Goal: Task Accomplishment & Management: Manage account settings

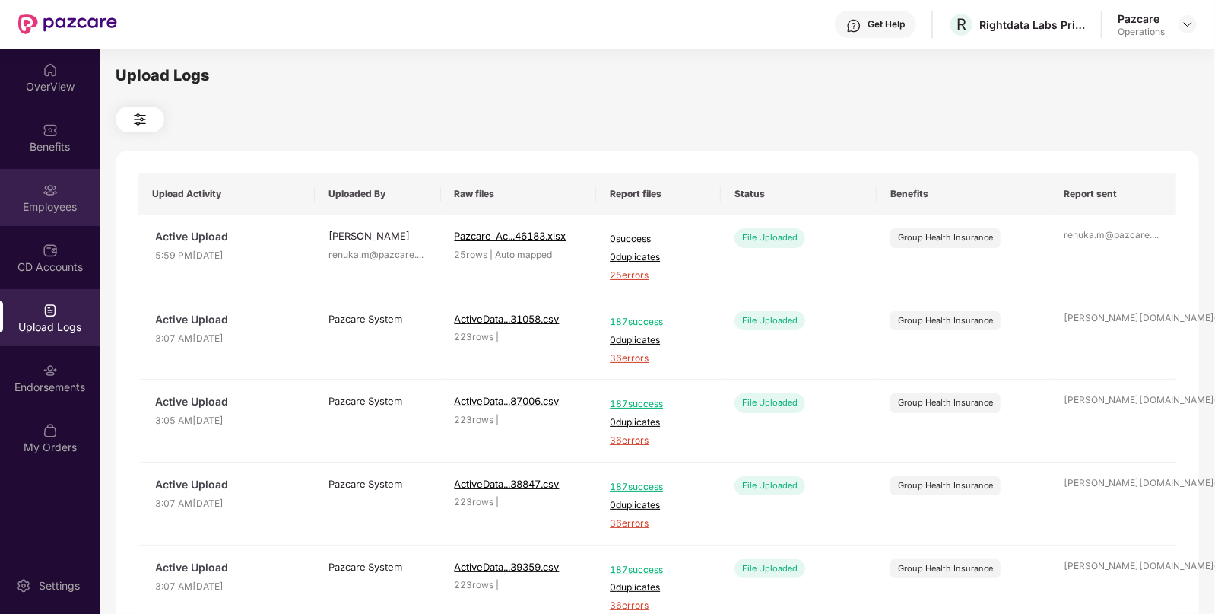
click at [58, 207] on div "Employees" at bounding box center [50, 206] width 100 height 15
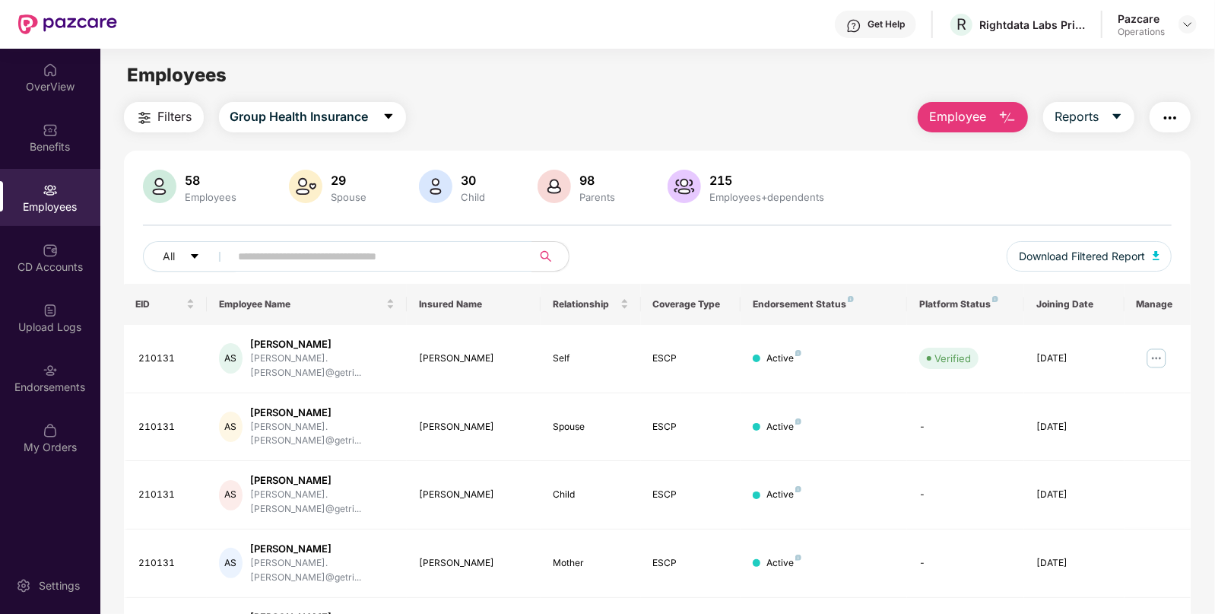
click at [1163, 119] on img "button" at bounding box center [1170, 118] width 18 height 18
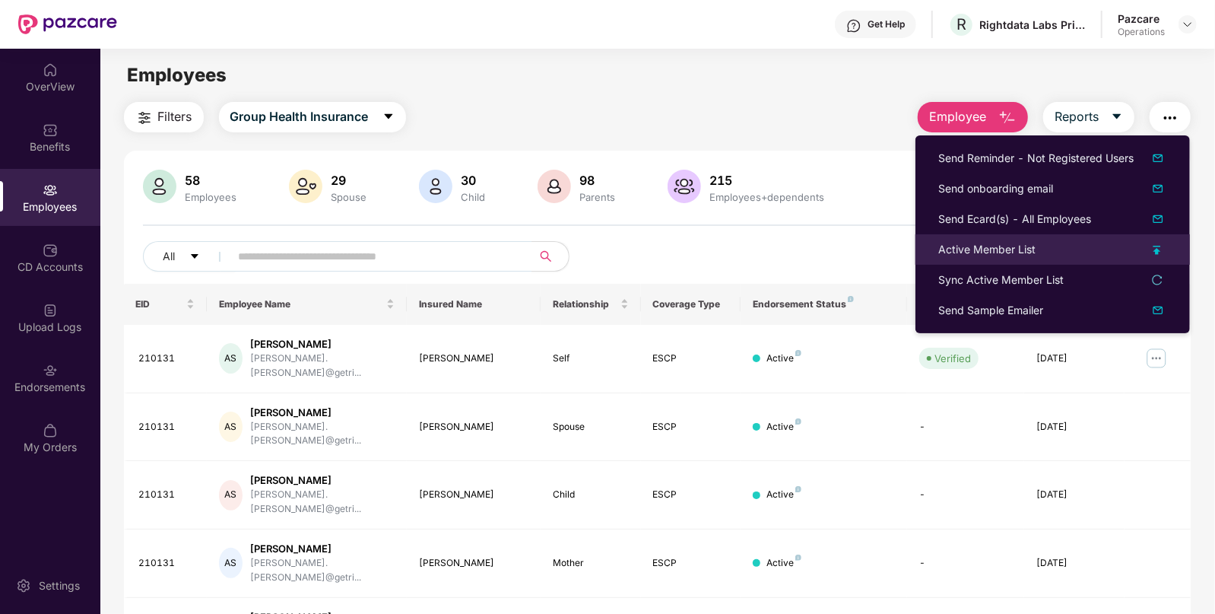
click at [951, 254] on div "Active Member List" at bounding box center [986, 249] width 97 height 17
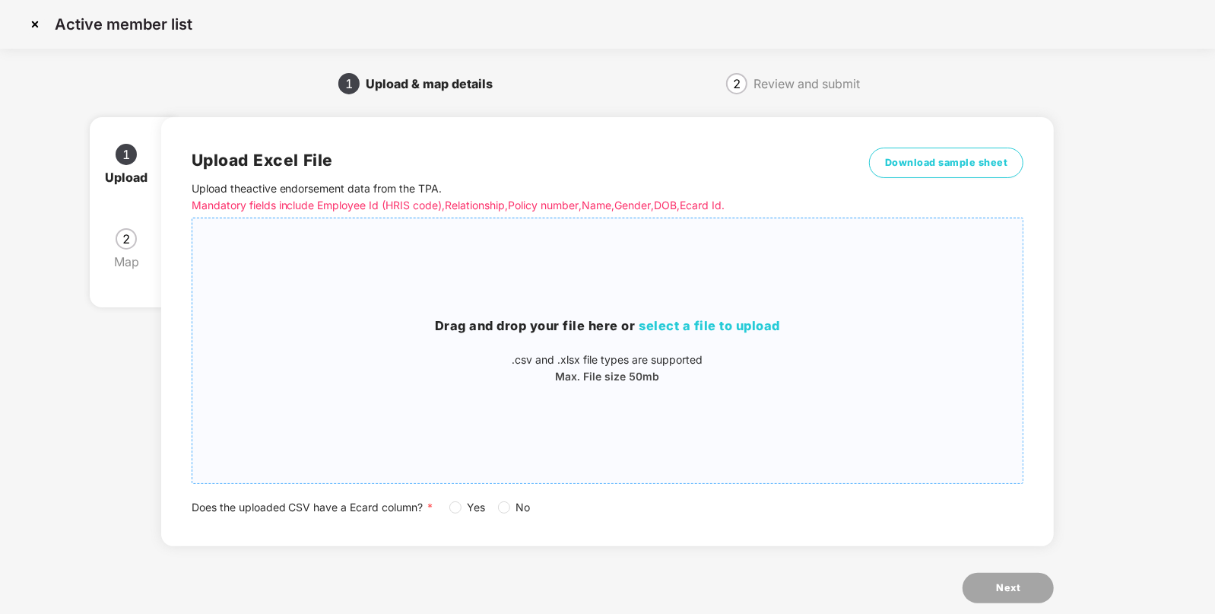
click at [755, 317] on h3 "Drag and drop your file here or select a file to upload" at bounding box center [607, 326] width 831 height 20
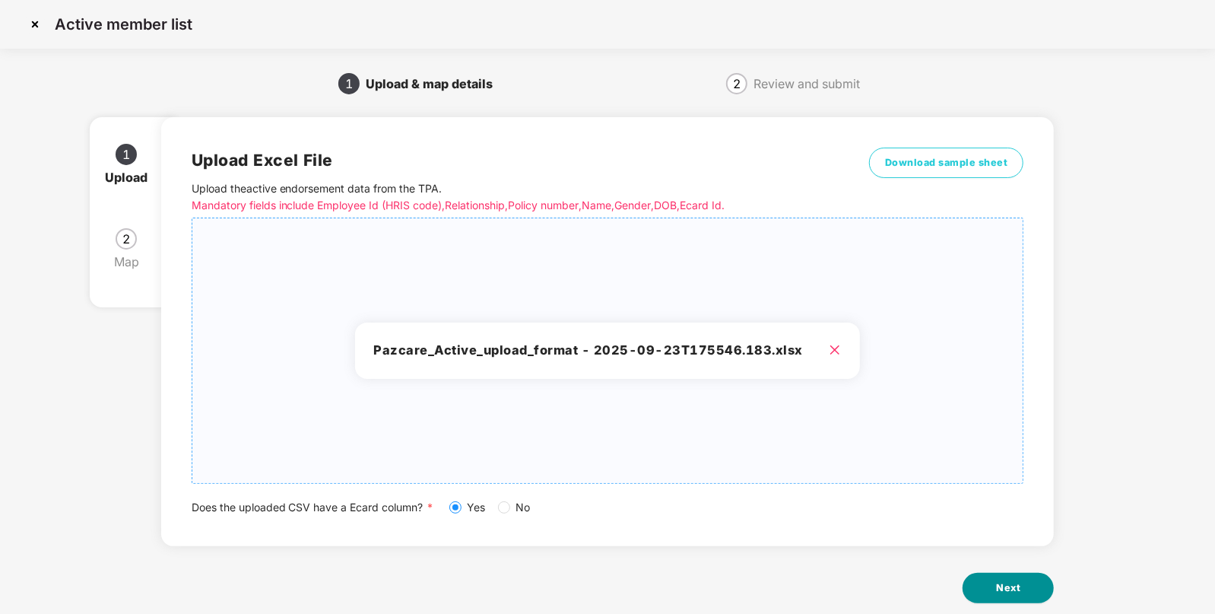
click at [1018, 593] on span "Next" at bounding box center [1008, 587] width 24 height 15
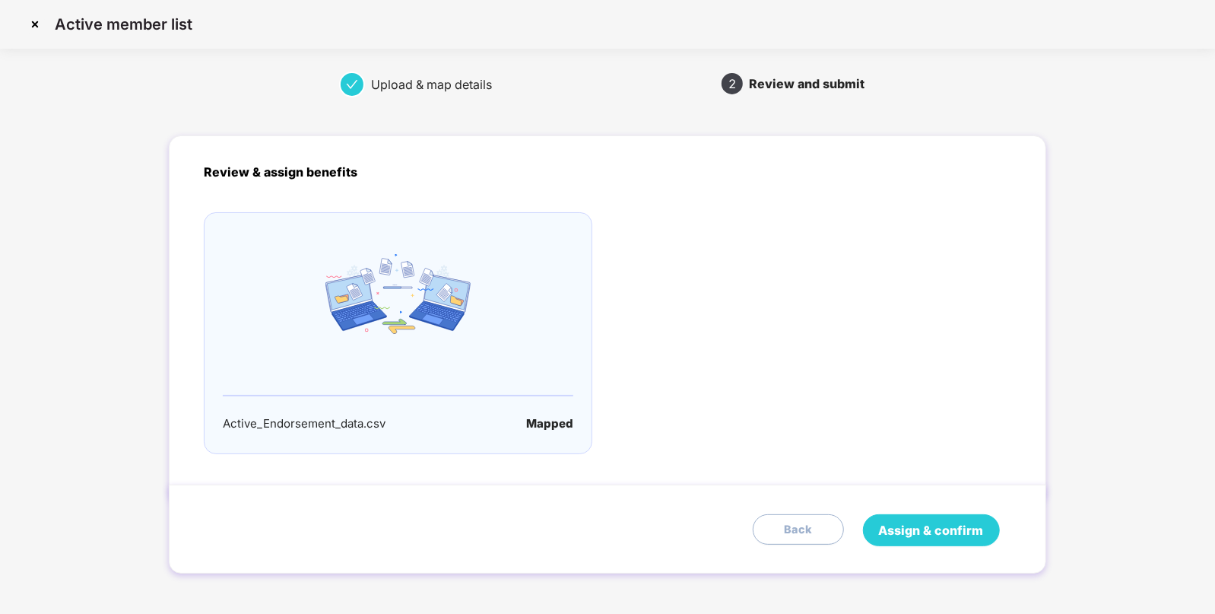
click at [903, 526] on span "Assign & confirm" at bounding box center [931, 530] width 105 height 19
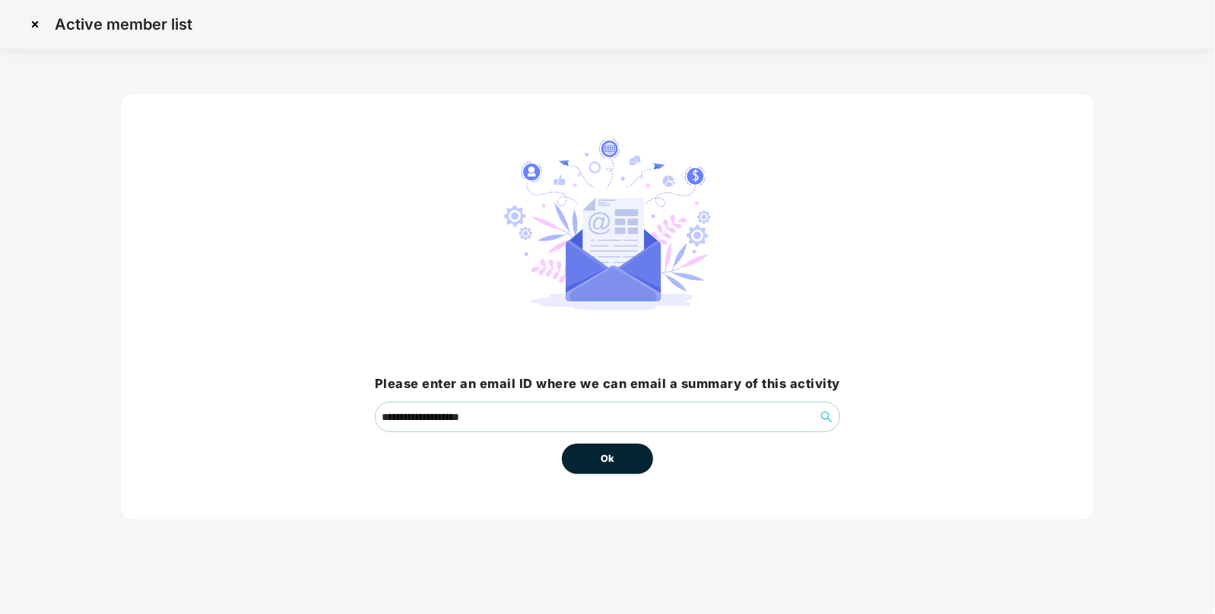
click at [635, 453] on button "Ok" at bounding box center [607, 458] width 91 height 30
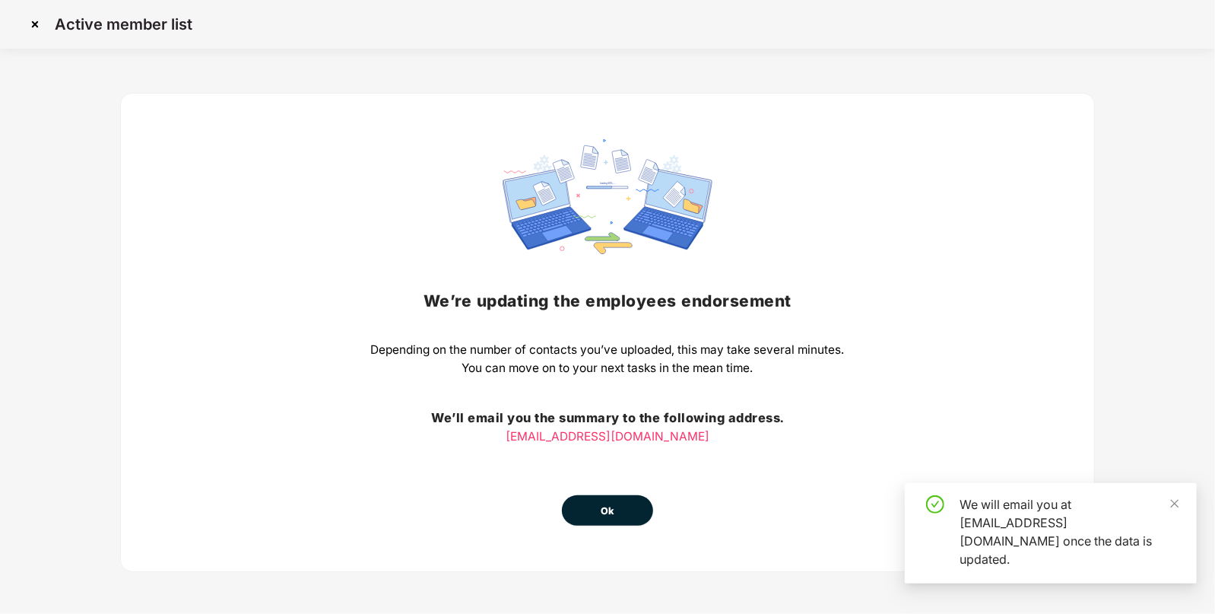
click at [599, 460] on div "We’re updating the employees endorsement Depending on the number of contacts yo…" at bounding box center [608, 332] width 474 height 386
click at [607, 519] on button "Ok" at bounding box center [607, 510] width 91 height 30
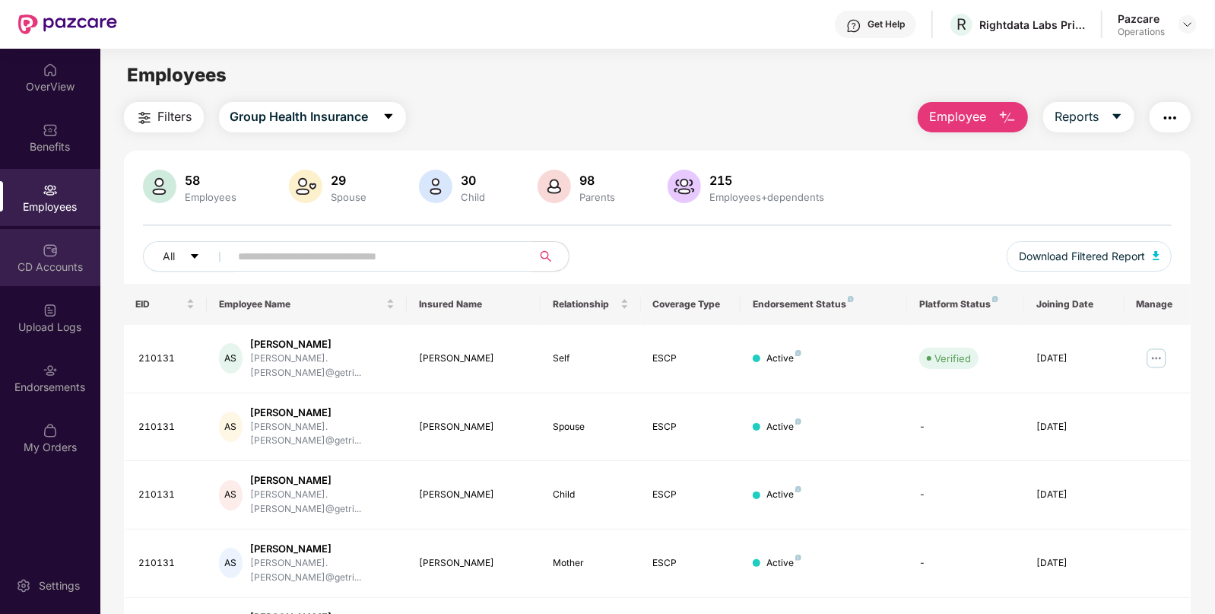
click at [46, 277] on div "CD Accounts" at bounding box center [50, 257] width 100 height 57
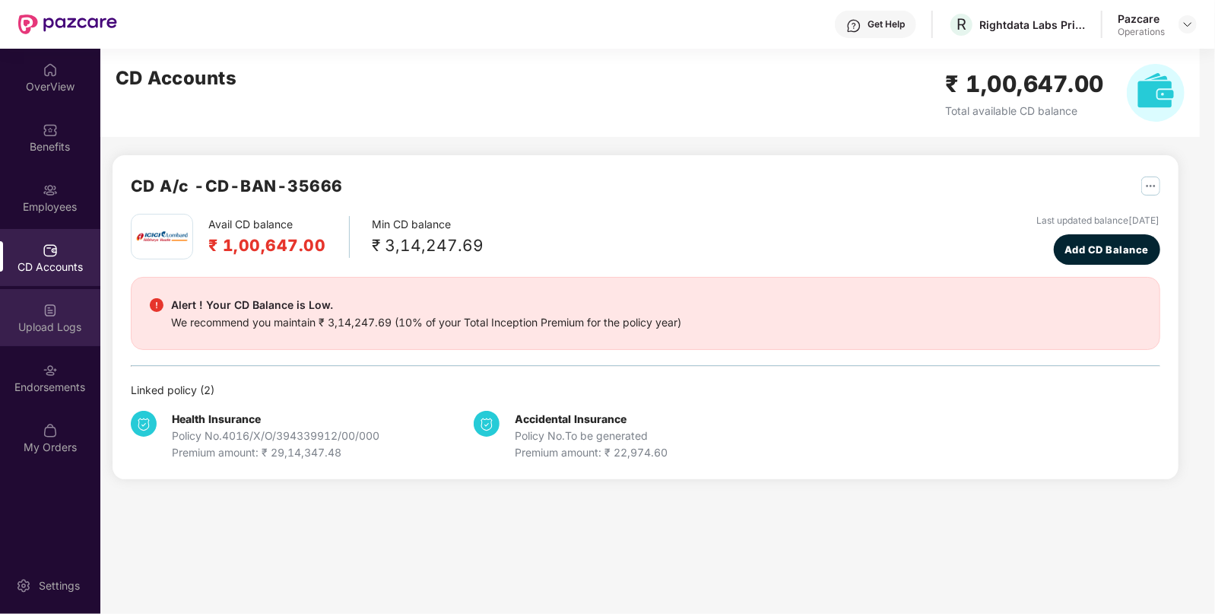
click at [47, 336] on div "Upload Logs" at bounding box center [50, 317] width 100 height 57
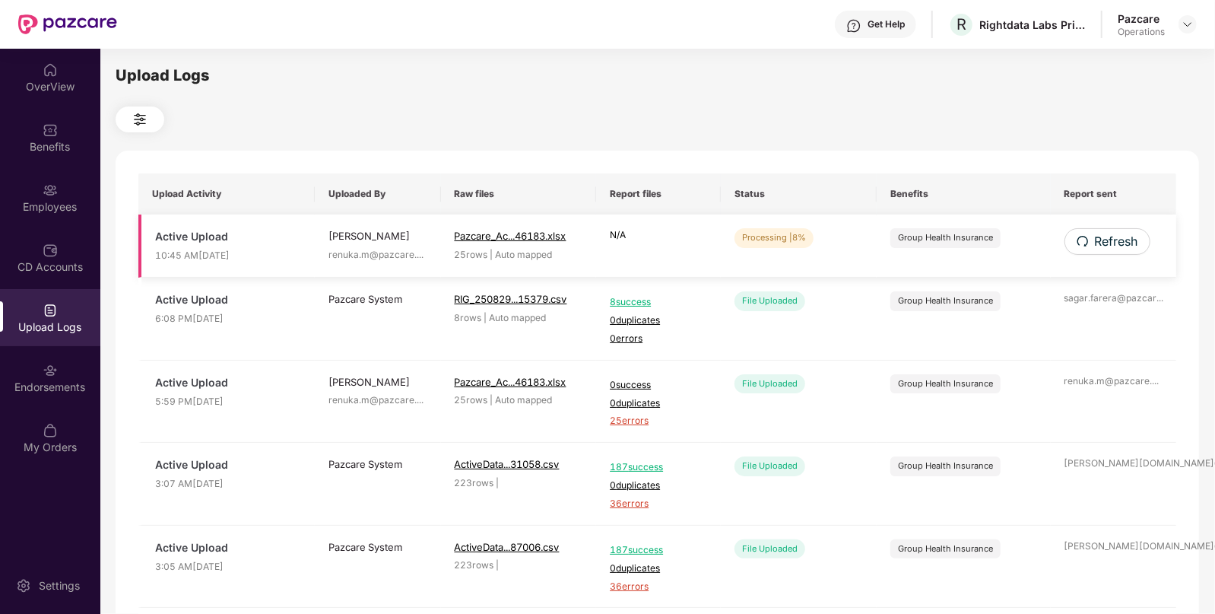
click at [1110, 227] on td "Refresh" at bounding box center [1114, 245] width 126 height 63
click at [1104, 243] on span "Refresh" at bounding box center [1115, 241] width 43 height 19
click at [1104, 243] on span "Refresh" at bounding box center [1116, 241] width 43 height 19
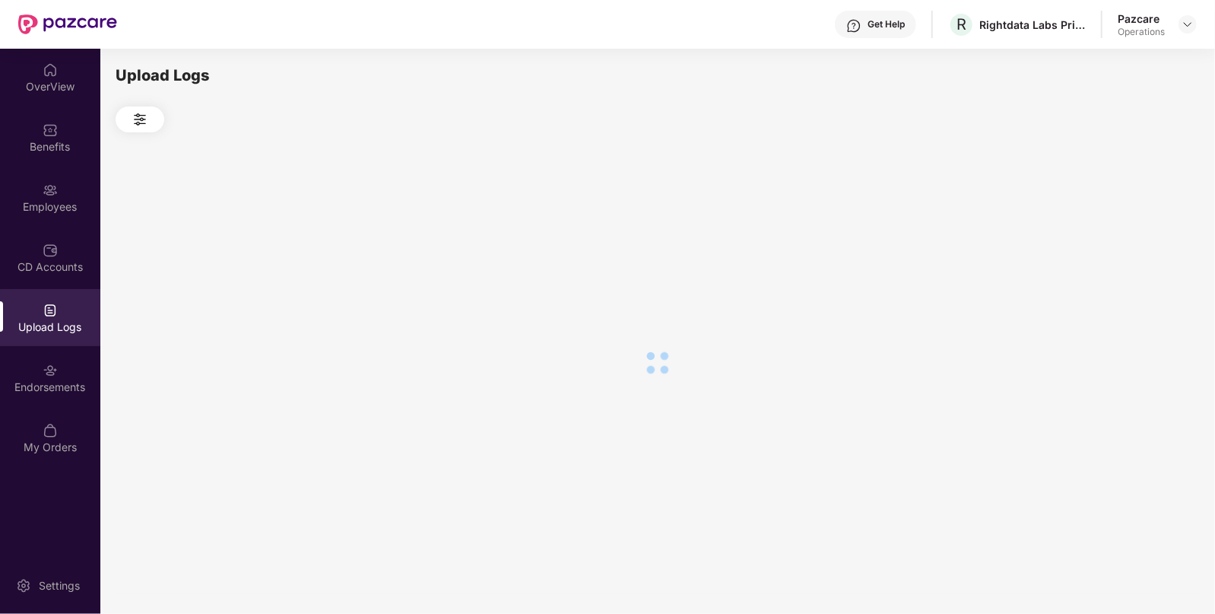
click at [1104, 243] on div at bounding box center [658, 362] width 1084 height 460
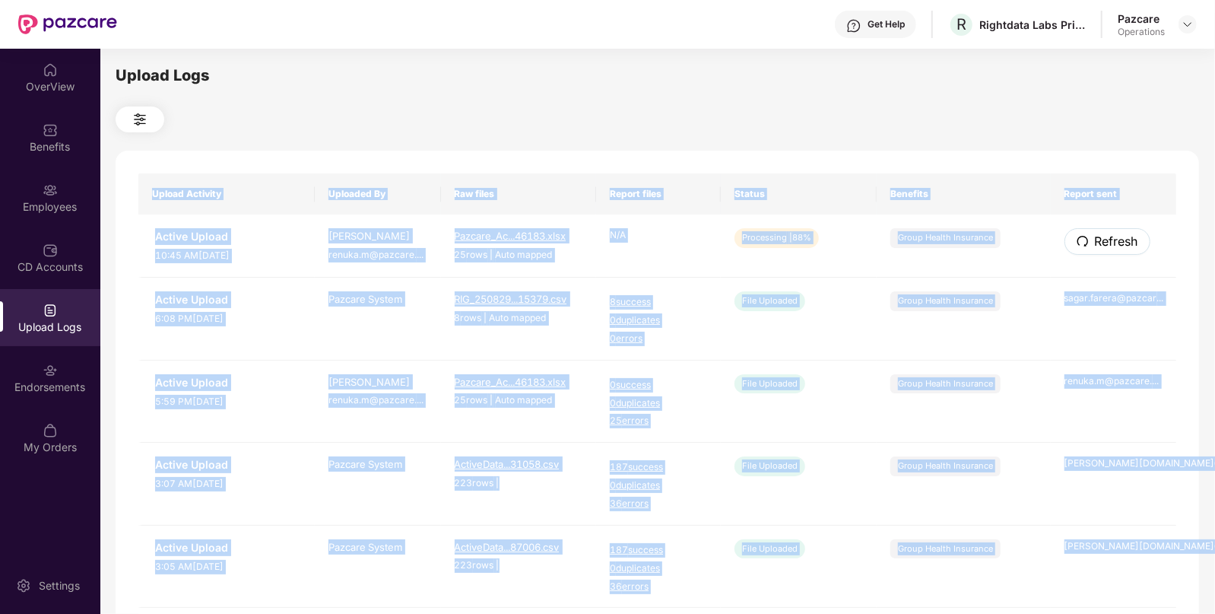
click at [1104, 243] on span "Refresh" at bounding box center [1116, 241] width 43 height 19
click at [1104, 243] on div "Upload Activity Uploaded By Raw files Report files Status Benefits Report sent …" at bounding box center [658, 617] width 1084 height 932
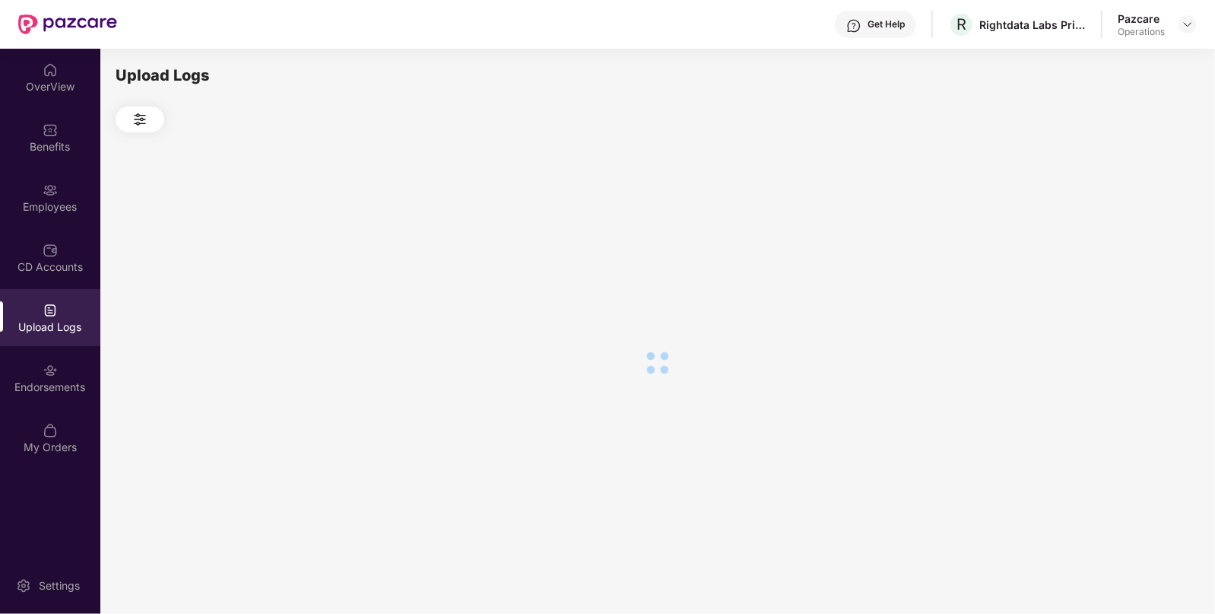
click at [1104, 243] on div at bounding box center [658, 362] width 1084 height 460
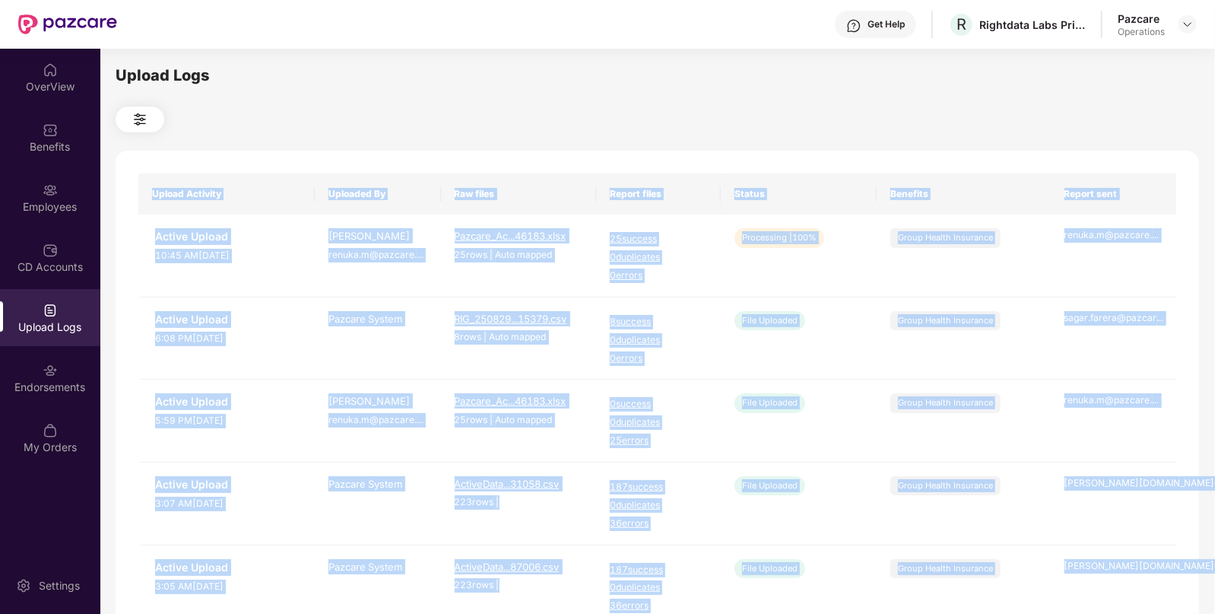
click at [919, 156] on div "Upload Activity Uploaded By Raw files Report files Status Benefits Report sent …" at bounding box center [658, 626] width 1084 height 951
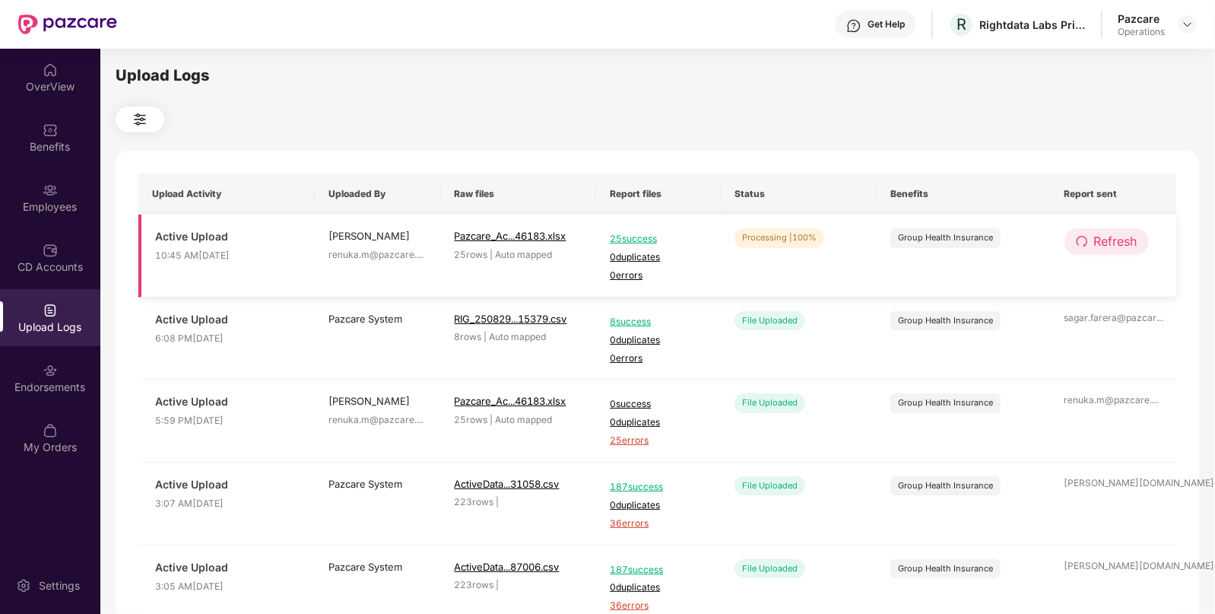
click at [1074, 237] on button "Refresh" at bounding box center [1107, 241] width 84 height 27
click at [1185, 23] on img at bounding box center [1188, 24] width 12 height 12
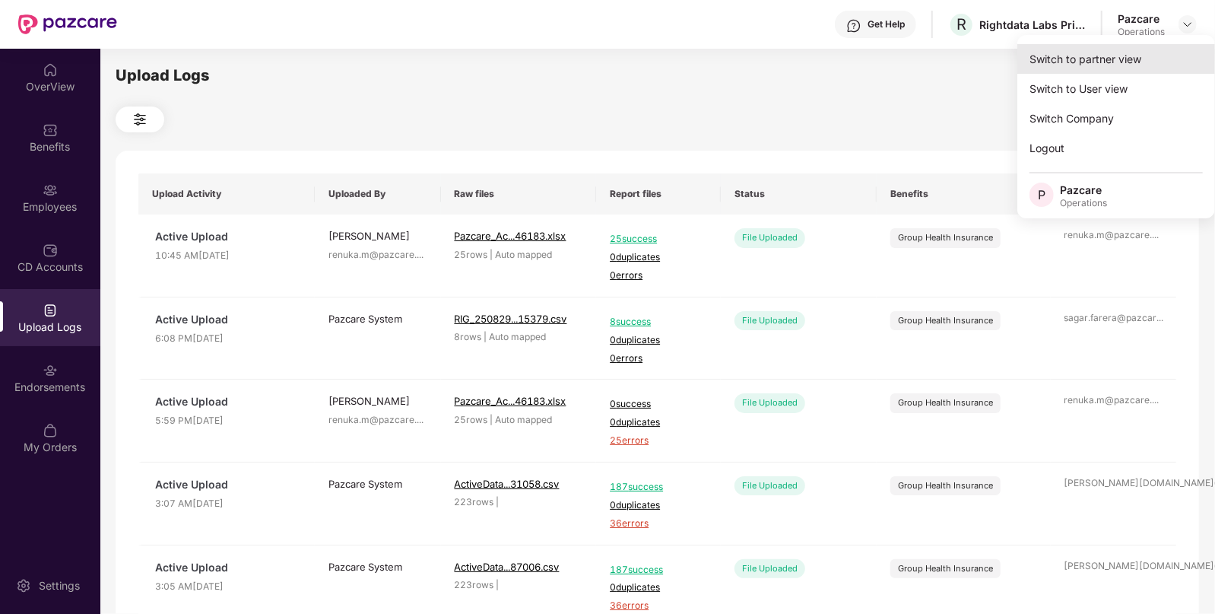
click at [1080, 60] on div "Switch to partner view" at bounding box center [1117, 59] width 198 height 30
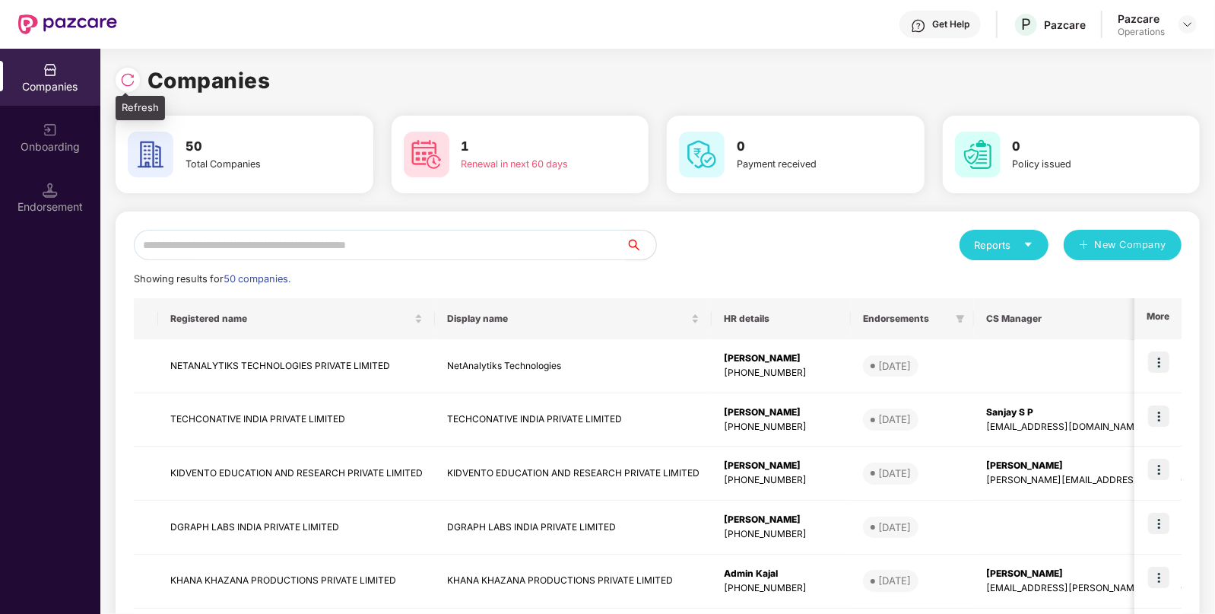
click at [124, 88] on div at bounding box center [128, 80] width 24 height 24
click at [131, 84] on img at bounding box center [127, 79] width 15 height 15
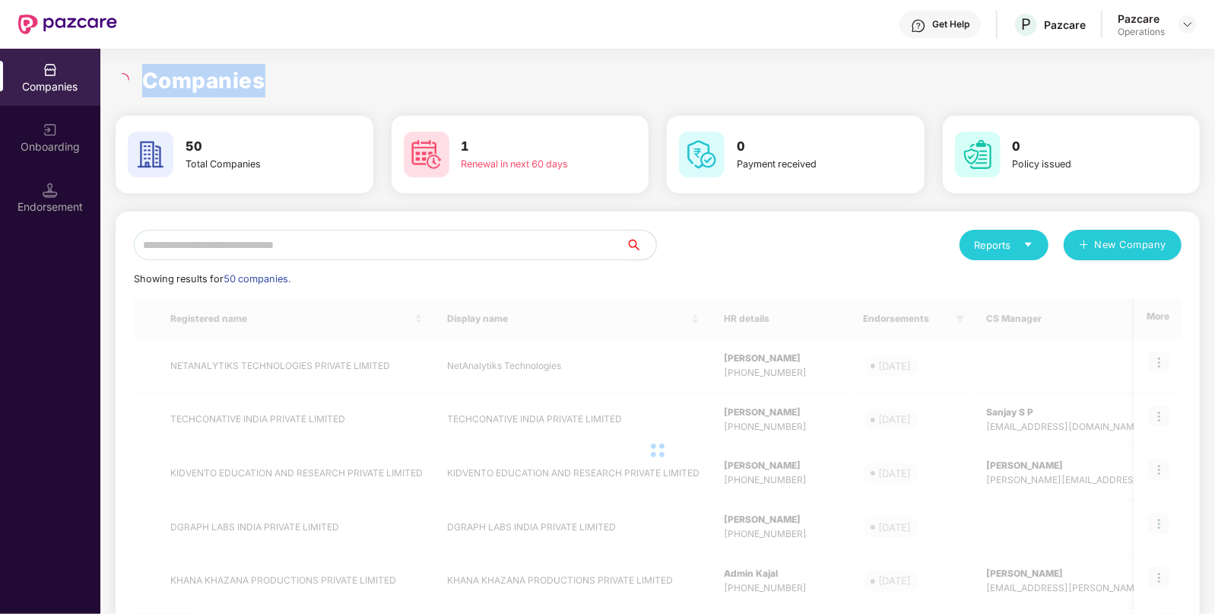
click at [131, 84] on div at bounding box center [124, 80] width 17 height 14
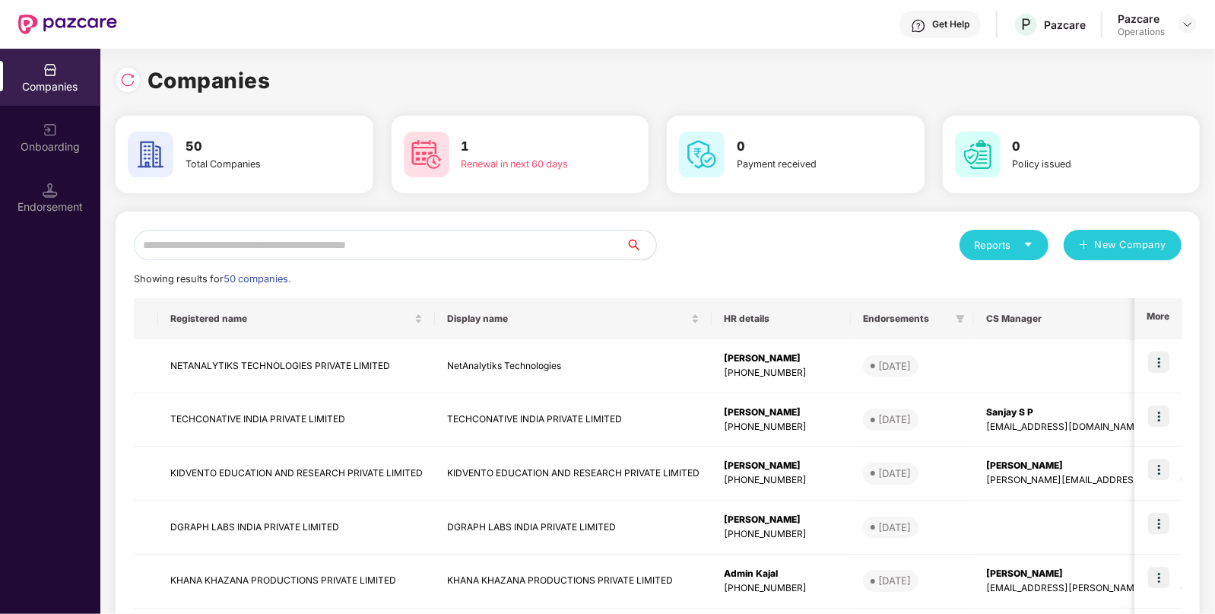
click at [483, 243] on input "text" at bounding box center [380, 245] width 492 height 30
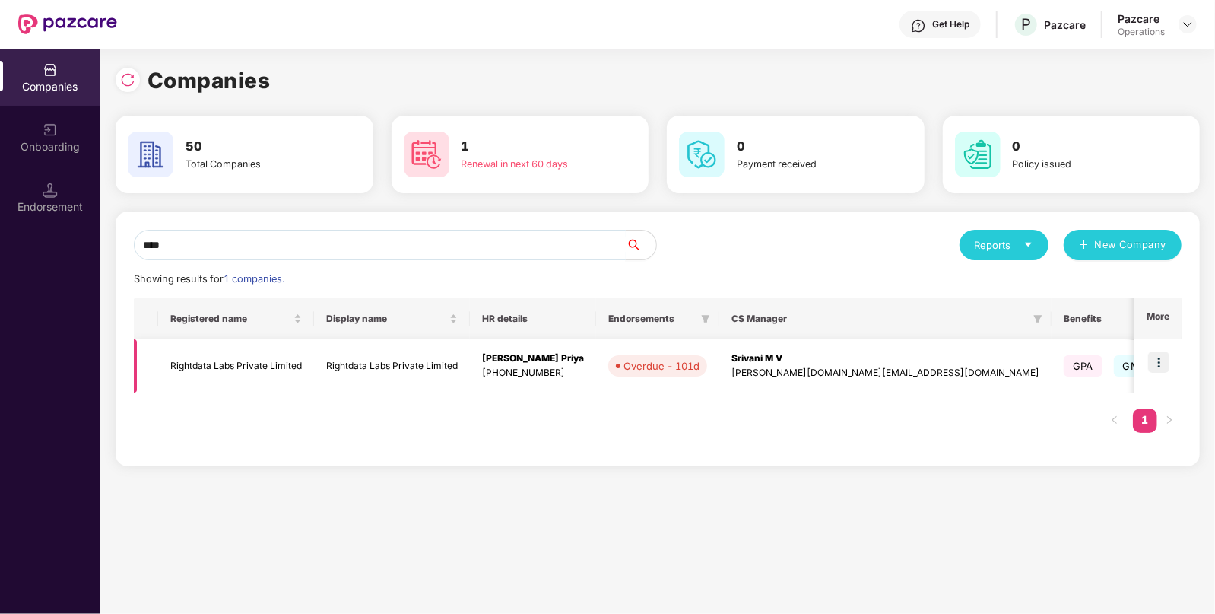
type input "****"
click at [1159, 360] on img at bounding box center [1158, 361] width 21 height 21
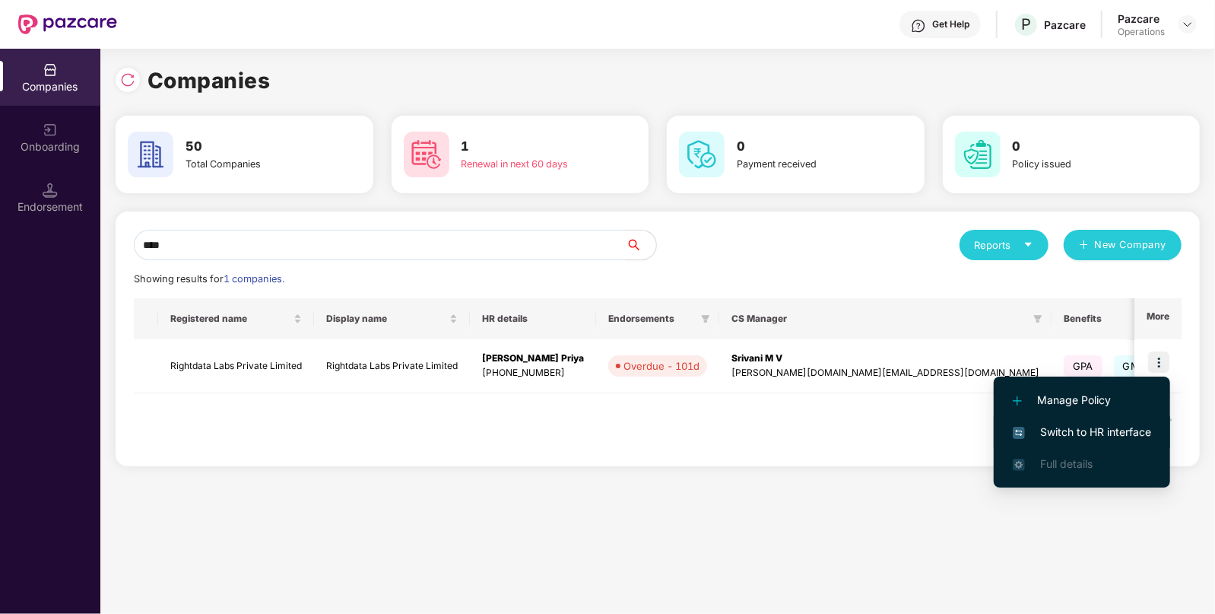
click at [1076, 426] on span "Switch to HR interface" at bounding box center [1082, 432] width 138 height 17
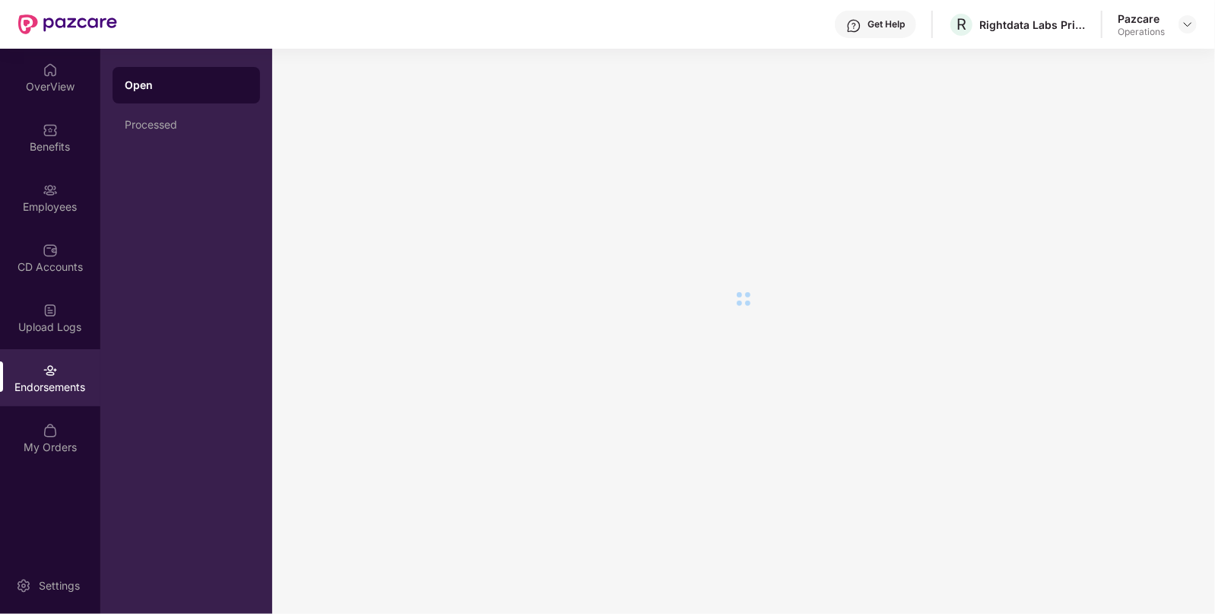
click at [58, 379] on div "Endorsements" at bounding box center [50, 386] width 100 height 15
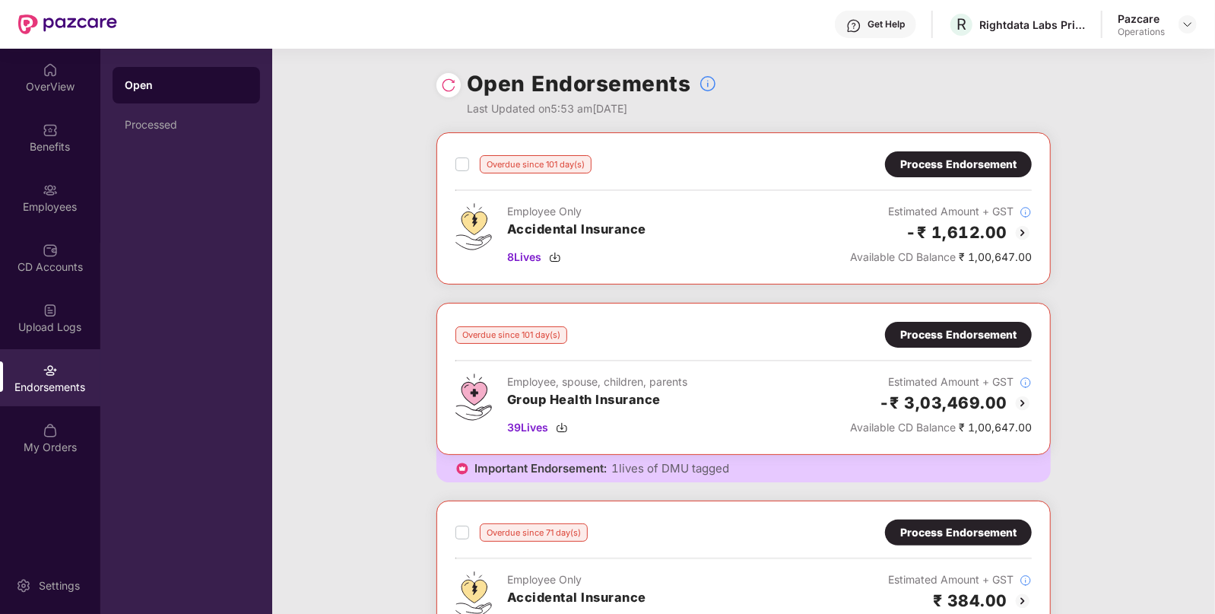
click at [909, 338] on div "Process Endorsement" at bounding box center [958, 334] width 116 height 17
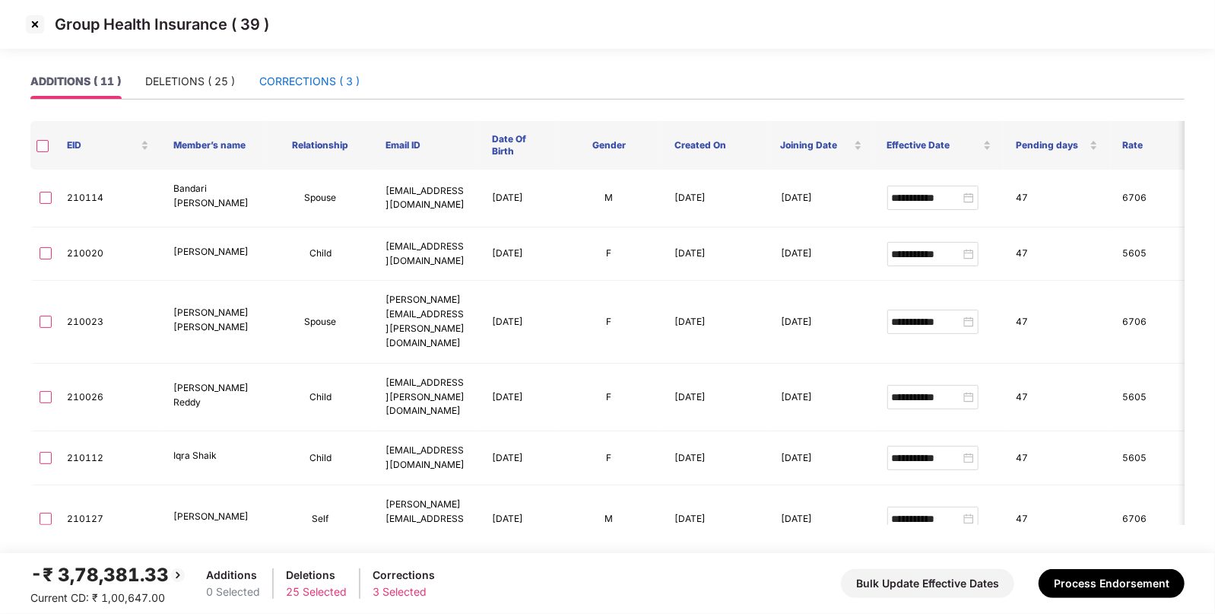
click at [327, 84] on div "CORRECTIONS ( 3 )" at bounding box center [309, 81] width 100 height 17
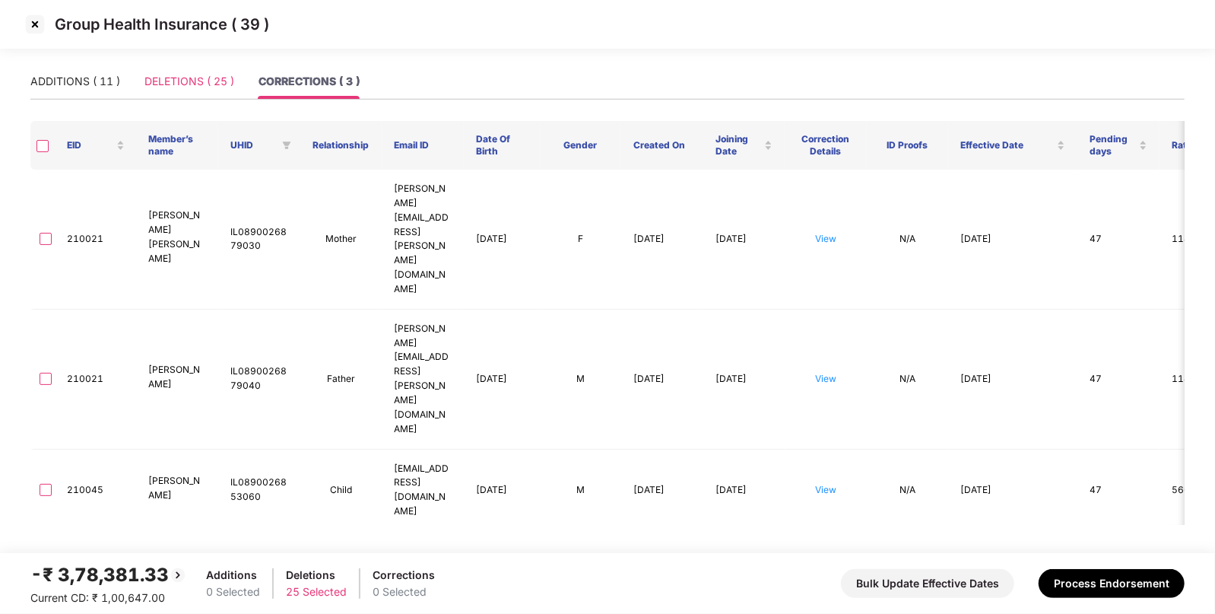
click at [179, 91] on div "DELETIONS ( 25 )" at bounding box center [189, 81] width 90 height 35
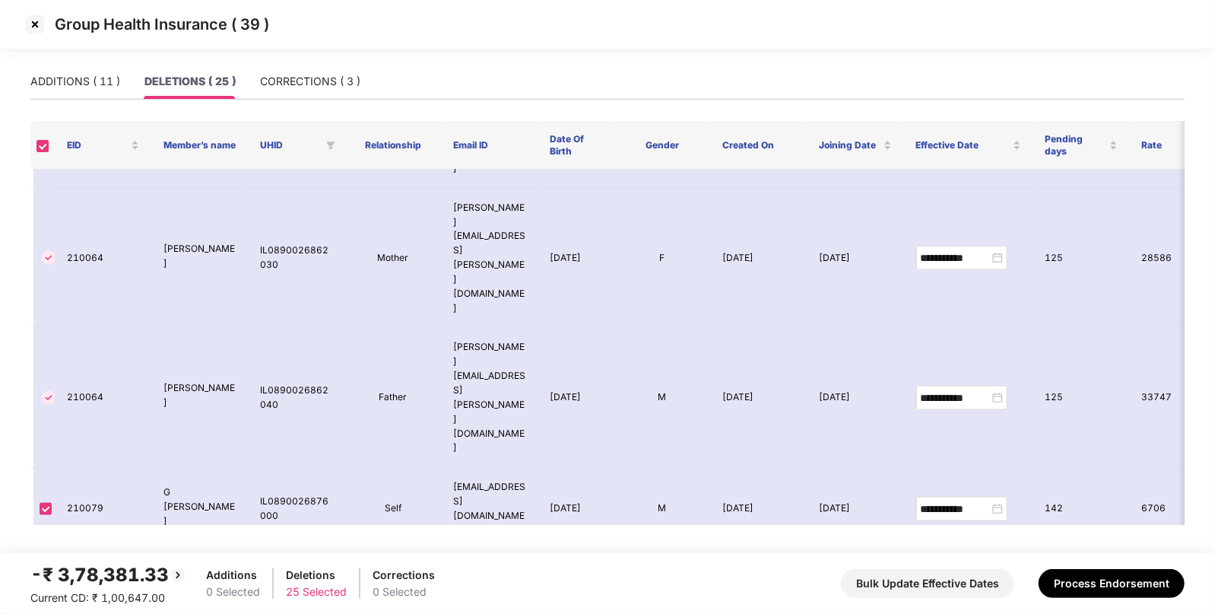
scroll to position [1291, 0]
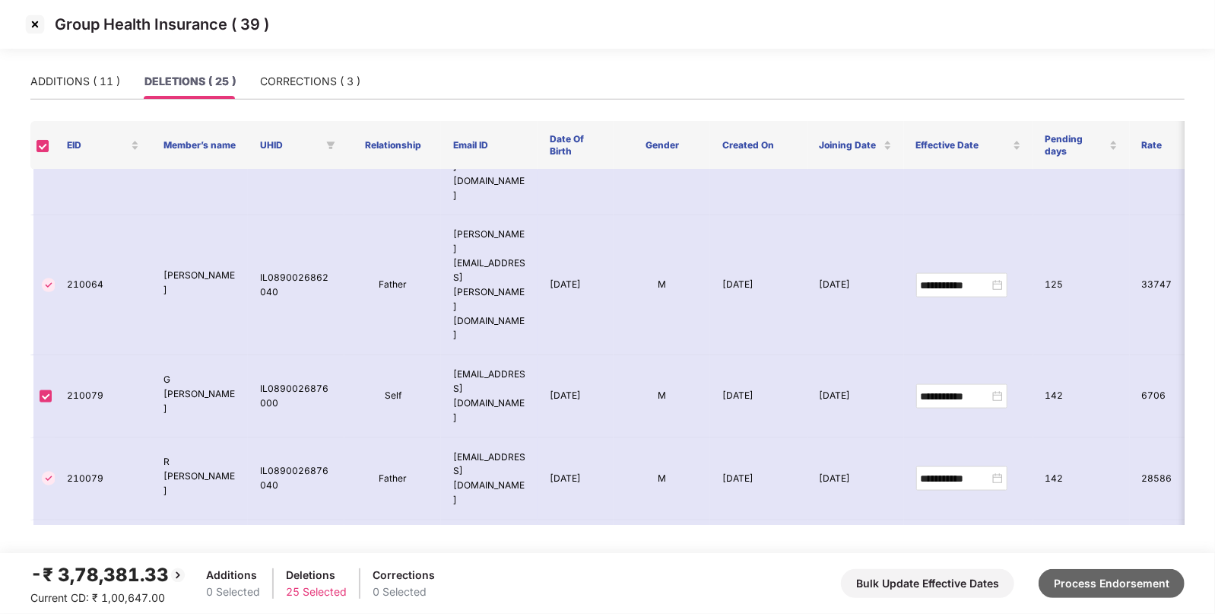
click at [1120, 595] on button "Process Endorsement" at bounding box center [1112, 583] width 146 height 29
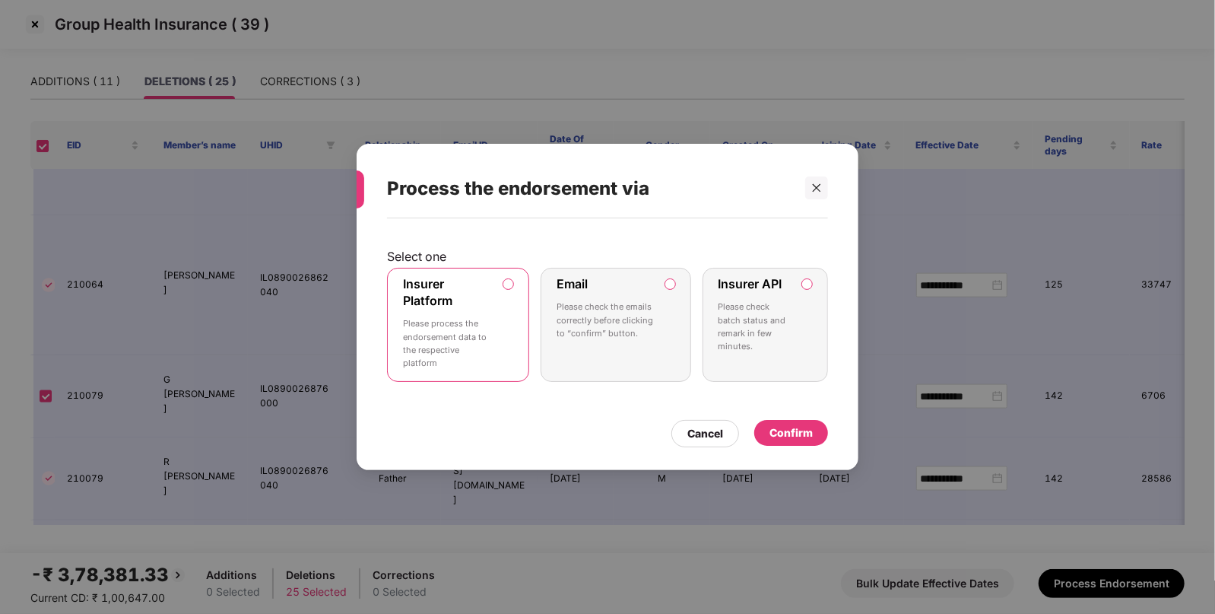
click at [809, 440] on div "Confirm" at bounding box center [791, 432] width 43 height 17
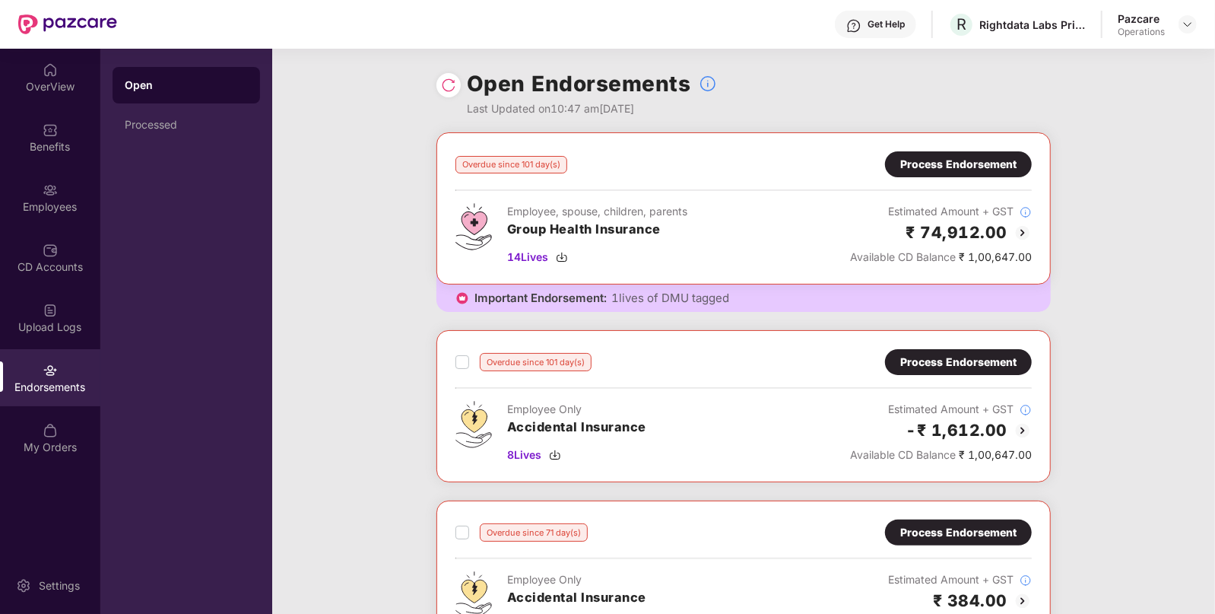
click at [919, 170] on div "Process Endorsement" at bounding box center [958, 164] width 116 height 17
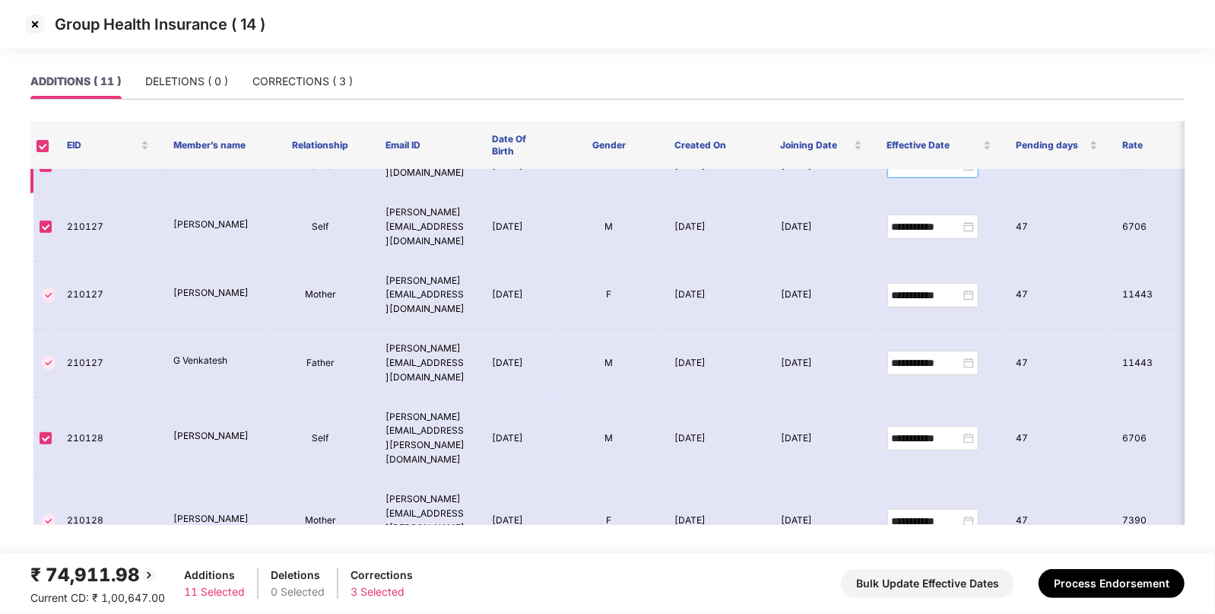
scroll to position [0, 0]
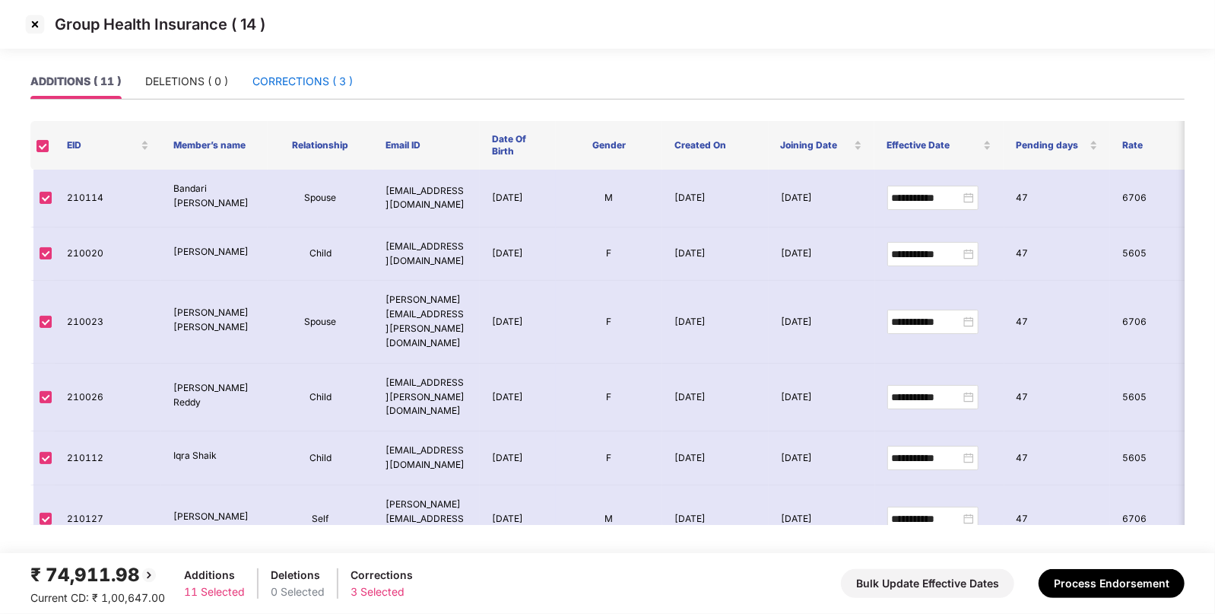
click at [297, 88] on div "CORRECTIONS ( 3 )" at bounding box center [302, 81] width 100 height 17
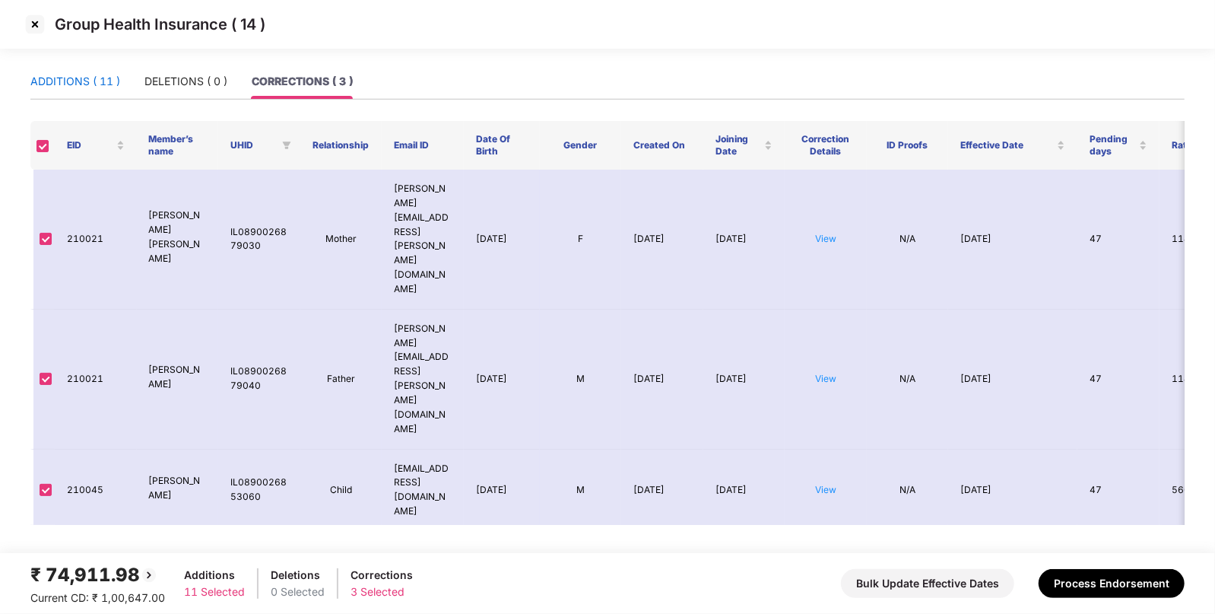
click at [60, 89] on div "ADDITIONS ( 11 )" at bounding box center [75, 81] width 90 height 17
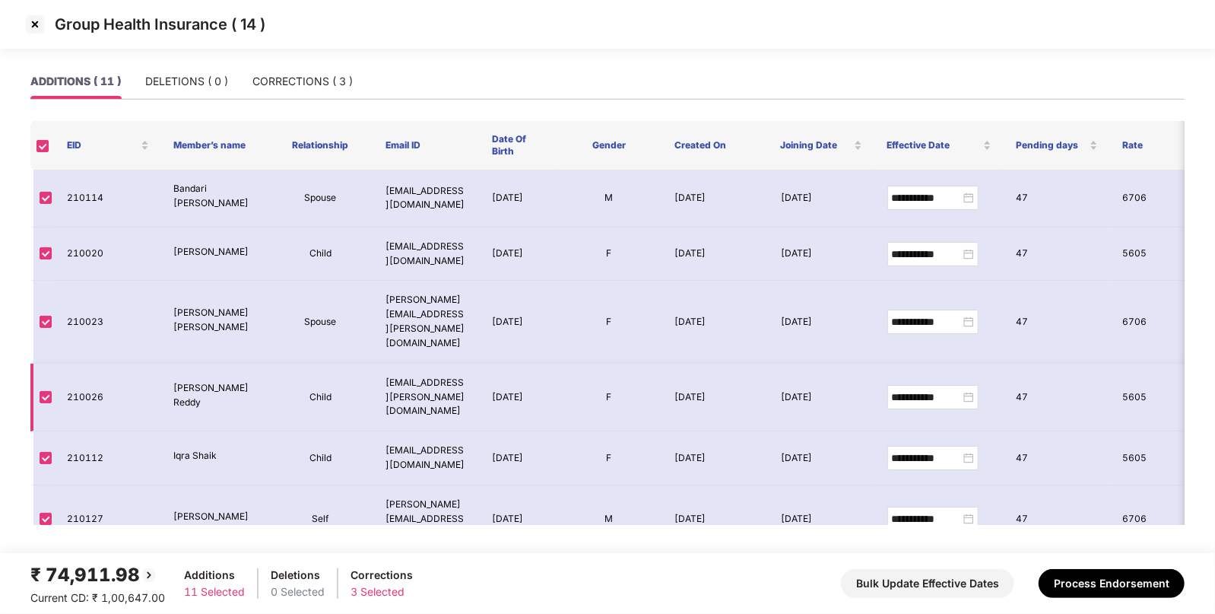
scroll to position [292, 0]
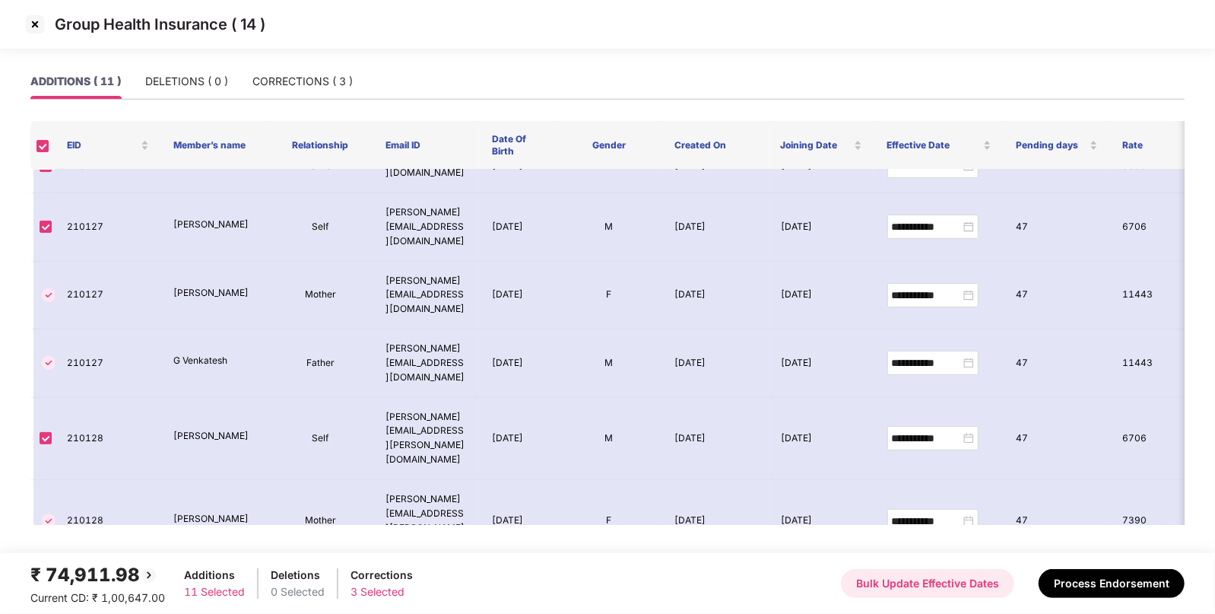
click at [894, 589] on button "Bulk Update Effective Dates" at bounding box center [927, 583] width 173 height 29
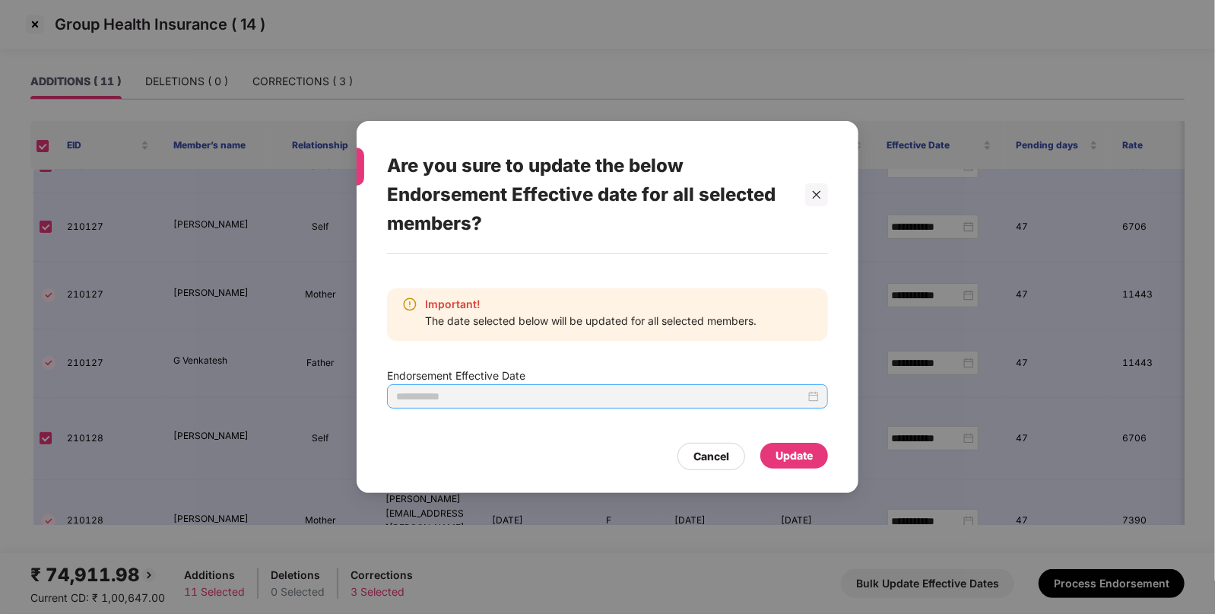
click at [815, 403] on div at bounding box center [607, 396] width 423 height 17
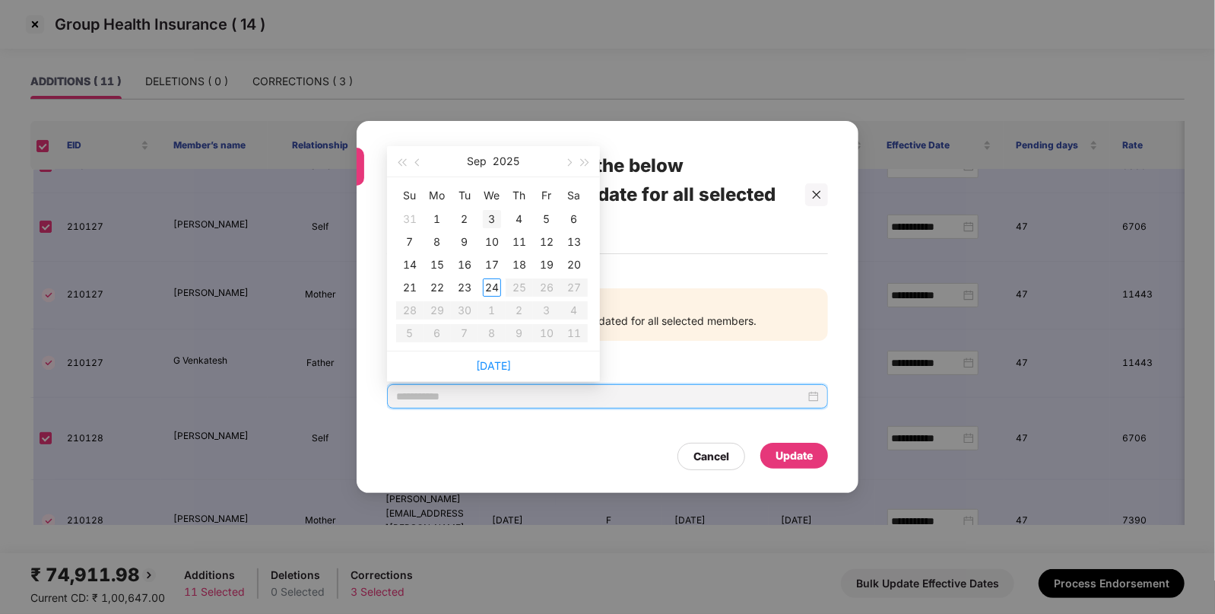
type input "**********"
click at [420, 169] on button "button" at bounding box center [418, 161] width 17 height 30
type input "**********"
click at [410, 267] on div "10" at bounding box center [410, 265] width 18 height 18
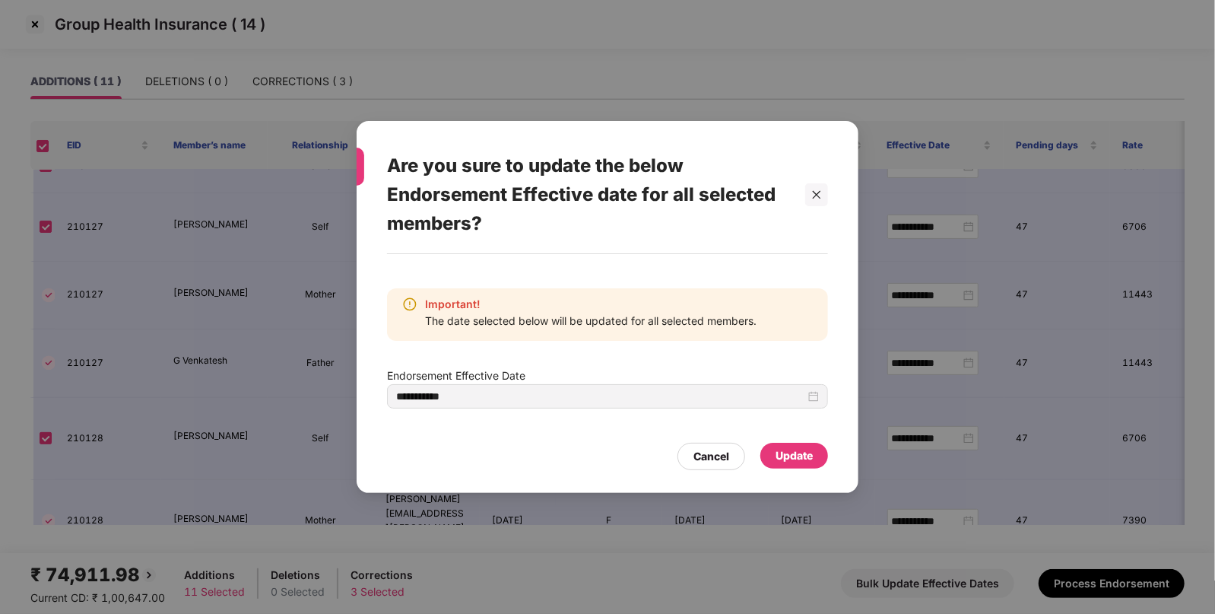
click at [795, 461] on div "Update" at bounding box center [794, 455] width 37 height 17
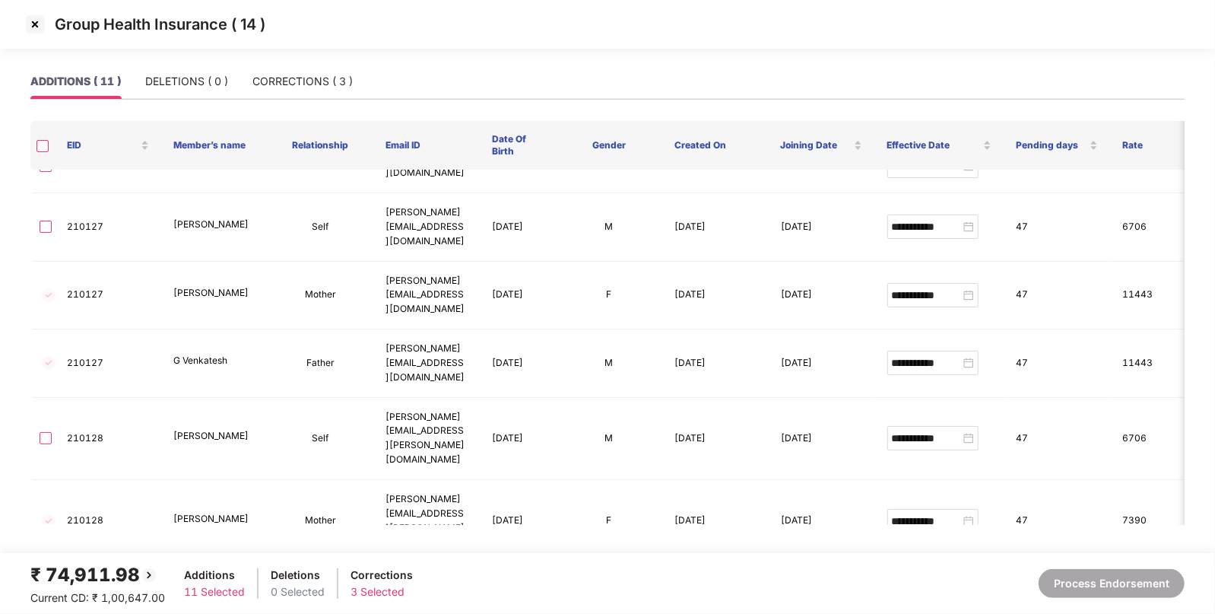
type input "**********"
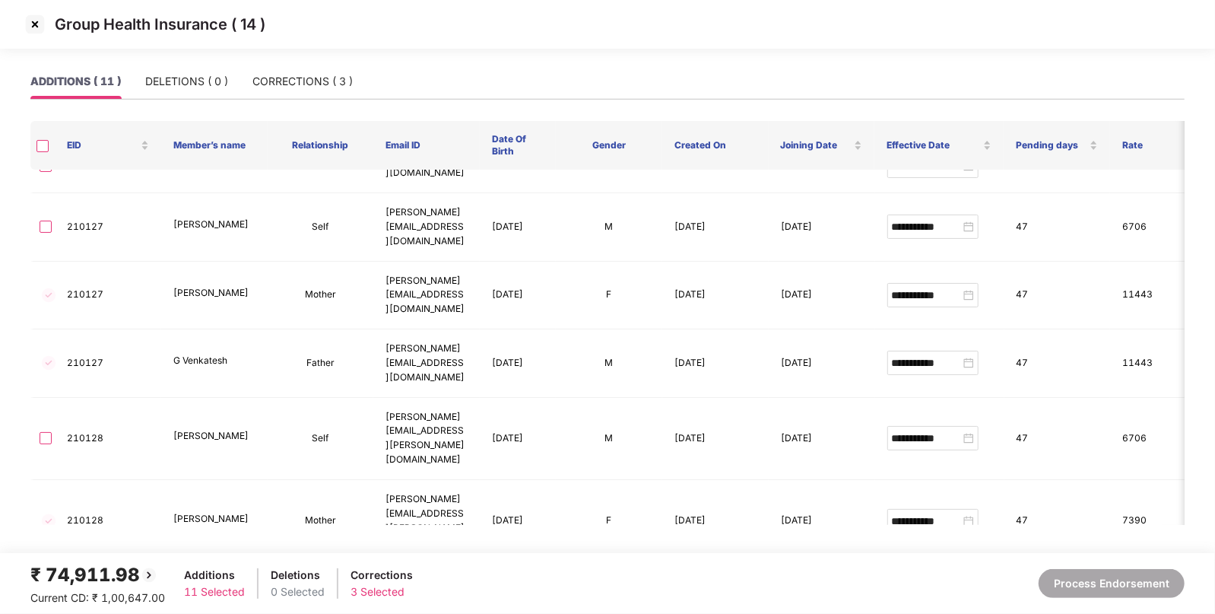
type input "**********"
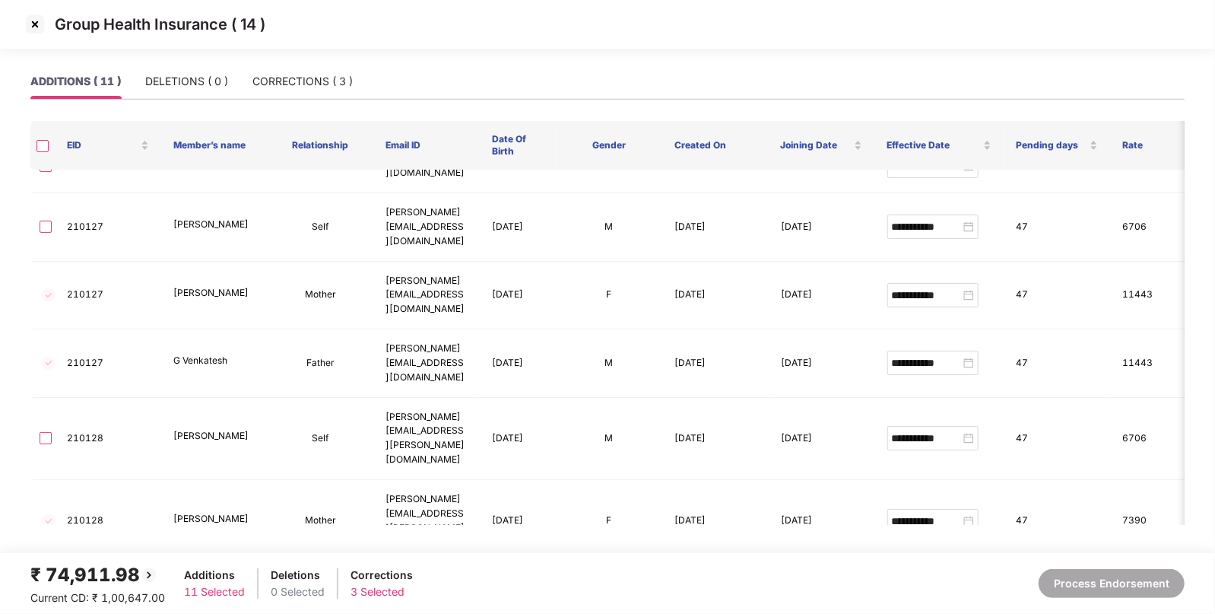
type input "**********"
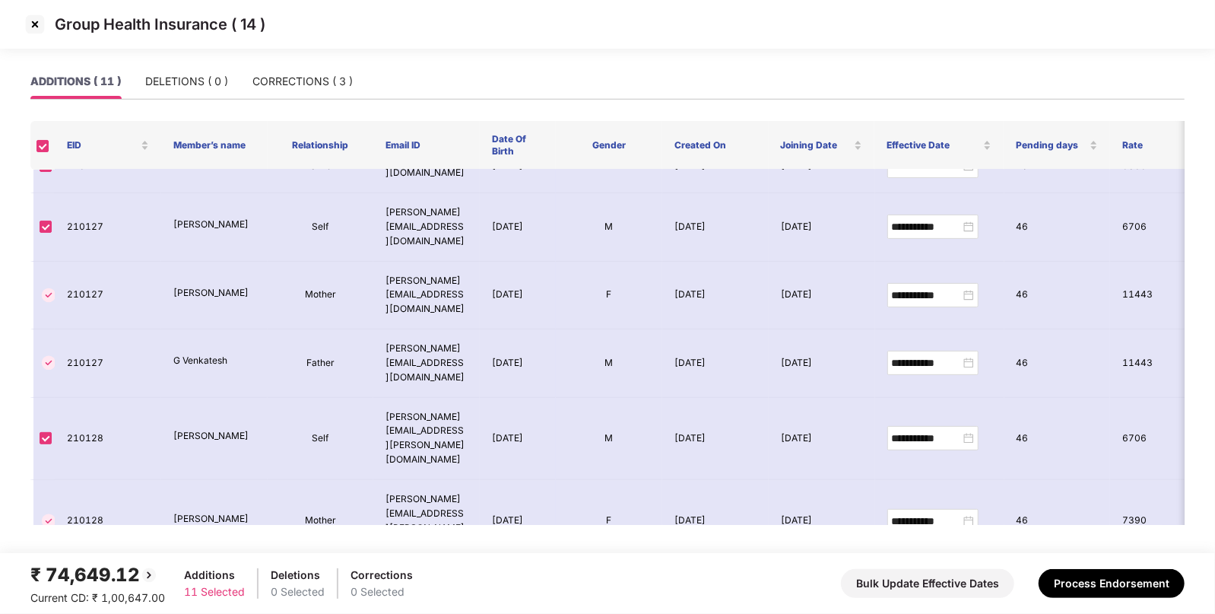
click at [43, 138] on label at bounding box center [43, 145] width 12 height 14
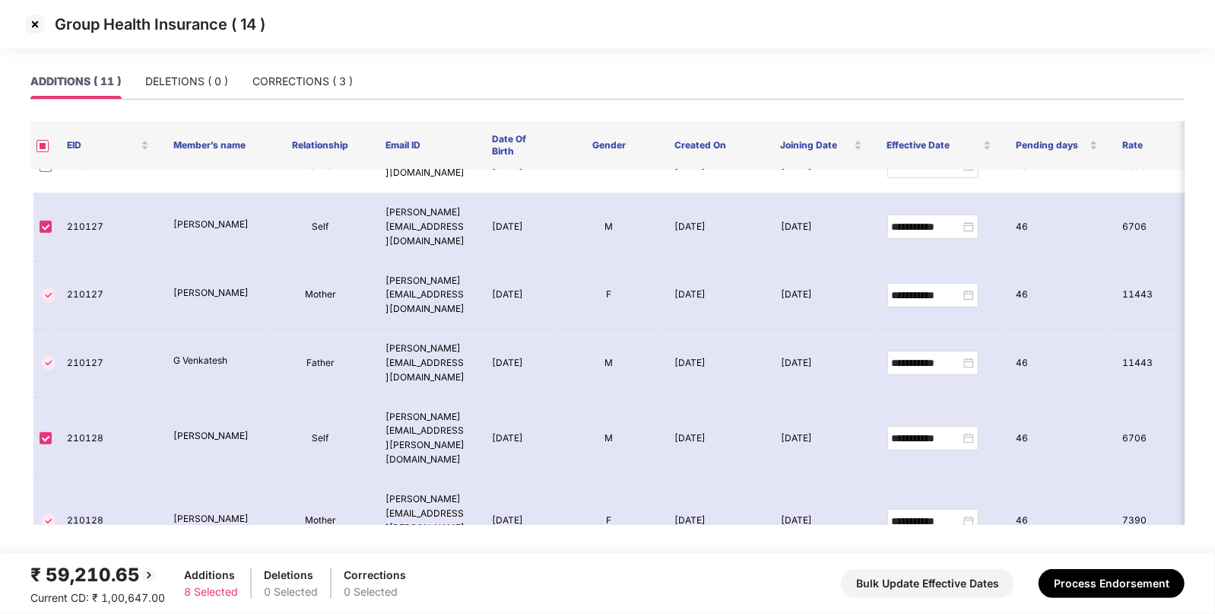
scroll to position [0, 0]
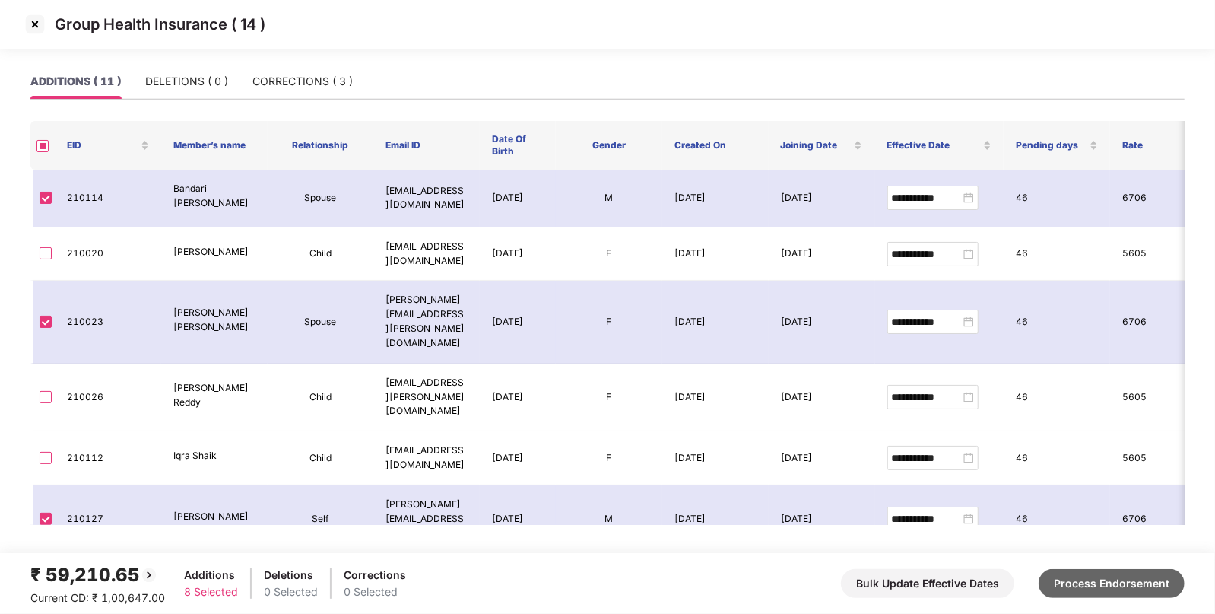
click at [1069, 572] on button "Process Endorsement" at bounding box center [1112, 583] width 146 height 29
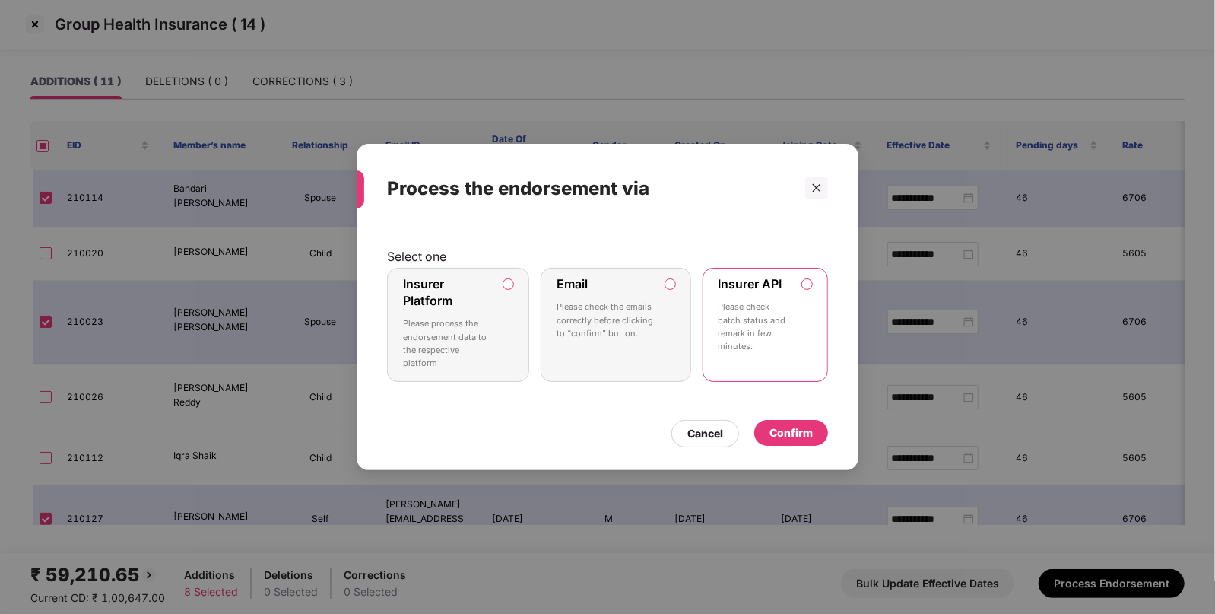
click at [803, 433] on div "Confirm" at bounding box center [791, 432] width 43 height 17
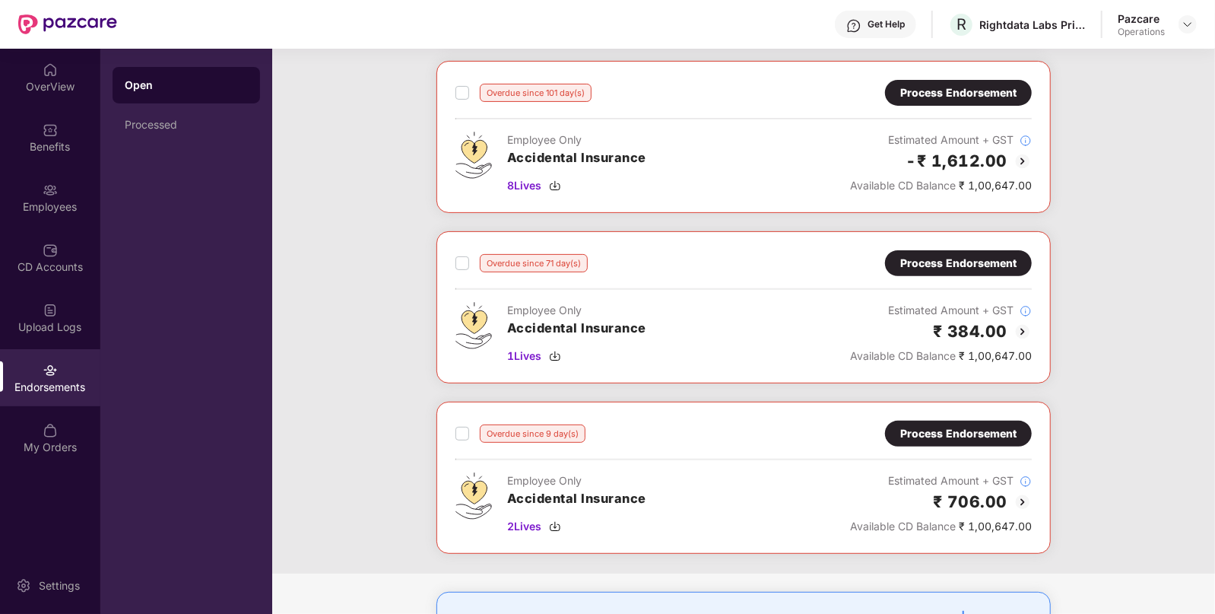
scroll to position [244, 0]
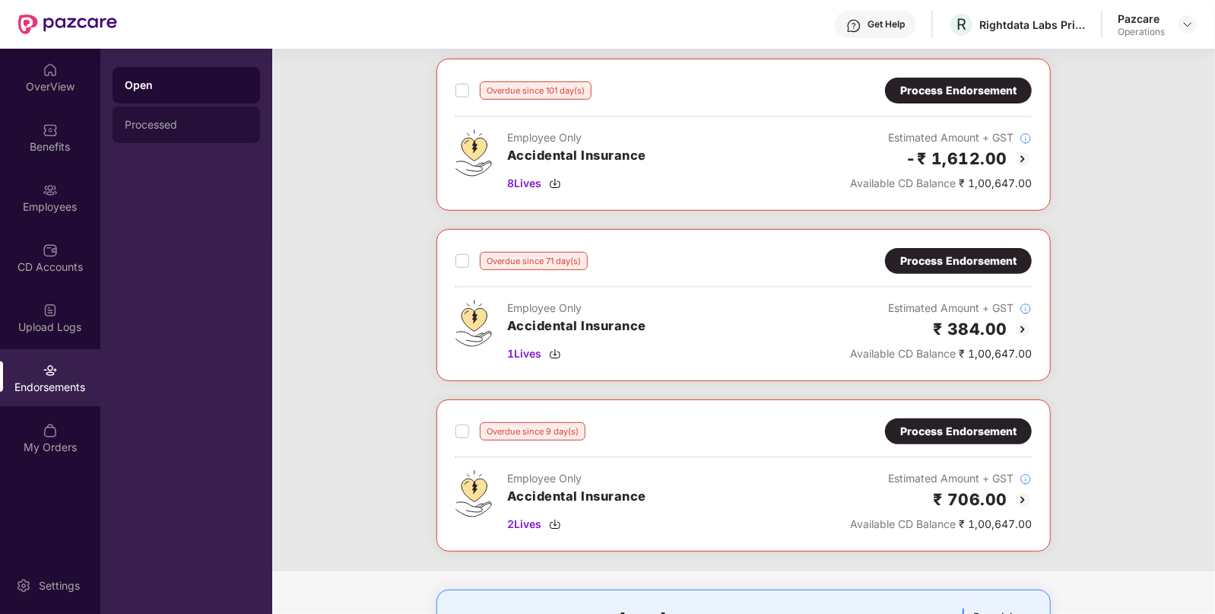
click at [179, 140] on div "Processed" at bounding box center [187, 124] width 148 height 37
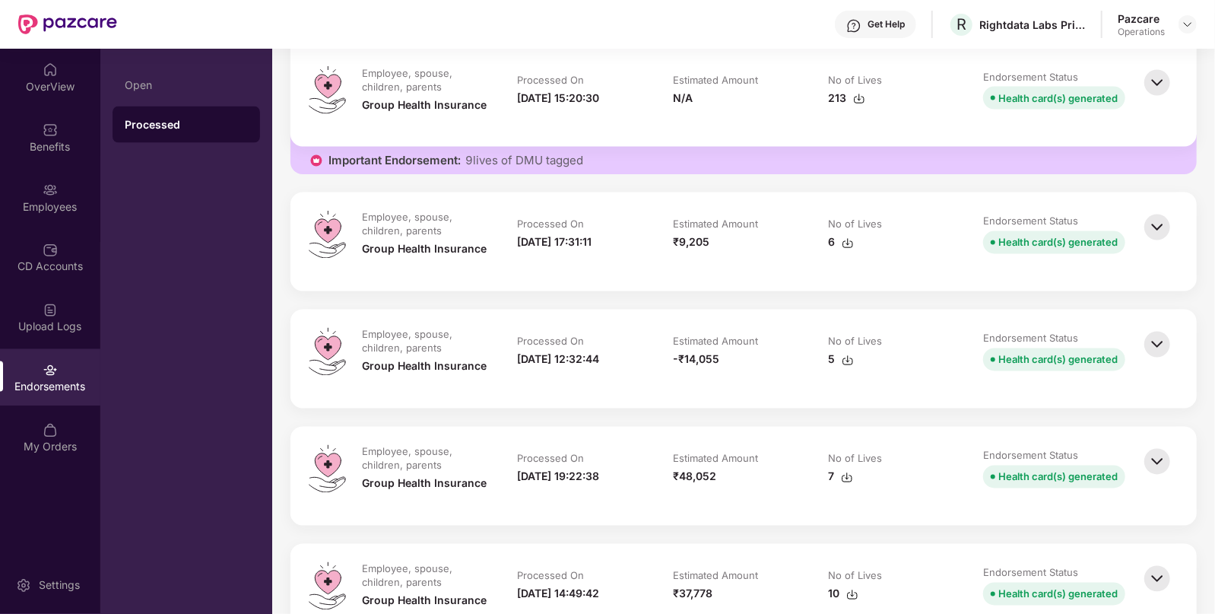
scroll to position [1654, 0]
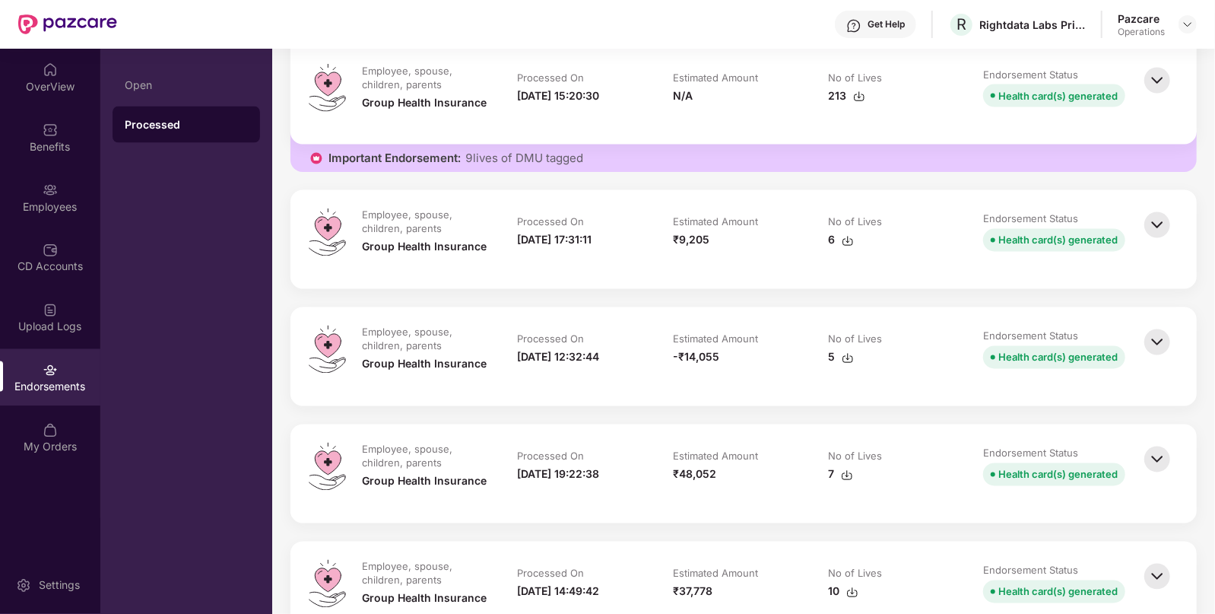
click at [1158, 72] on img at bounding box center [1157, 80] width 33 height 33
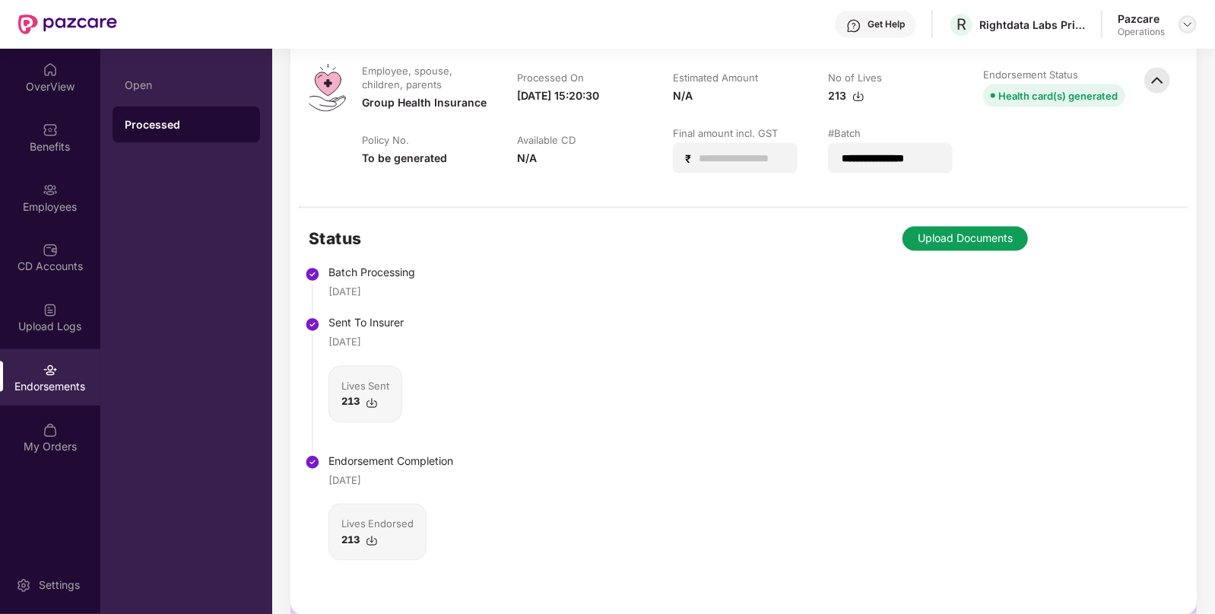
click at [1182, 22] on img at bounding box center [1188, 24] width 12 height 12
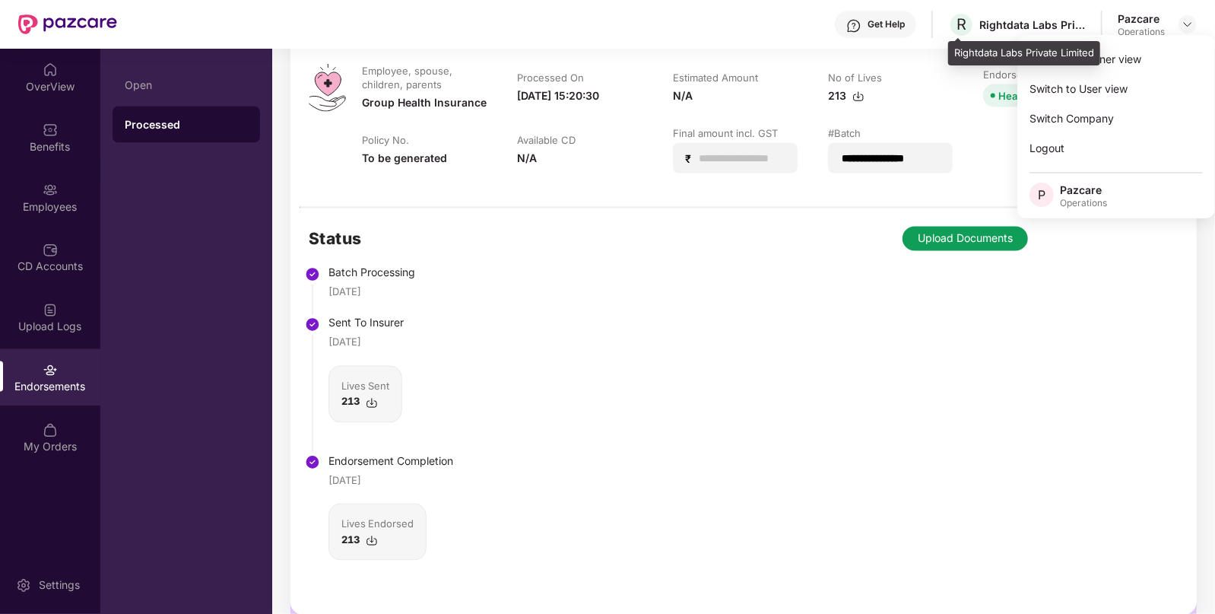
click at [1002, 28] on div "Rightdata Labs Private Limited" at bounding box center [1033, 24] width 106 height 14
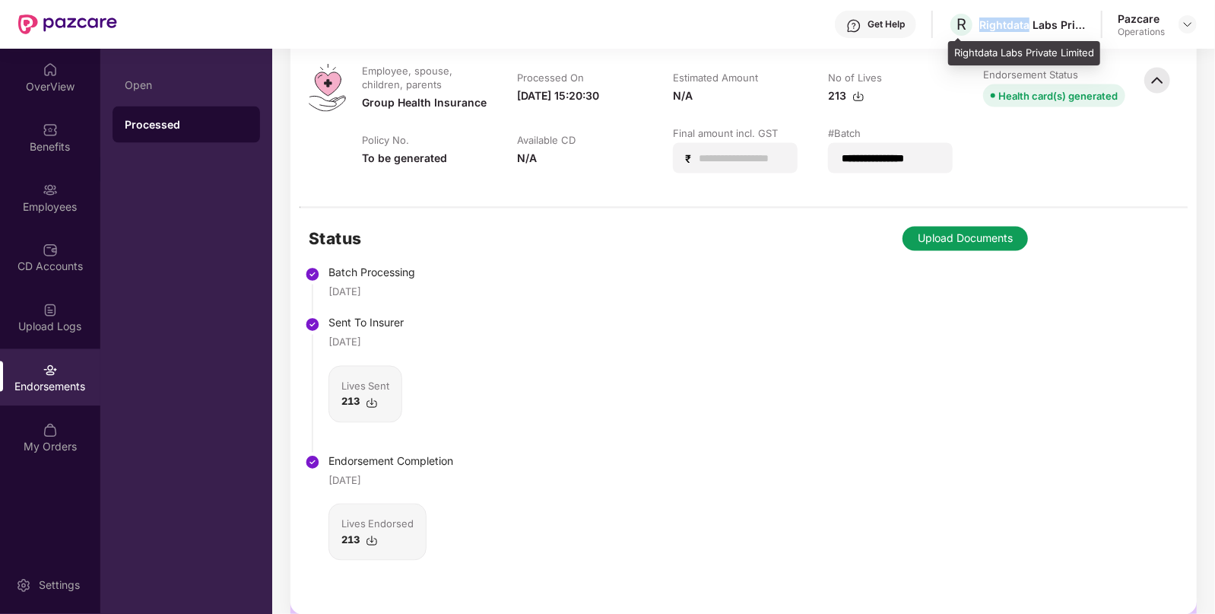
copy div "Rightdata"
click at [1183, 19] on img at bounding box center [1188, 24] width 12 height 12
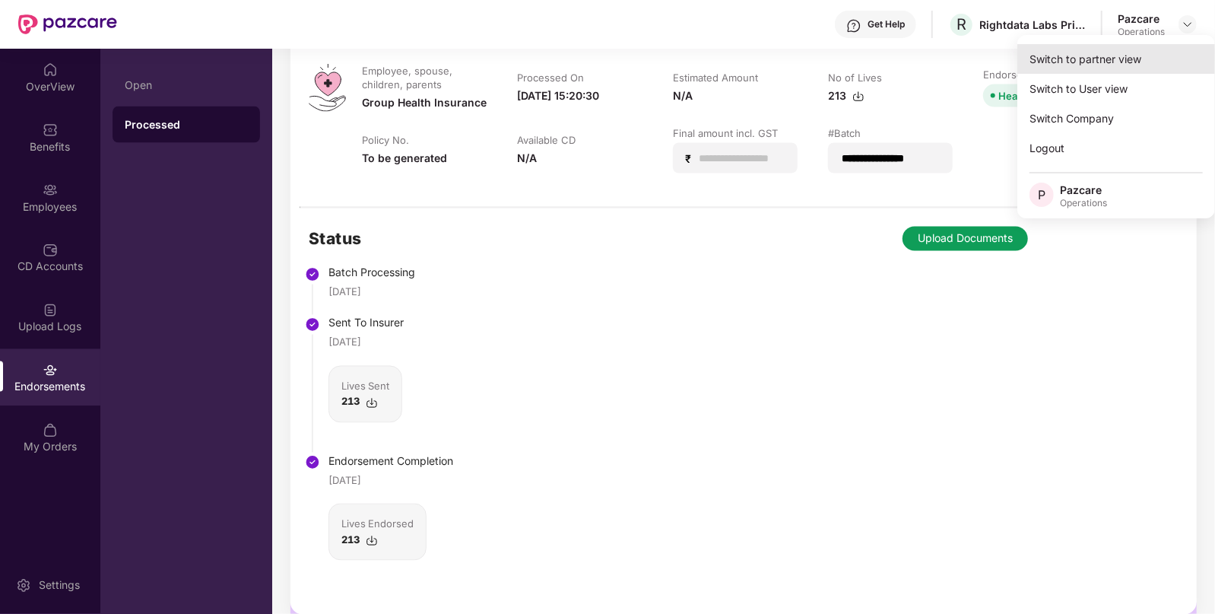
click at [1100, 52] on div "Switch to partner view" at bounding box center [1117, 59] width 198 height 30
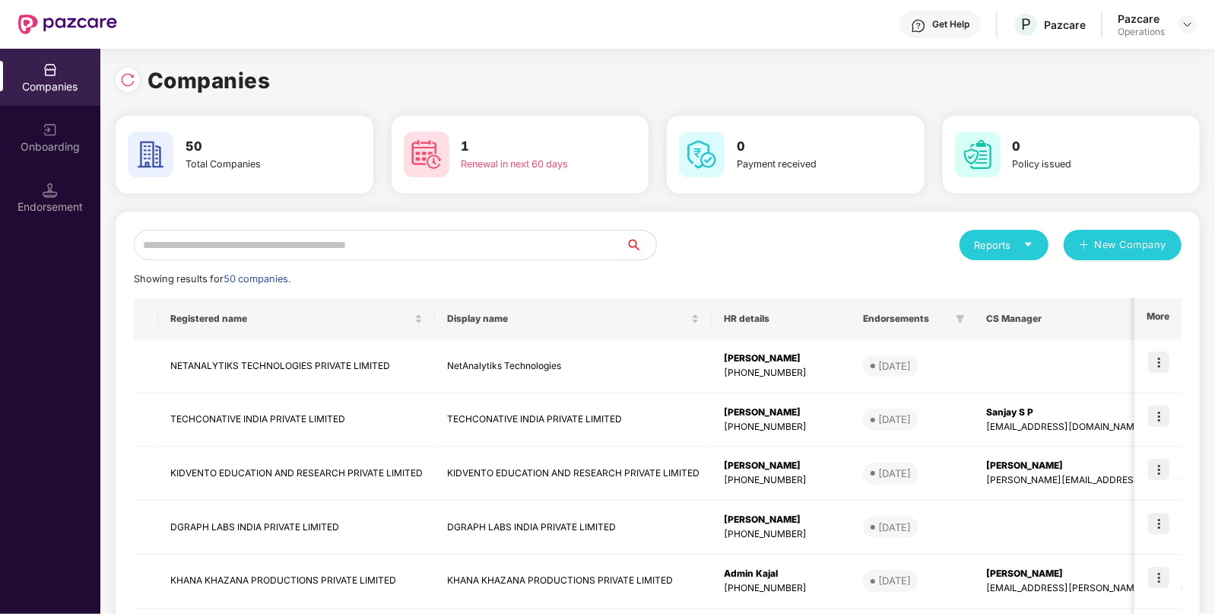
click at [433, 251] on input "text" at bounding box center [380, 245] width 492 height 30
paste input "*********"
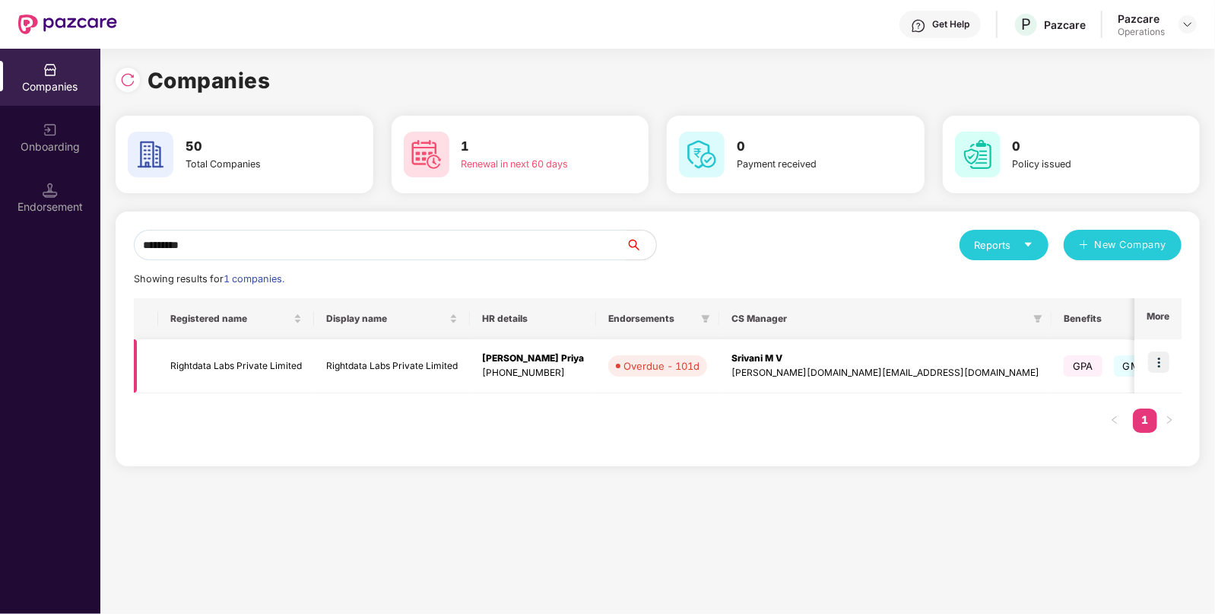
type input "*********"
click at [341, 376] on td "Rightdata Labs Private Limited" at bounding box center [392, 366] width 156 height 54
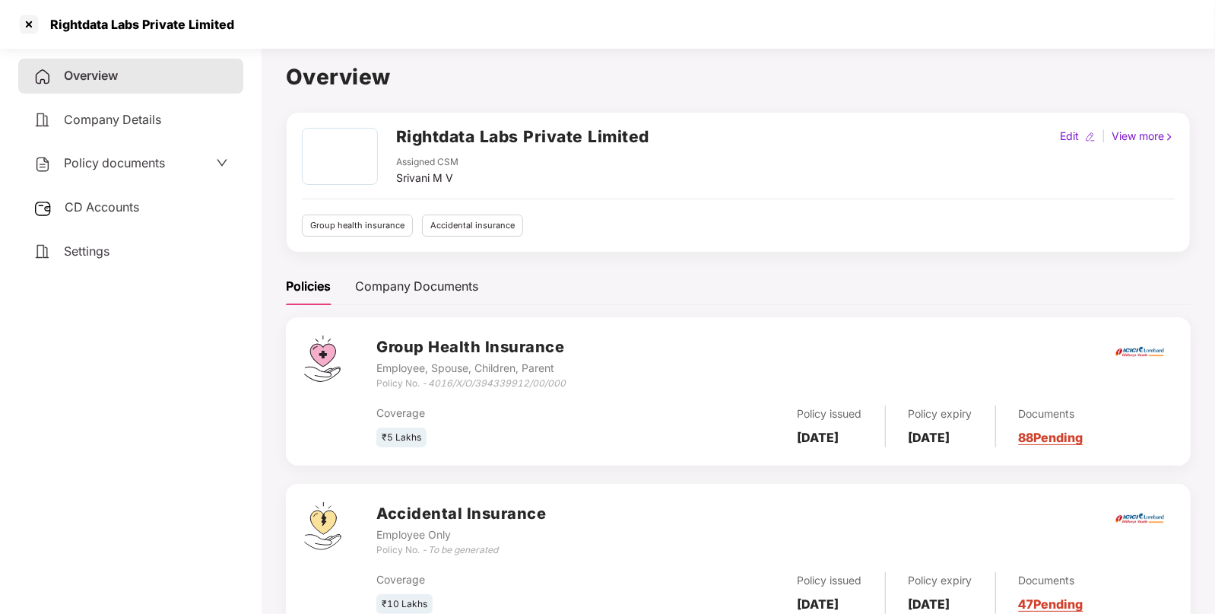
click at [122, 168] on span "Policy documents" at bounding box center [114, 162] width 101 height 15
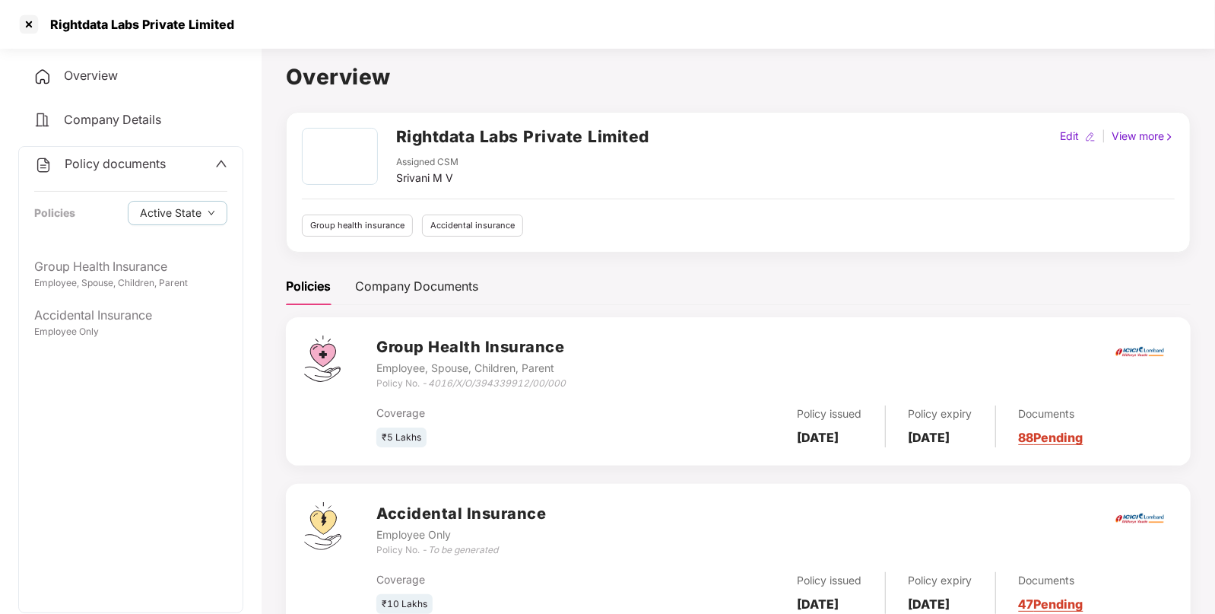
click at [152, 156] on span "Policy documents" at bounding box center [115, 163] width 101 height 15
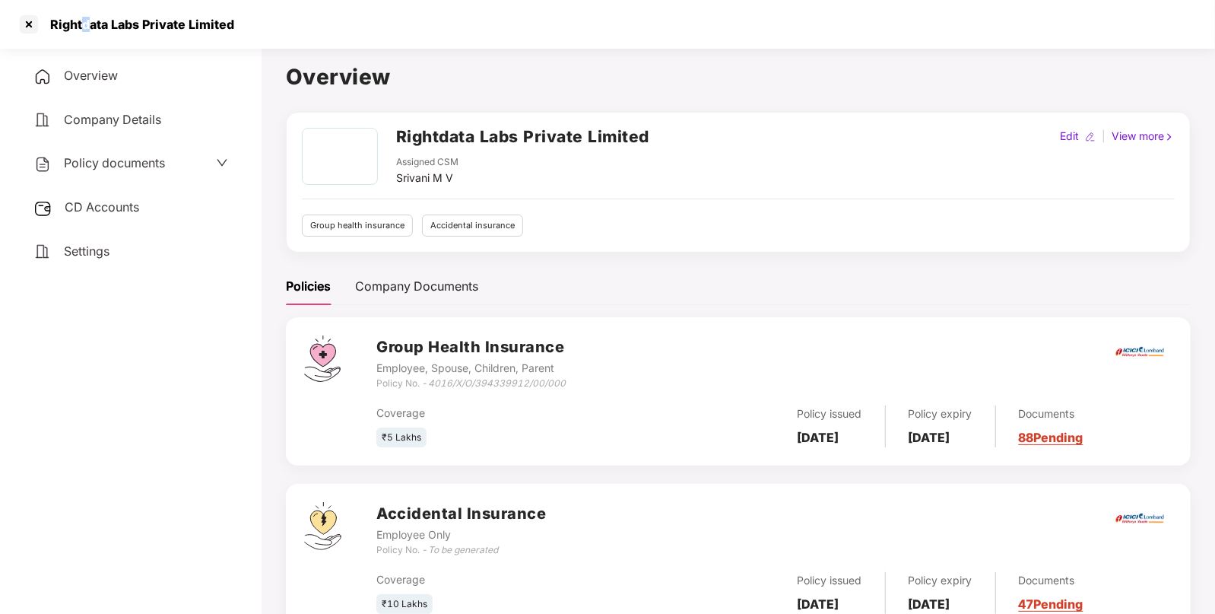
drag, startPoint x: 87, startPoint y: 32, endPoint x: 80, endPoint y: 28, distance: 7.8
click at [80, 28] on div "Rightdata Labs Private Limited" at bounding box center [126, 24] width 218 height 24
click at [80, 28] on div "Rightdata Labs Private Limited" at bounding box center [137, 24] width 193 height 15
copy div "Rightdata"
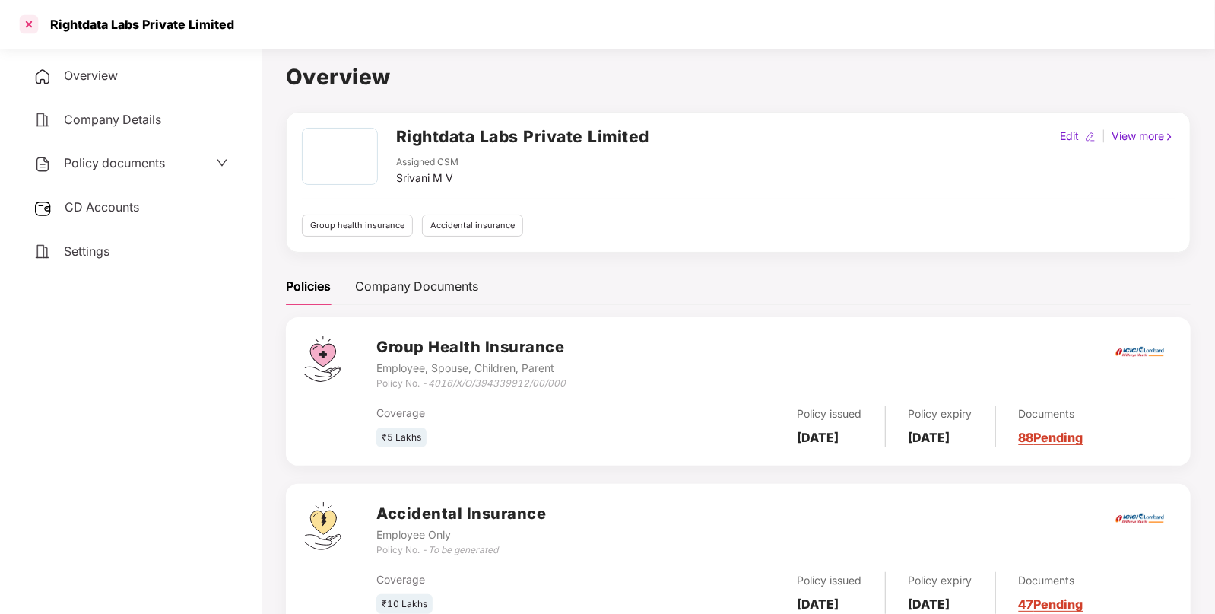
click at [23, 15] on div at bounding box center [29, 24] width 24 height 24
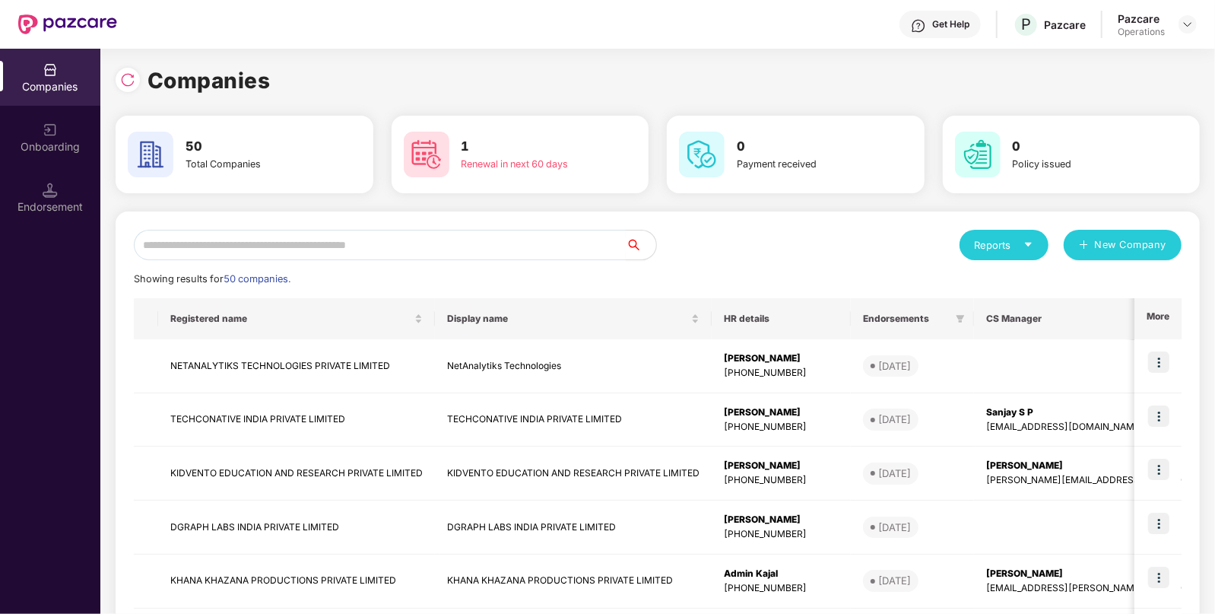
paste input "*********"
click at [249, 252] on input "text" at bounding box center [380, 245] width 492 height 30
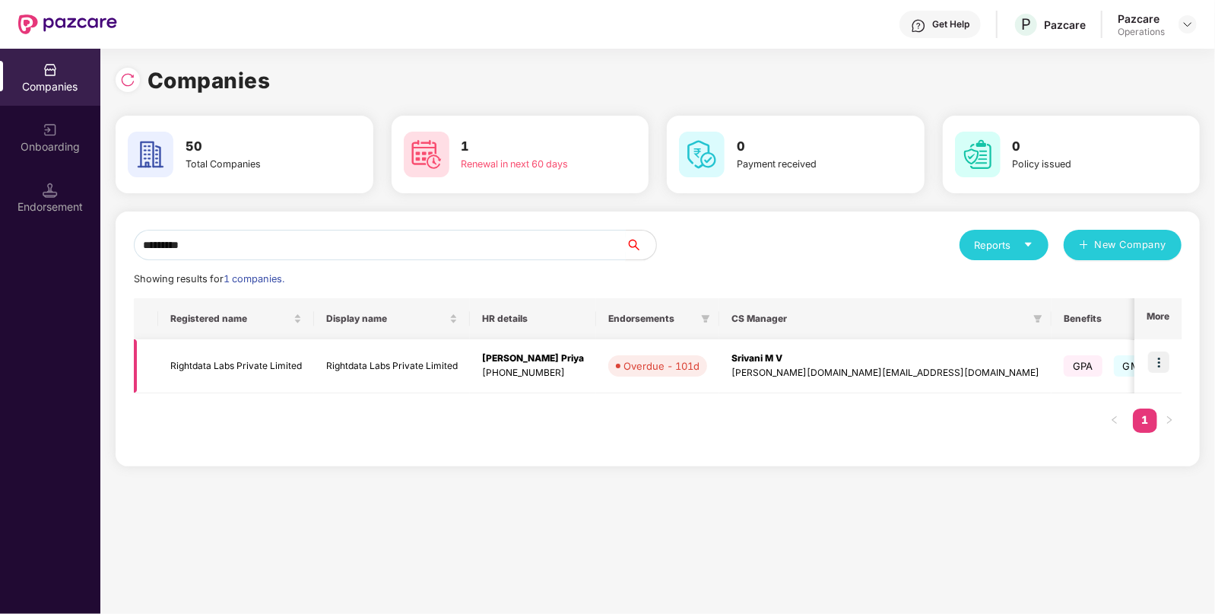
type input "*********"
click at [1164, 351] on img at bounding box center [1158, 361] width 21 height 21
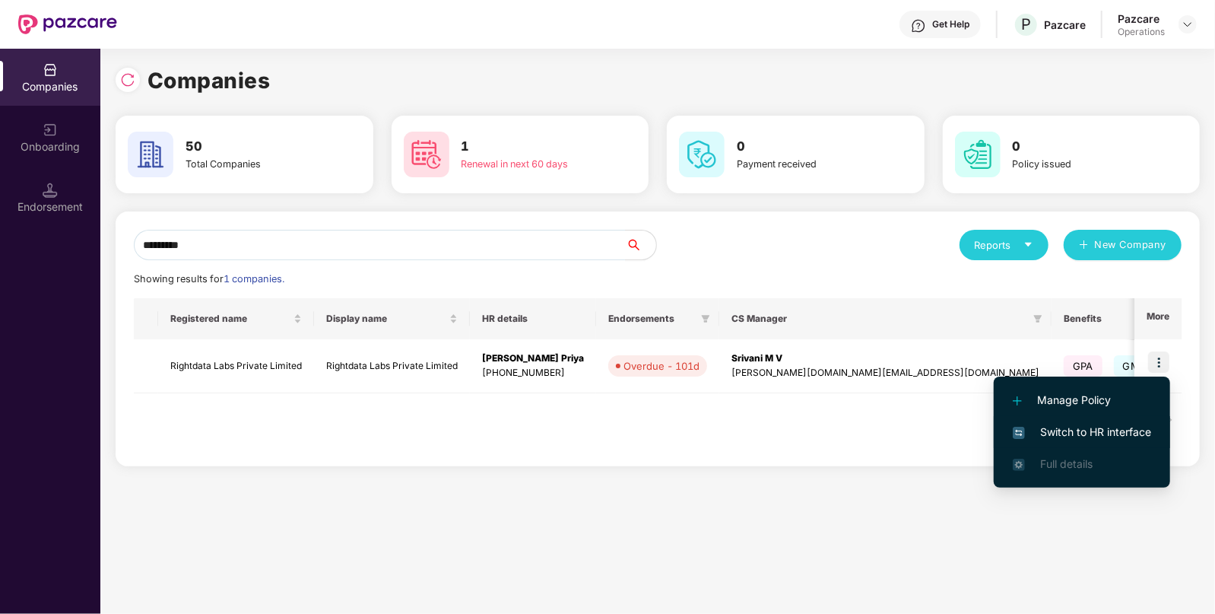
click at [1084, 422] on li "Switch to HR interface" at bounding box center [1082, 432] width 176 height 32
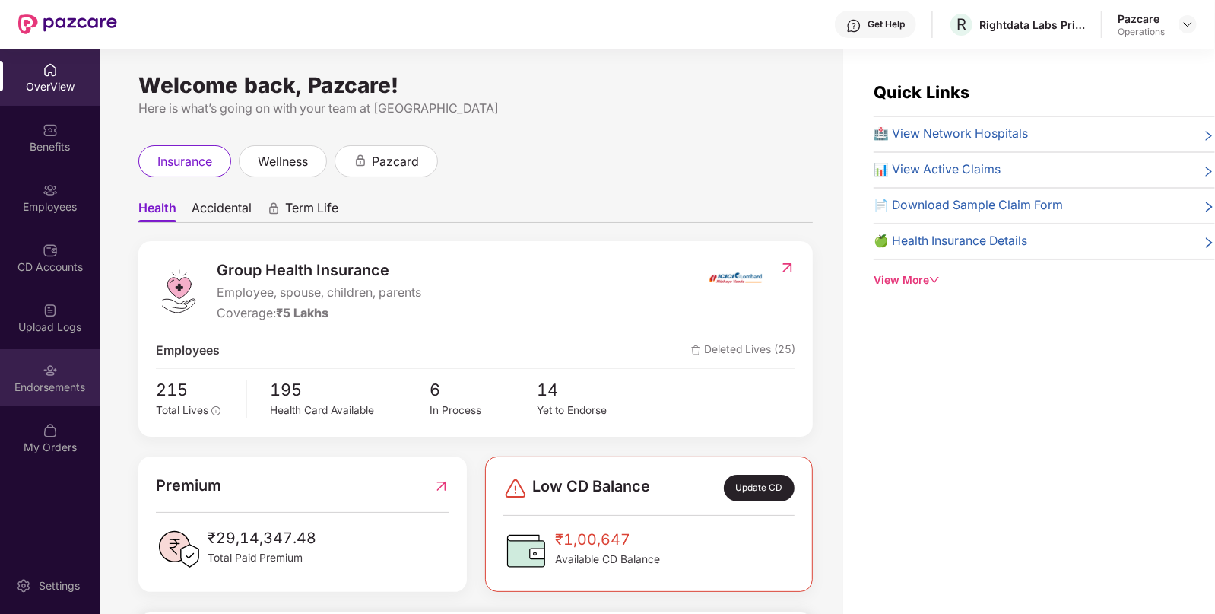
click at [61, 384] on div "Endorsements" at bounding box center [50, 386] width 100 height 15
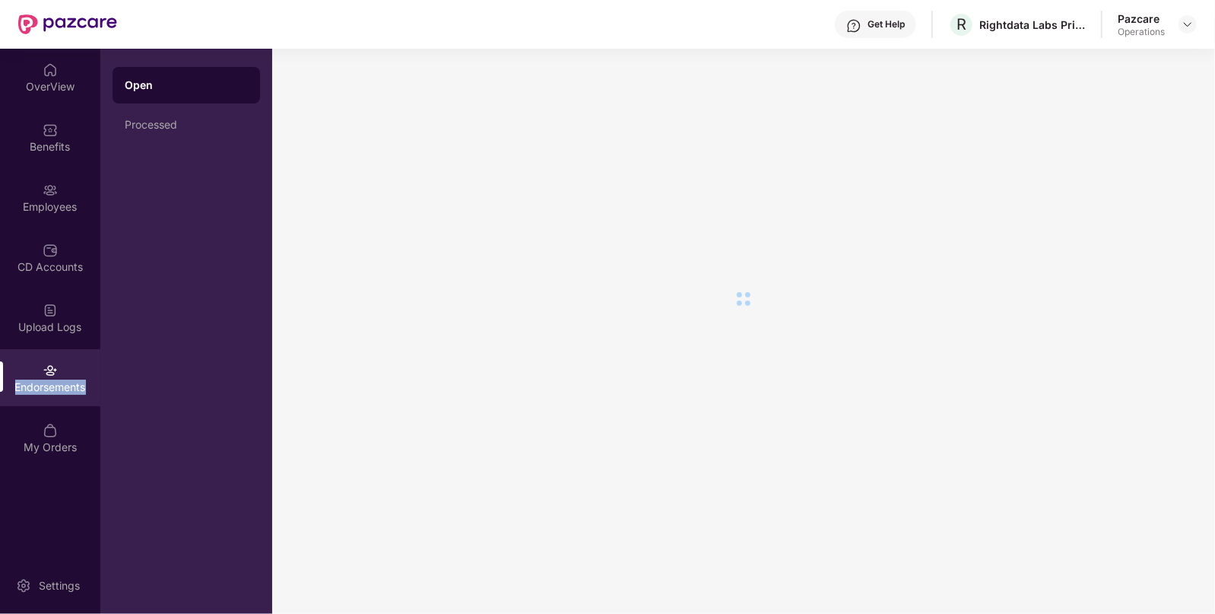
click at [61, 384] on div "Endorsements" at bounding box center [50, 386] width 100 height 15
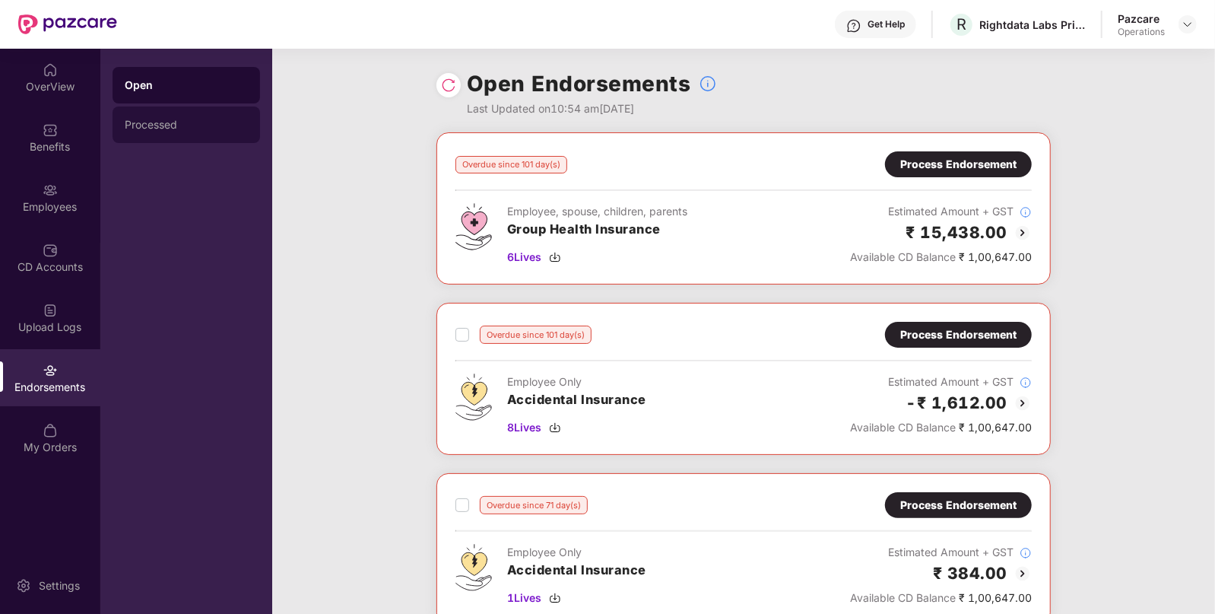
click at [154, 125] on div "Processed" at bounding box center [186, 125] width 123 height 12
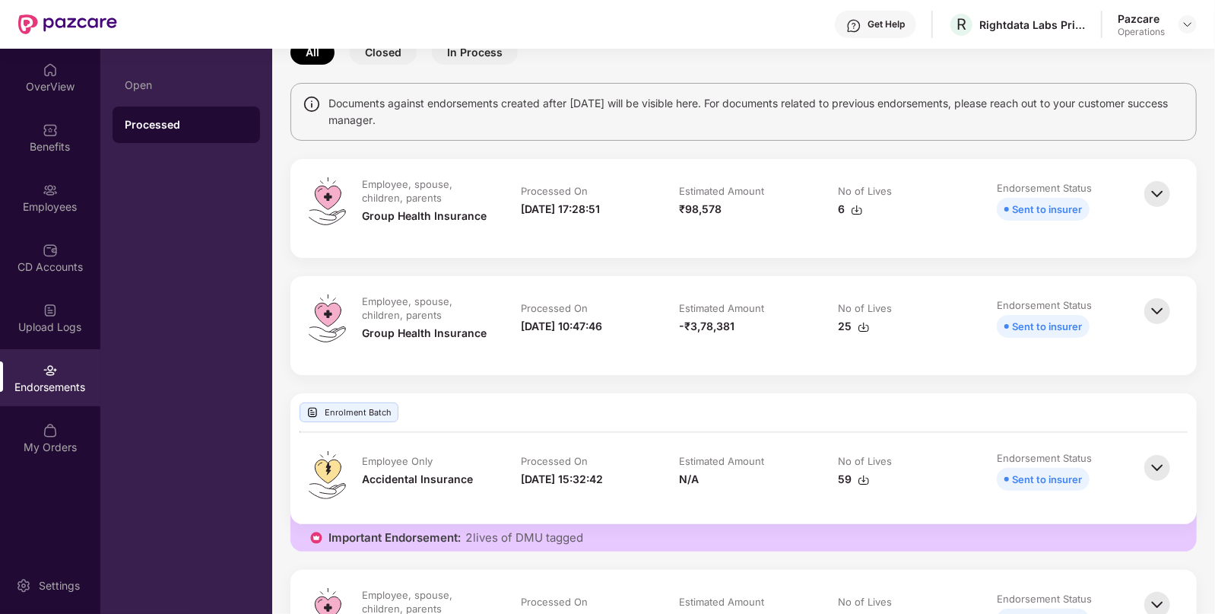
scroll to position [37, 0]
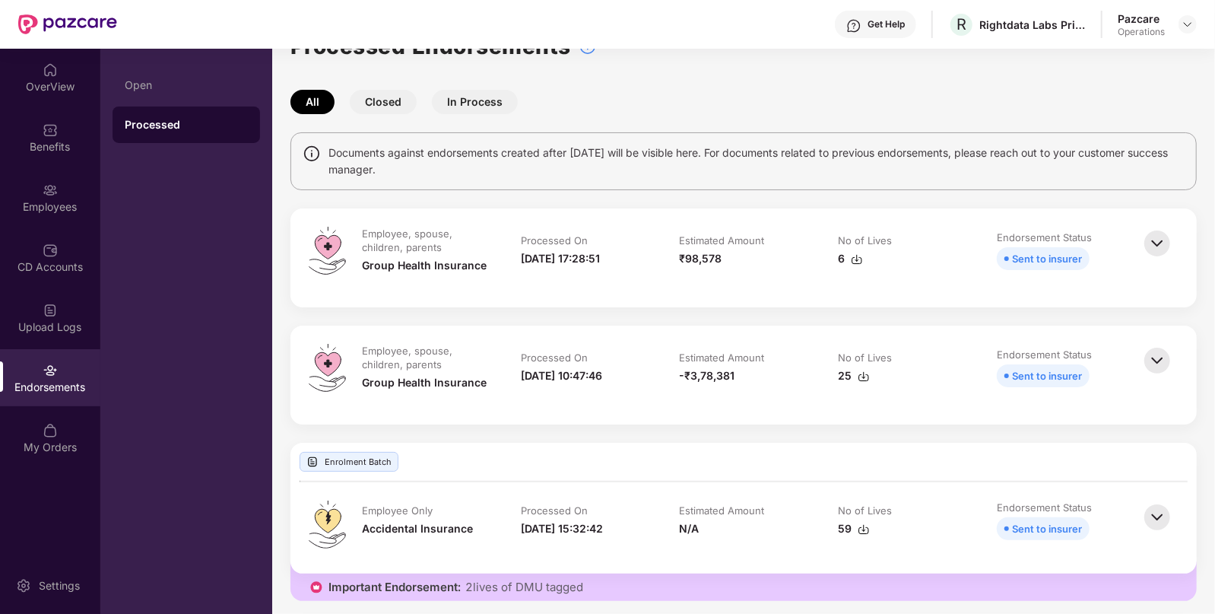
click at [1165, 243] on img at bounding box center [1157, 243] width 33 height 33
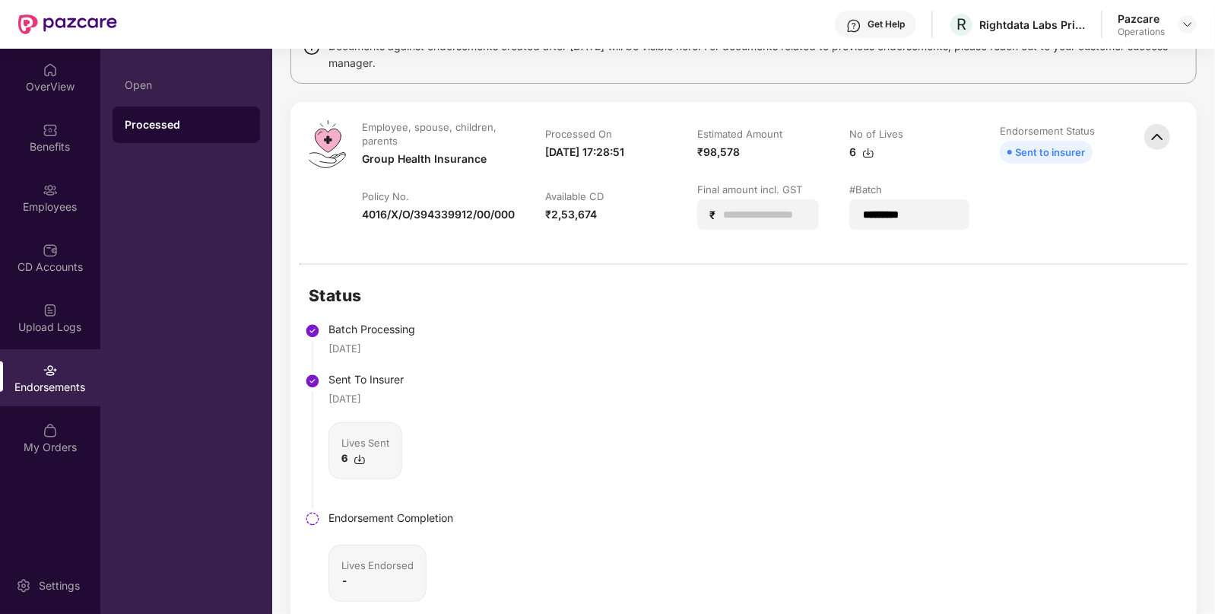
scroll to position [140, 0]
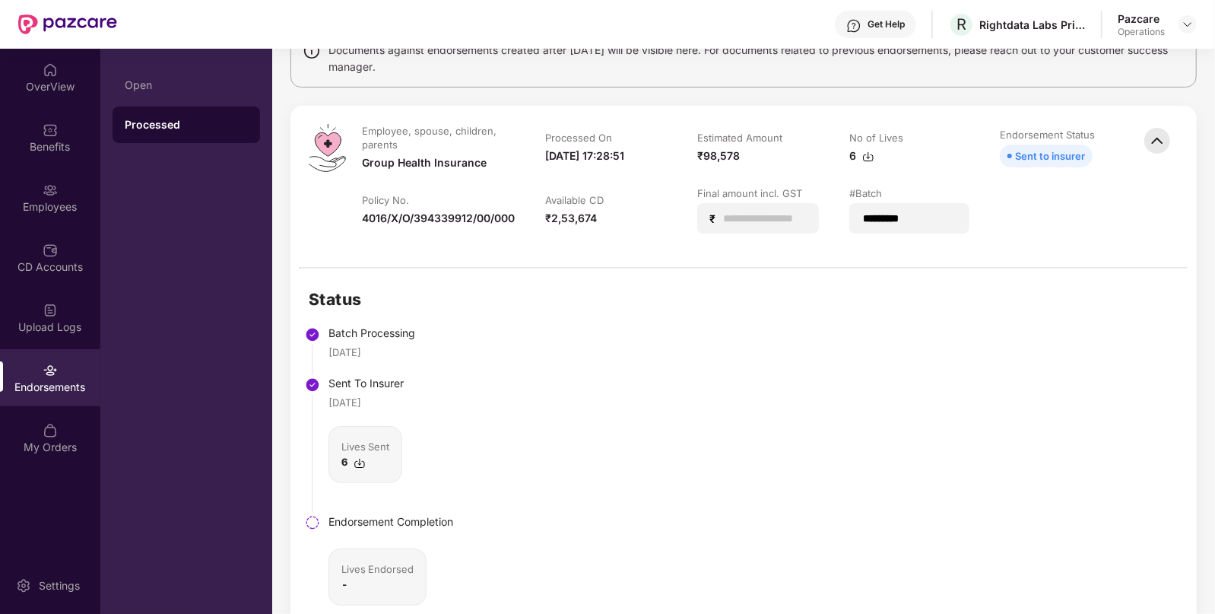
click at [1171, 140] on img at bounding box center [1157, 140] width 33 height 33
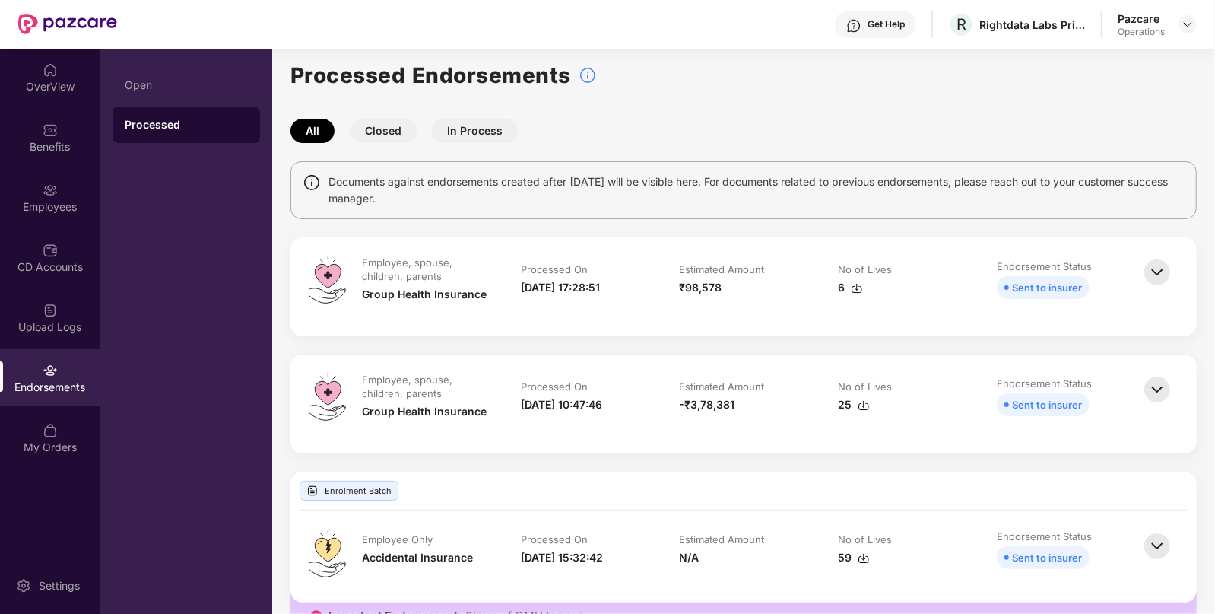
scroll to position [0, 0]
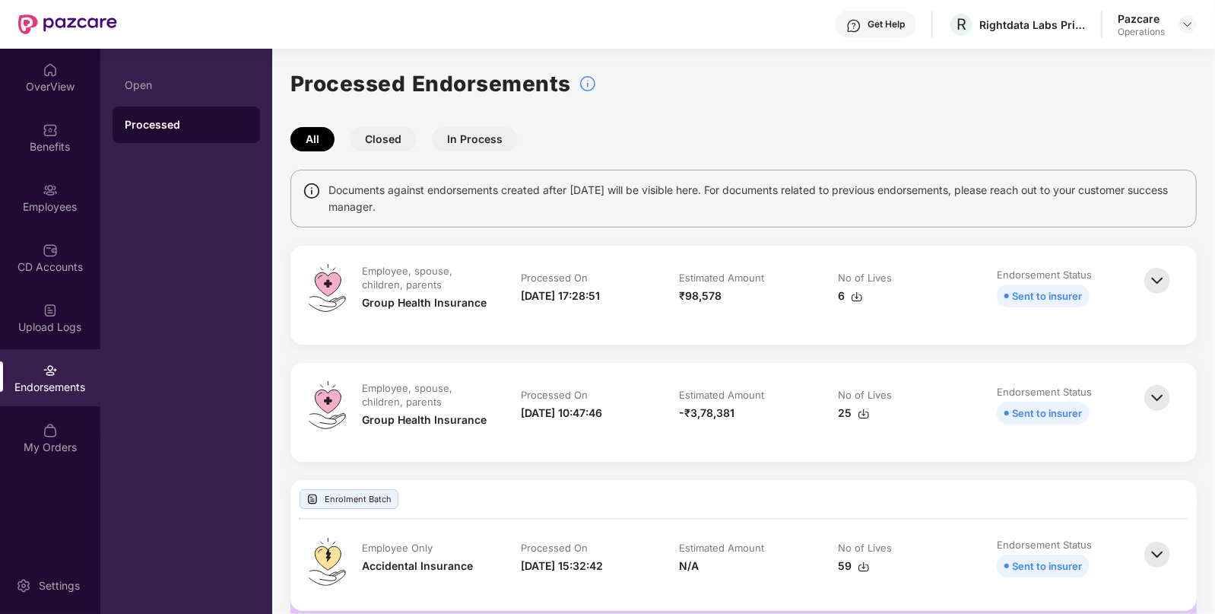
click at [891, 314] on td "No of Lives 6" at bounding box center [902, 295] width 159 height 62
click at [1167, 271] on img at bounding box center [1157, 280] width 33 height 33
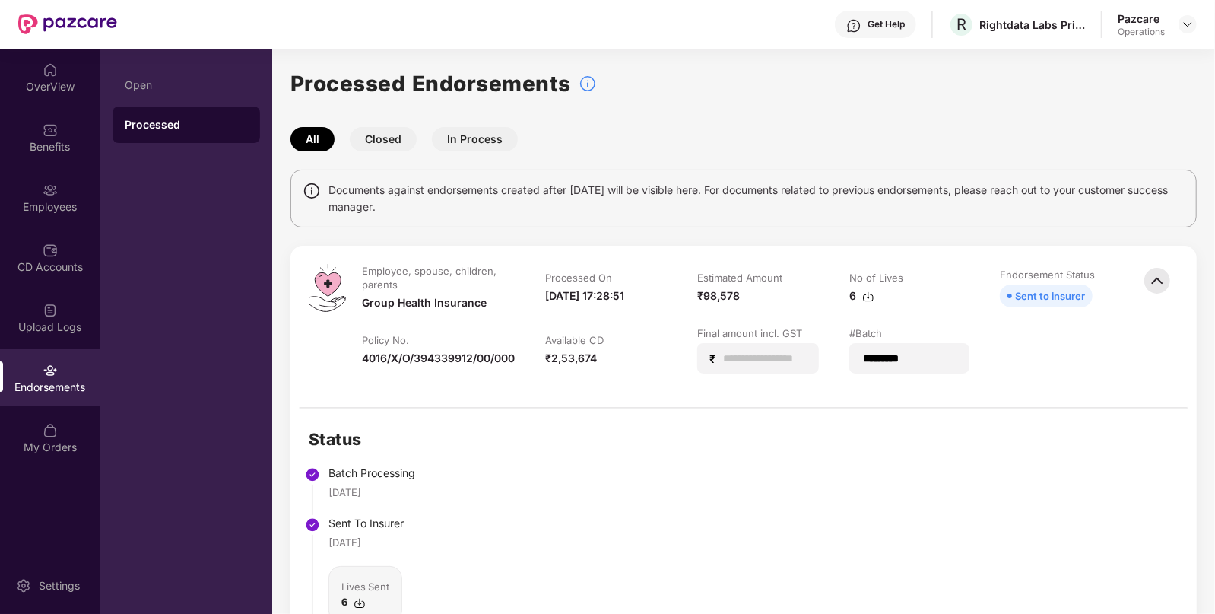
click at [440, 355] on div "4016/X/O/394339912/00/000" at bounding box center [438, 358] width 153 height 17
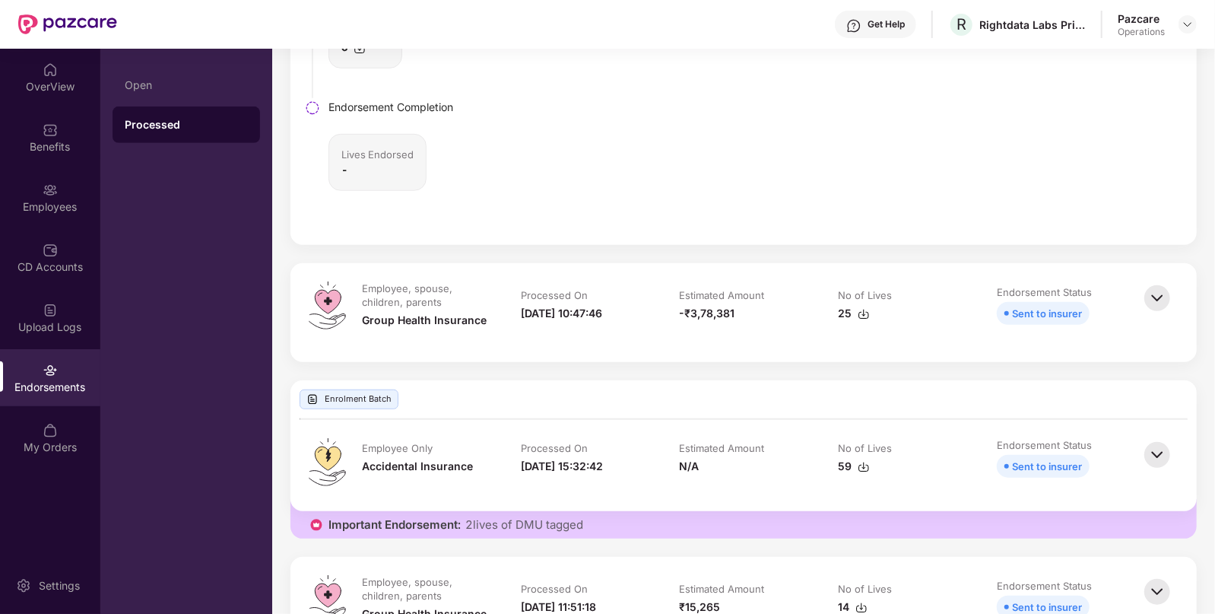
scroll to position [555, 0]
click at [1152, 296] on img at bounding box center [1157, 297] width 33 height 33
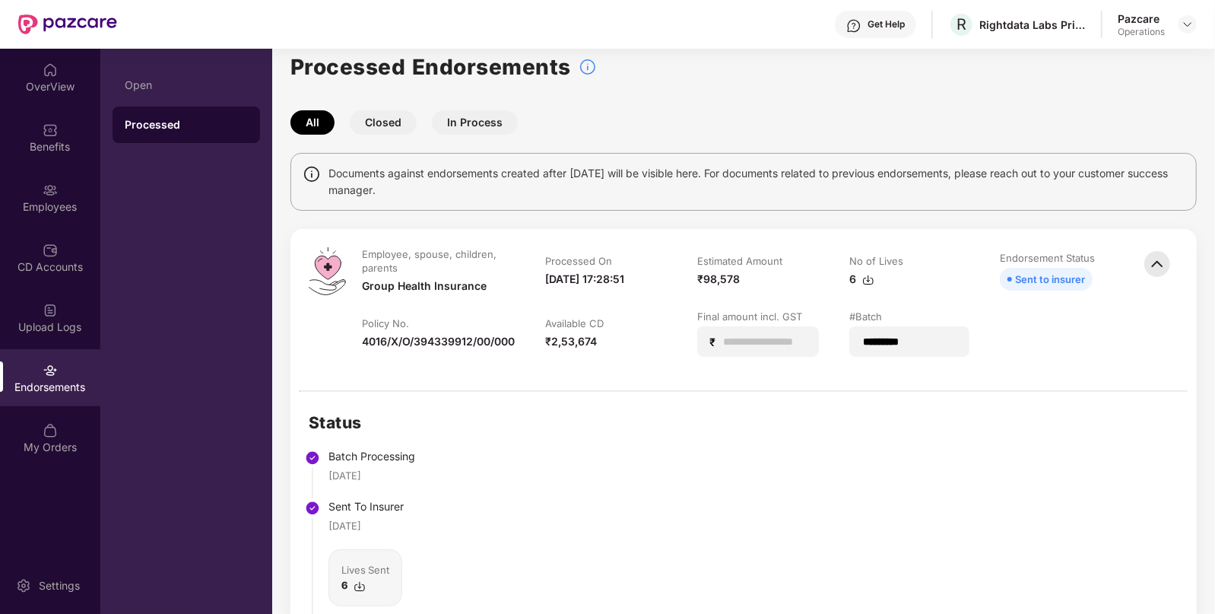
scroll to position [15, 0]
click at [1155, 257] on img at bounding box center [1157, 265] width 33 height 33
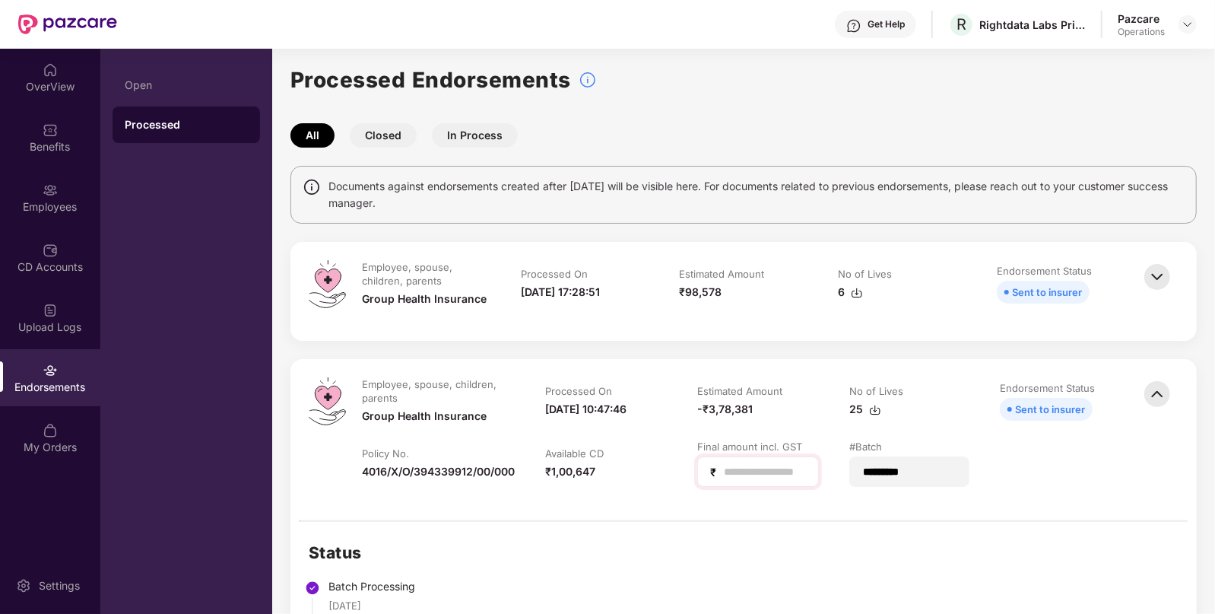
scroll to position [0, 0]
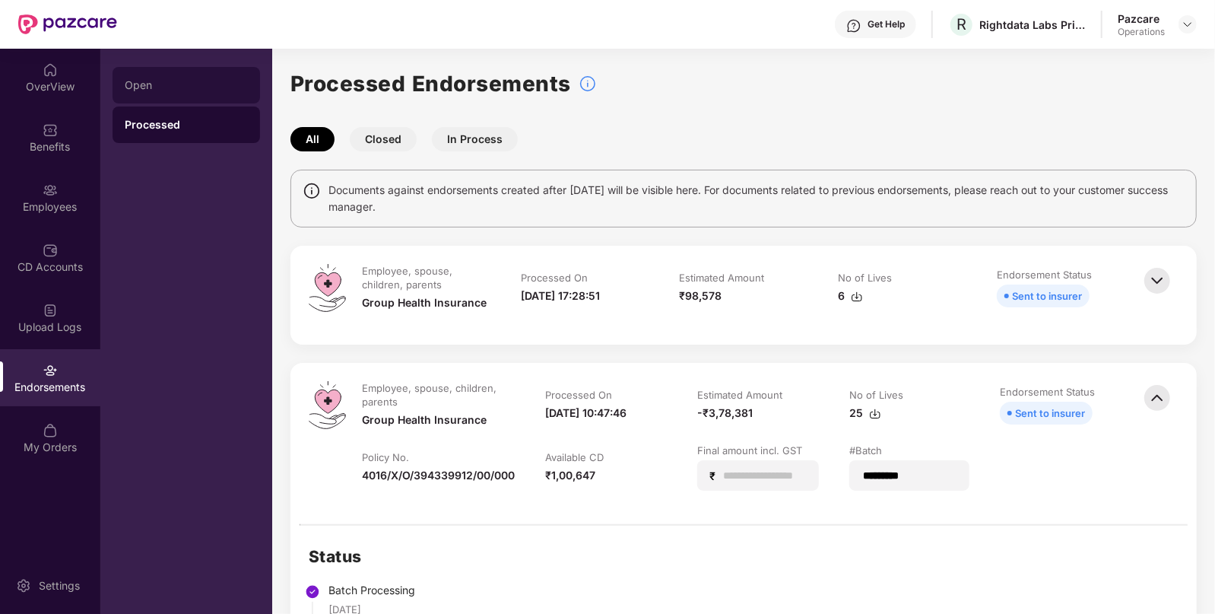
click at [161, 94] on div "Open" at bounding box center [187, 85] width 148 height 37
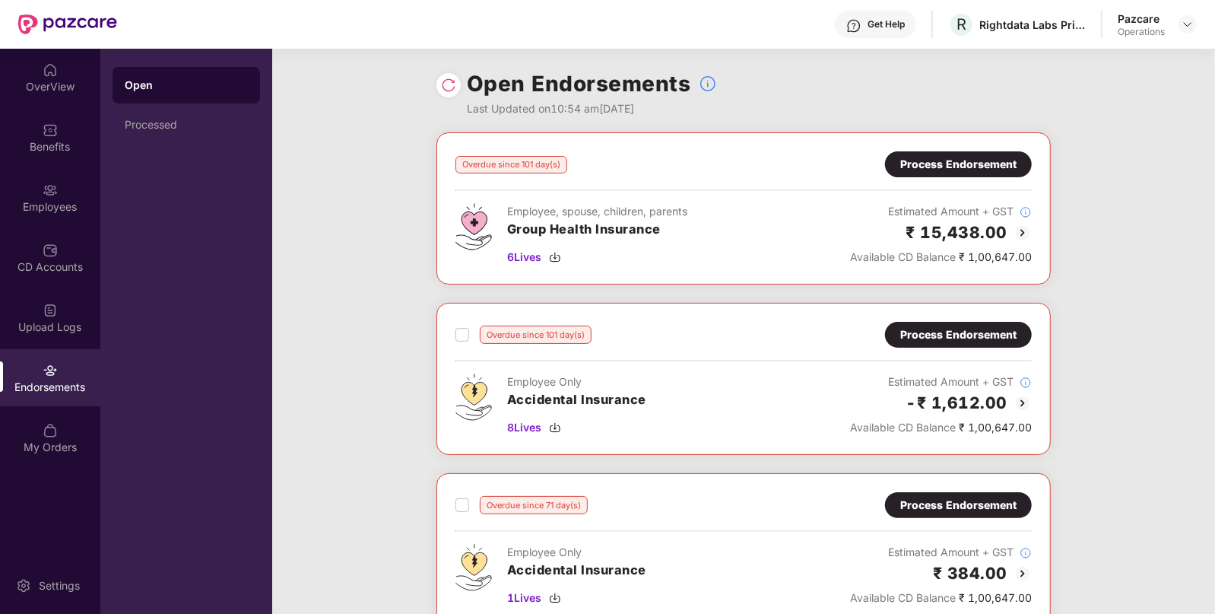
click at [927, 167] on div "Process Endorsement" at bounding box center [958, 164] width 116 height 17
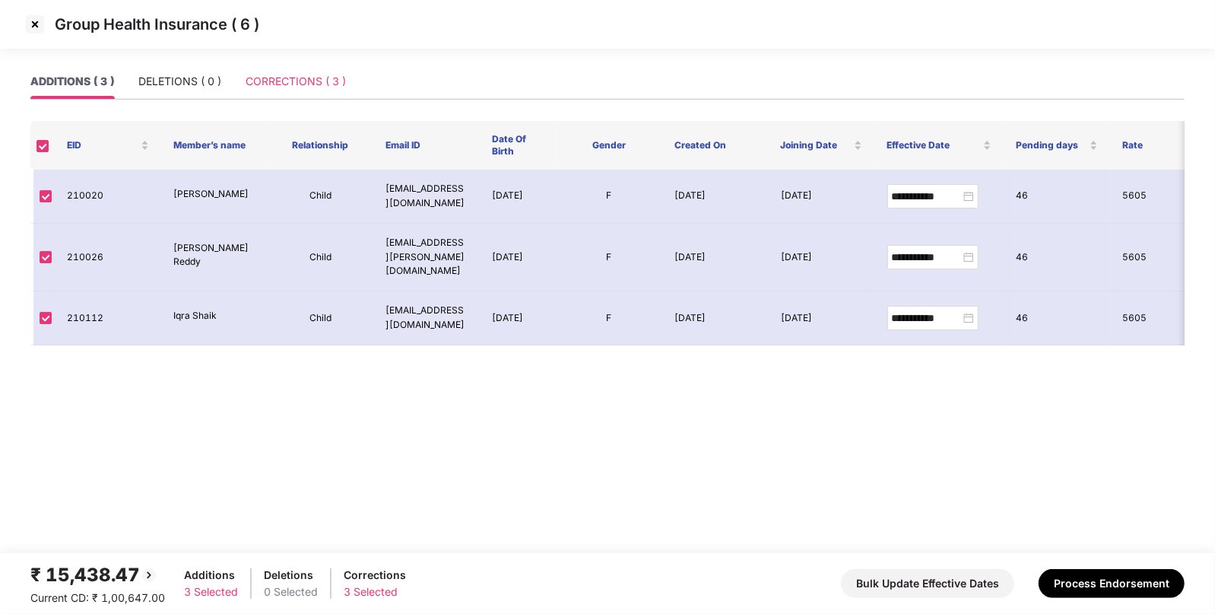
click at [327, 91] on div "CORRECTIONS ( 3 )" at bounding box center [296, 81] width 100 height 35
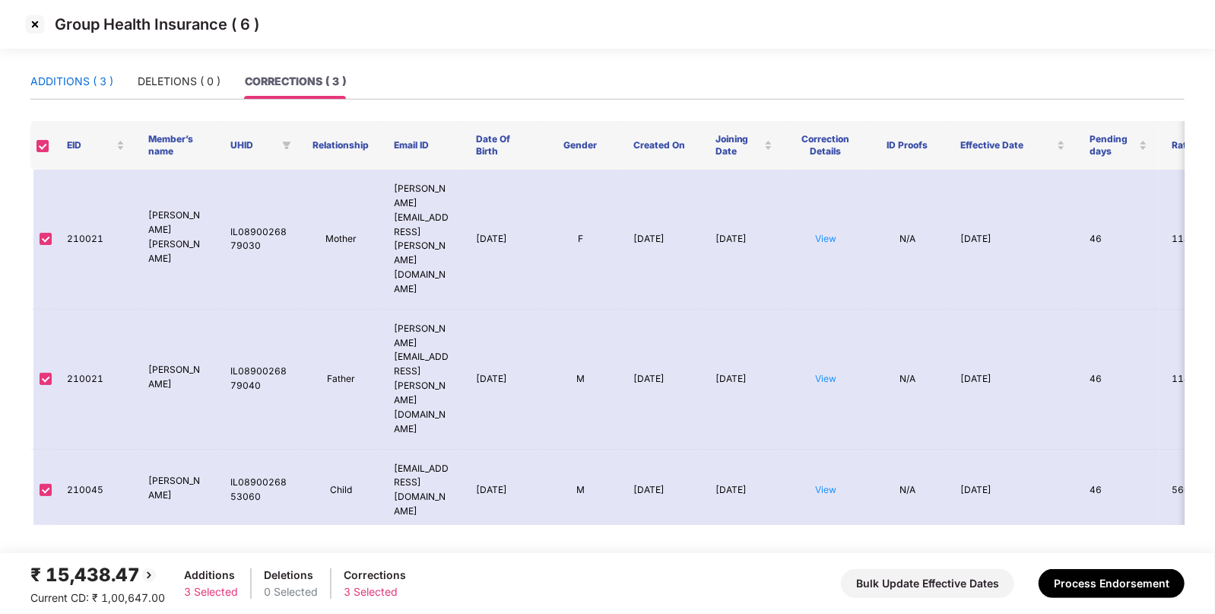
click at [87, 89] on div "ADDITIONS ( 3 )" at bounding box center [71, 81] width 83 height 17
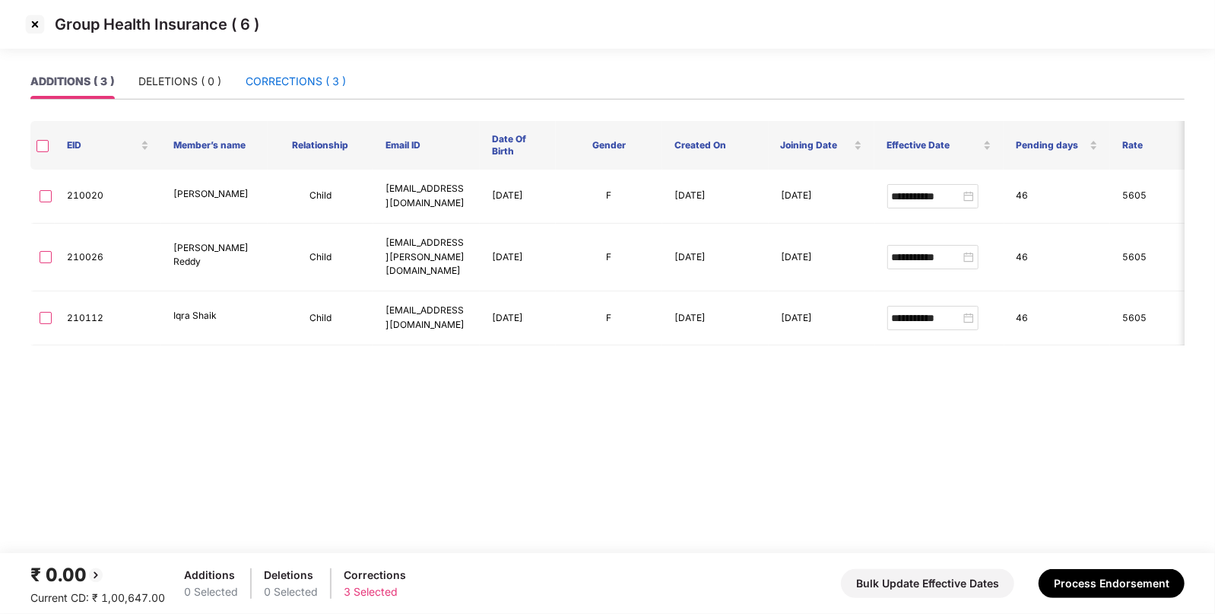
click at [268, 82] on div "CORRECTIONS ( 3 )" at bounding box center [296, 81] width 100 height 17
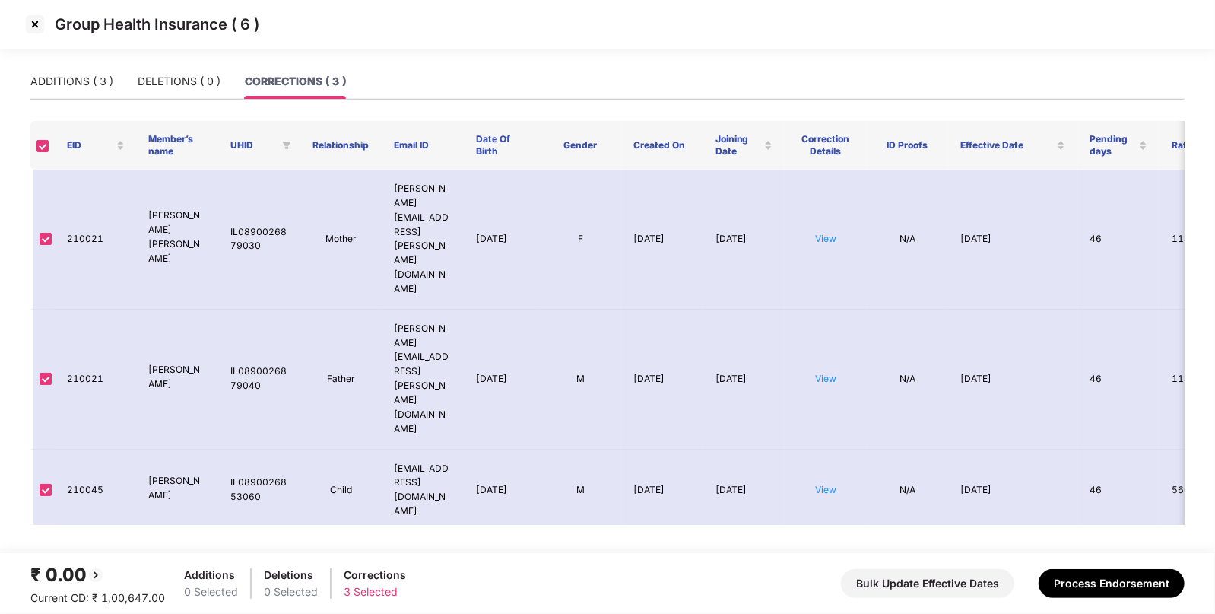
click at [33, 24] on img at bounding box center [35, 24] width 24 height 24
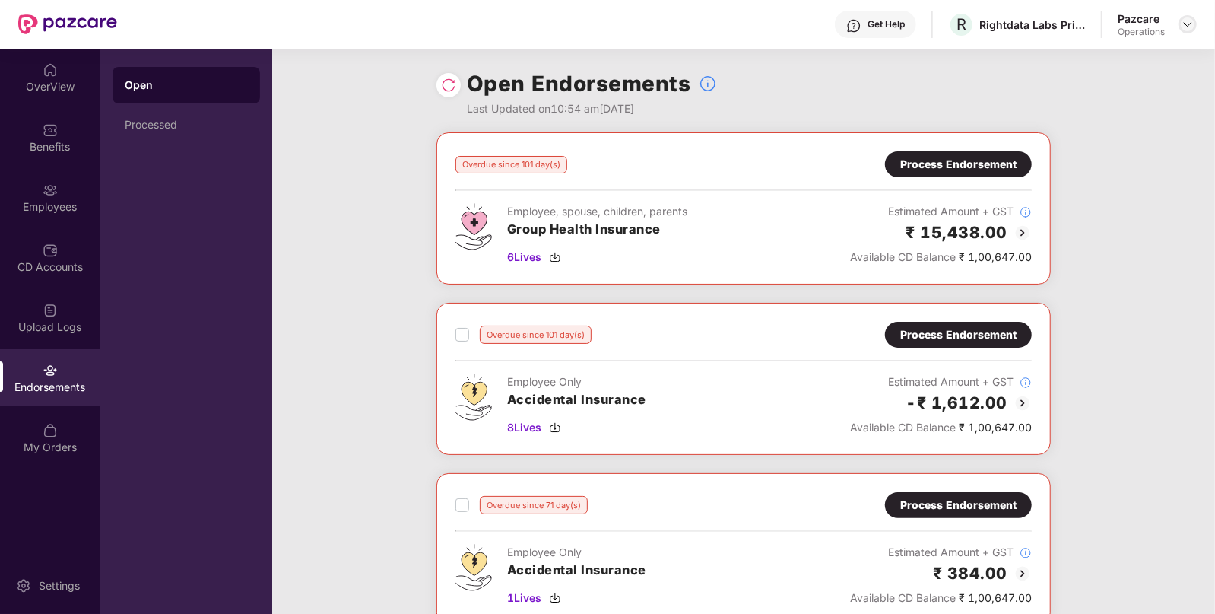
click at [1183, 28] on img at bounding box center [1188, 24] width 12 height 12
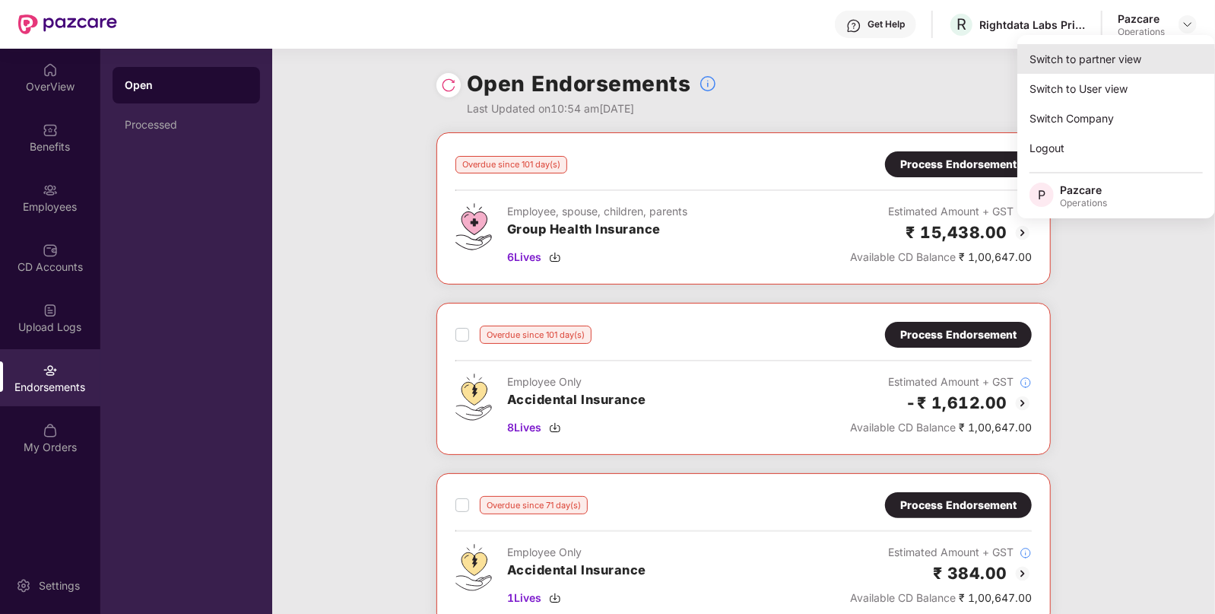
click at [1103, 47] on div "Switch to partner view" at bounding box center [1117, 59] width 198 height 30
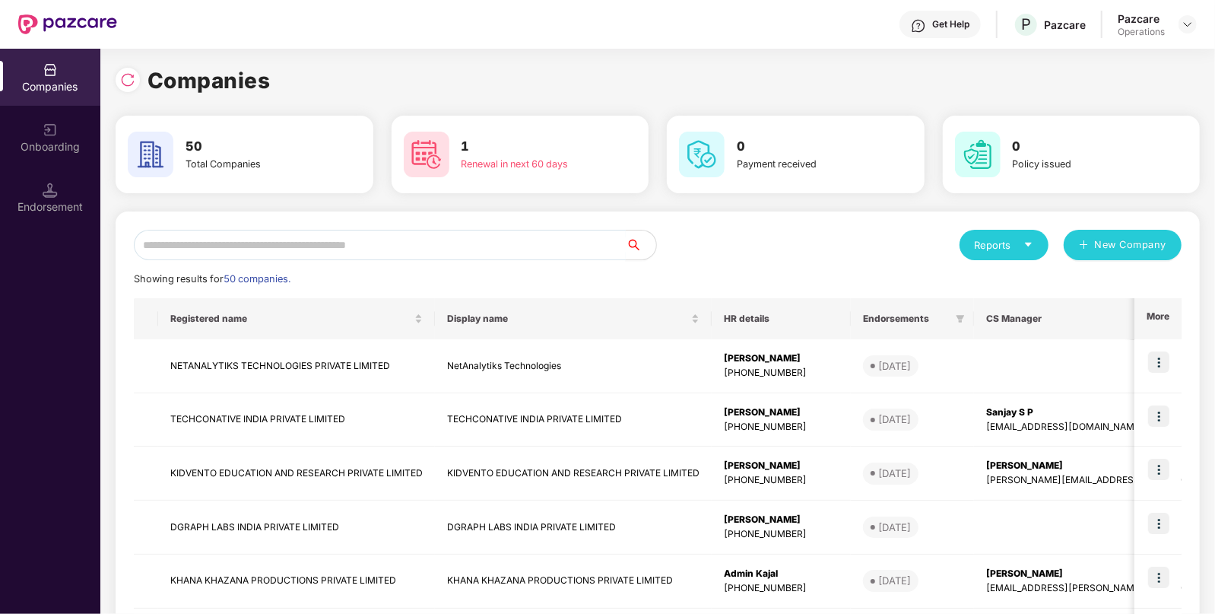
click at [430, 248] on input "text" at bounding box center [380, 245] width 492 height 30
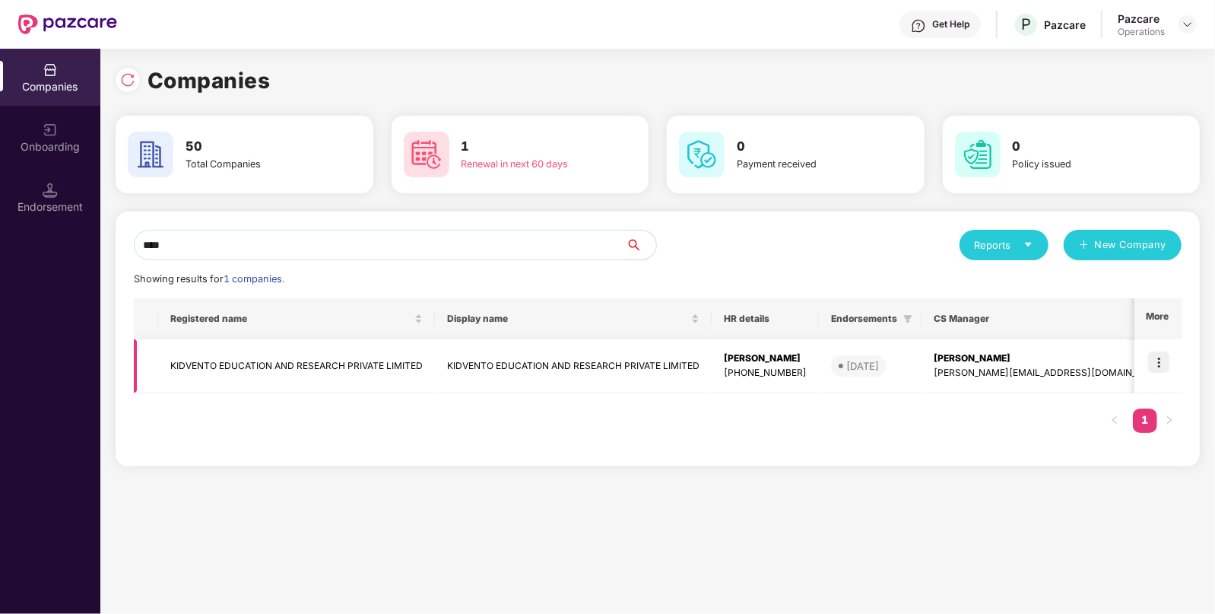
type input "****"
click at [1168, 363] on img at bounding box center [1158, 361] width 21 height 21
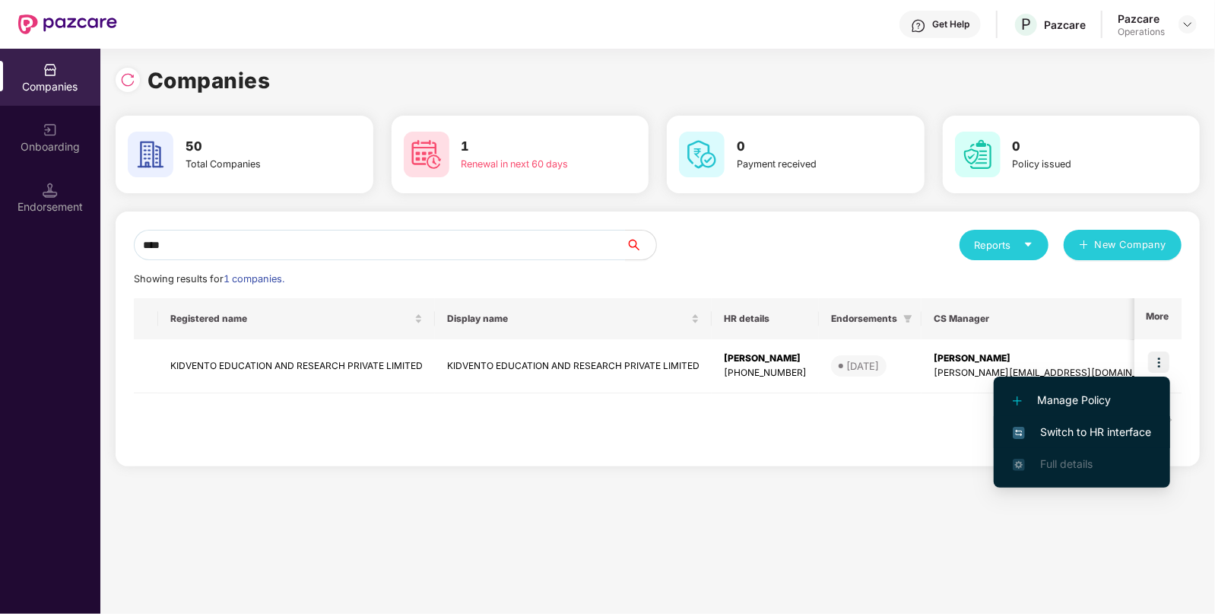
click at [1073, 431] on span "Switch to HR interface" at bounding box center [1082, 432] width 138 height 17
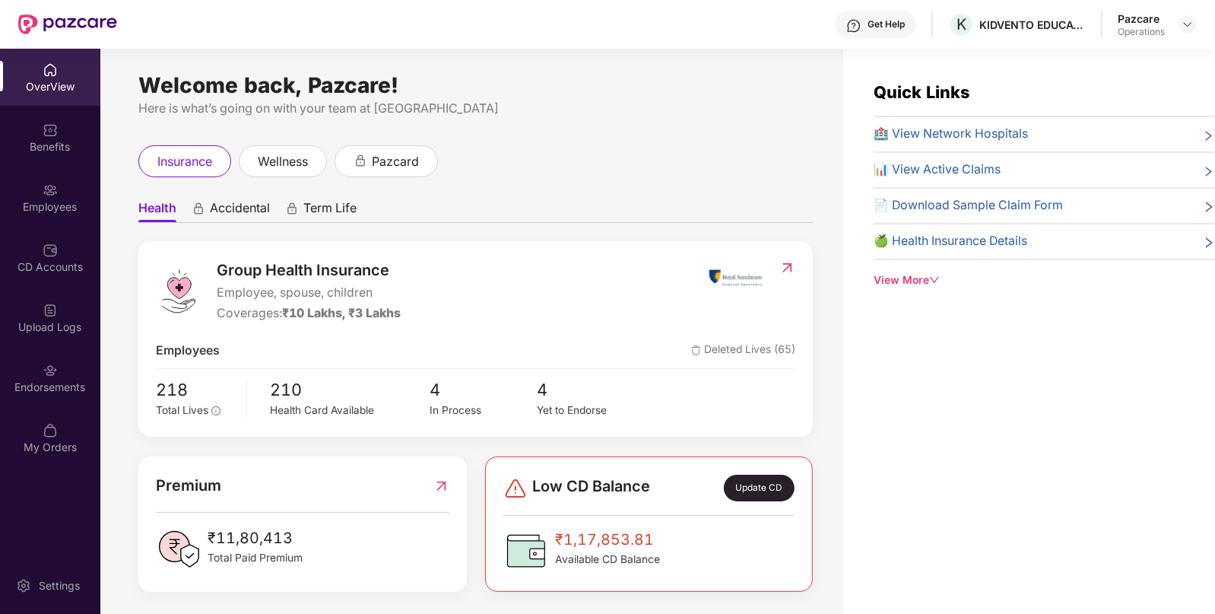
click at [49, 211] on div "Employees" at bounding box center [50, 206] width 100 height 15
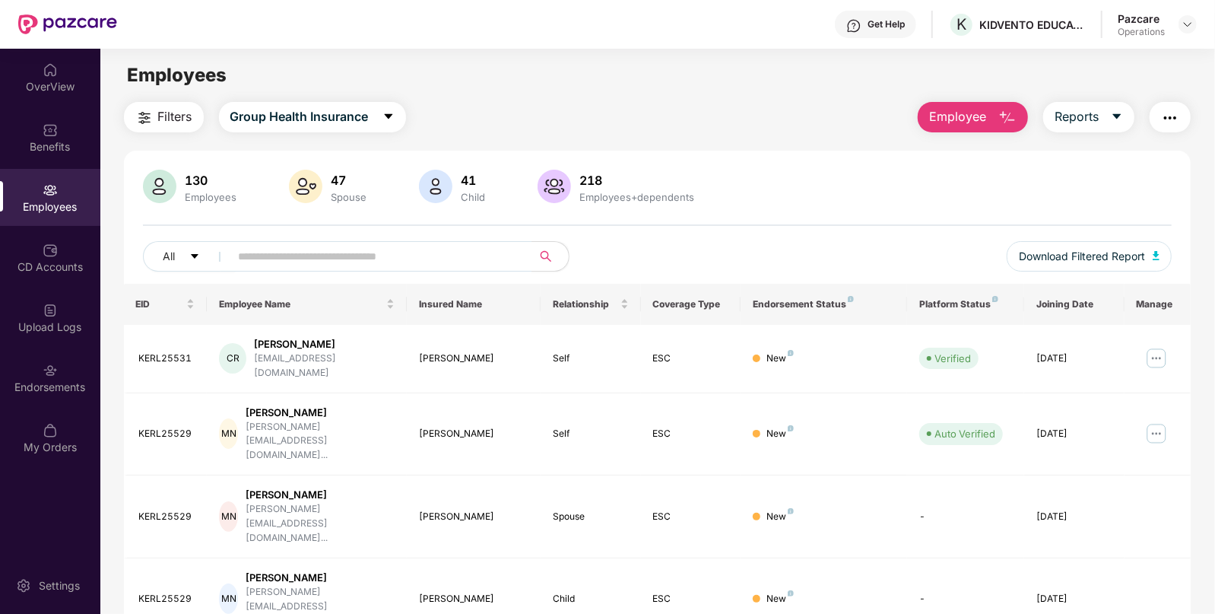
click at [1169, 120] on img "button" at bounding box center [1170, 118] width 18 height 18
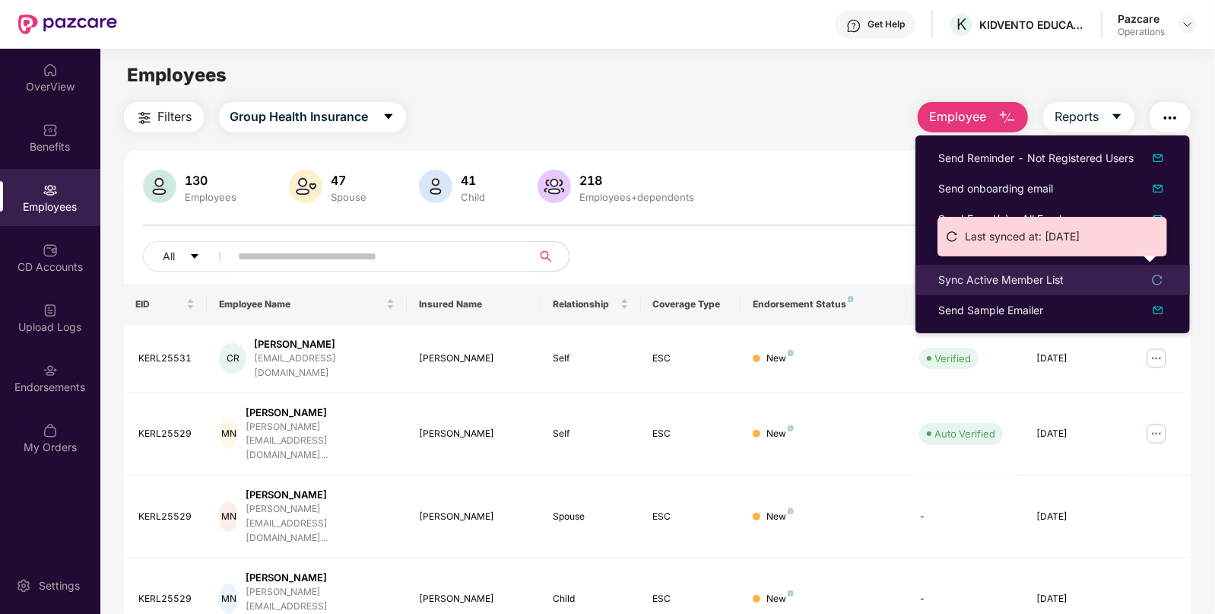
click at [953, 278] on div "Sync Active Member List" at bounding box center [1000, 280] width 125 height 17
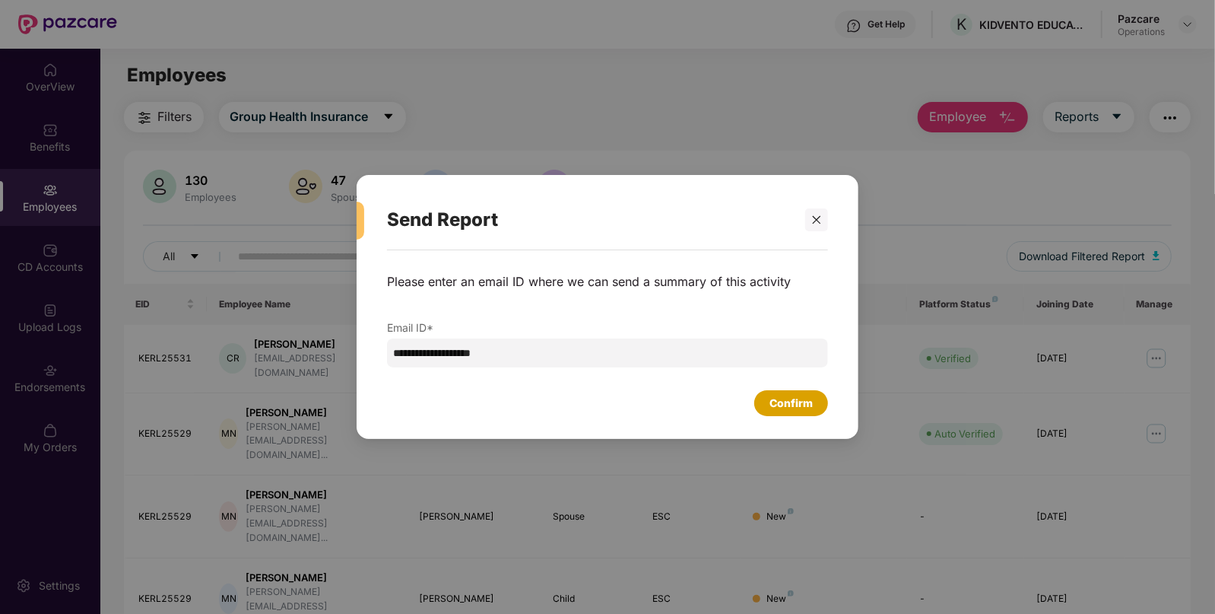
click at [791, 392] on div "Confirm" at bounding box center [791, 403] width 74 height 26
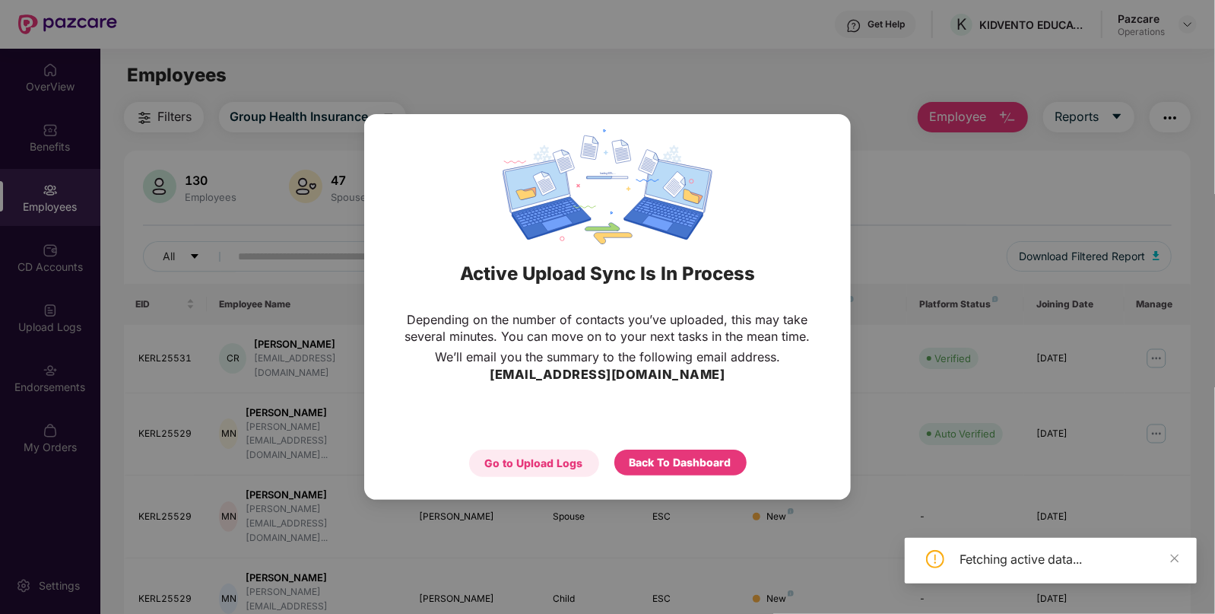
click at [545, 453] on div "Go to Upload Logs" at bounding box center [534, 462] width 130 height 27
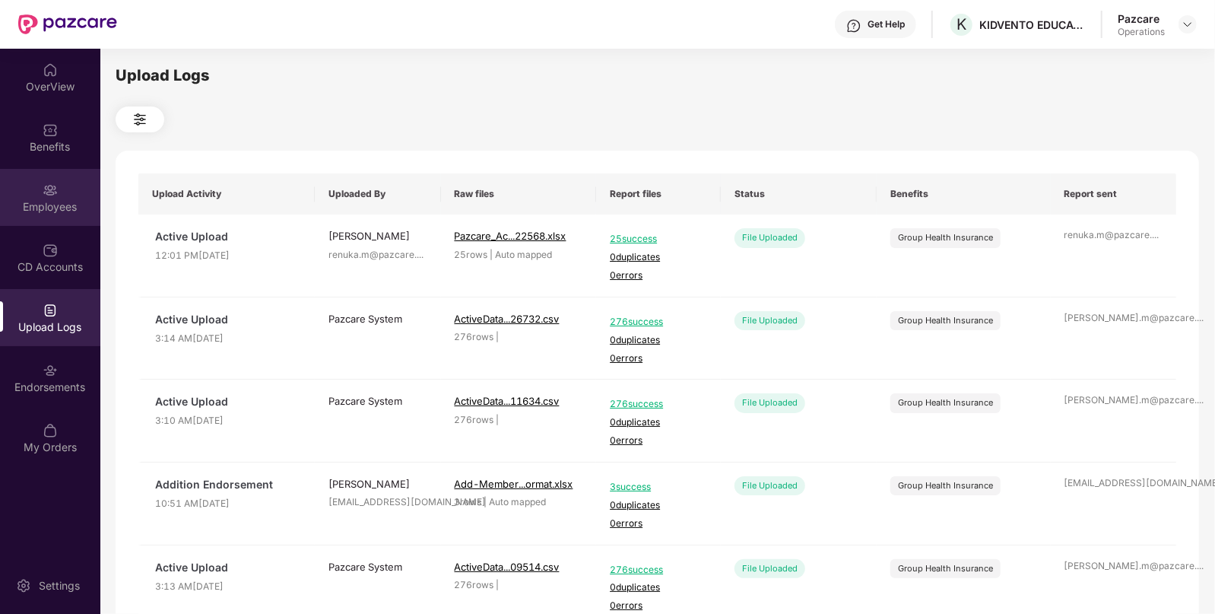
click at [40, 196] on div "Employees" at bounding box center [50, 197] width 100 height 57
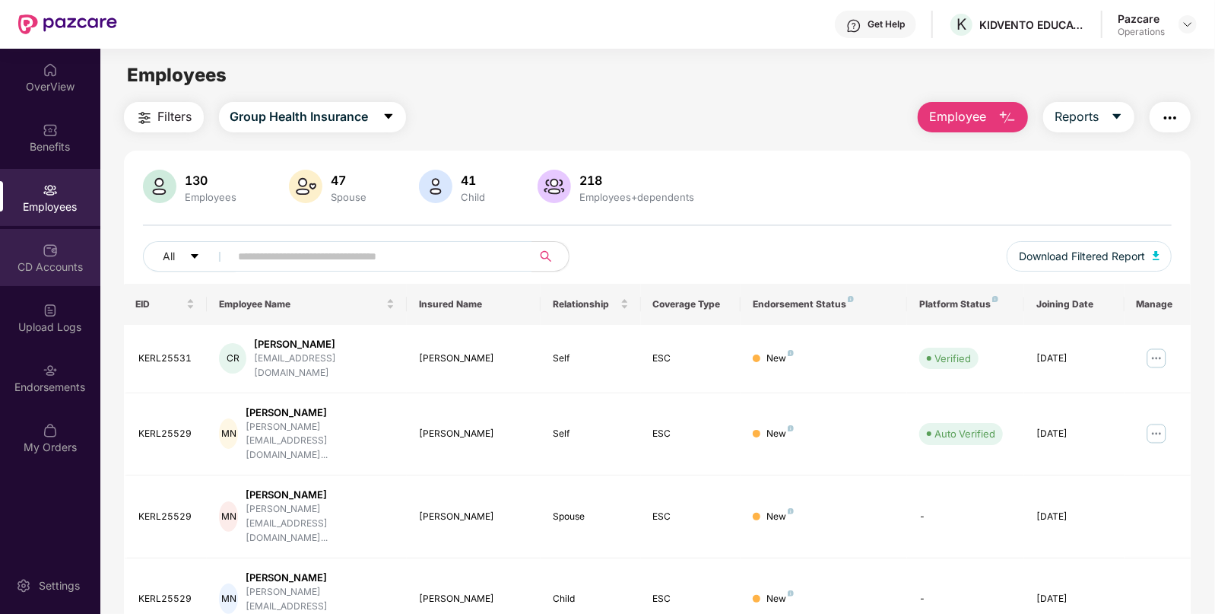
click at [42, 252] on div "CD Accounts" at bounding box center [50, 257] width 100 height 57
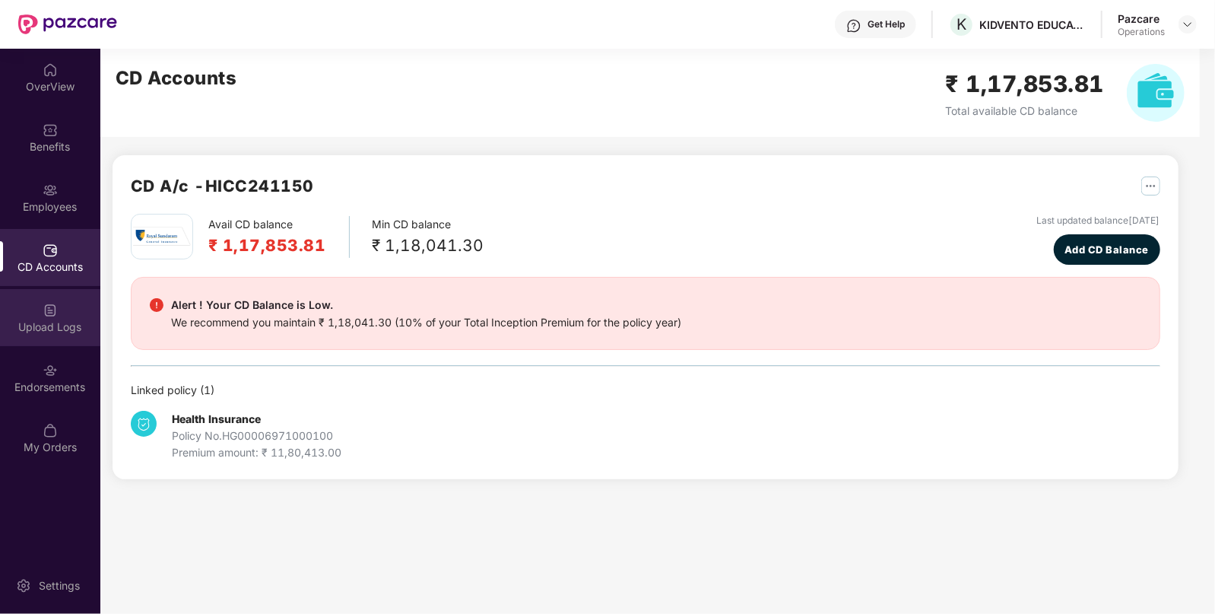
click at [49, 326] on div "Upload Logs" at bounding box center [50, 326] width 100 height 15
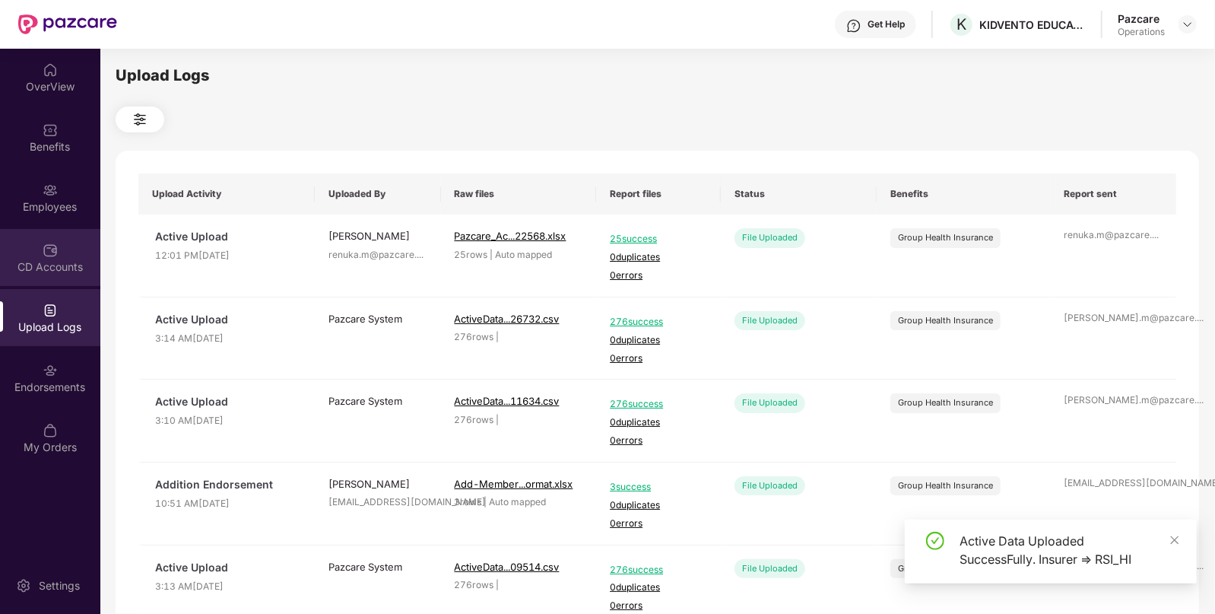
click at [77, 243] on div "CD Accounts" at bounding box center [50, 257] width 100 height 57
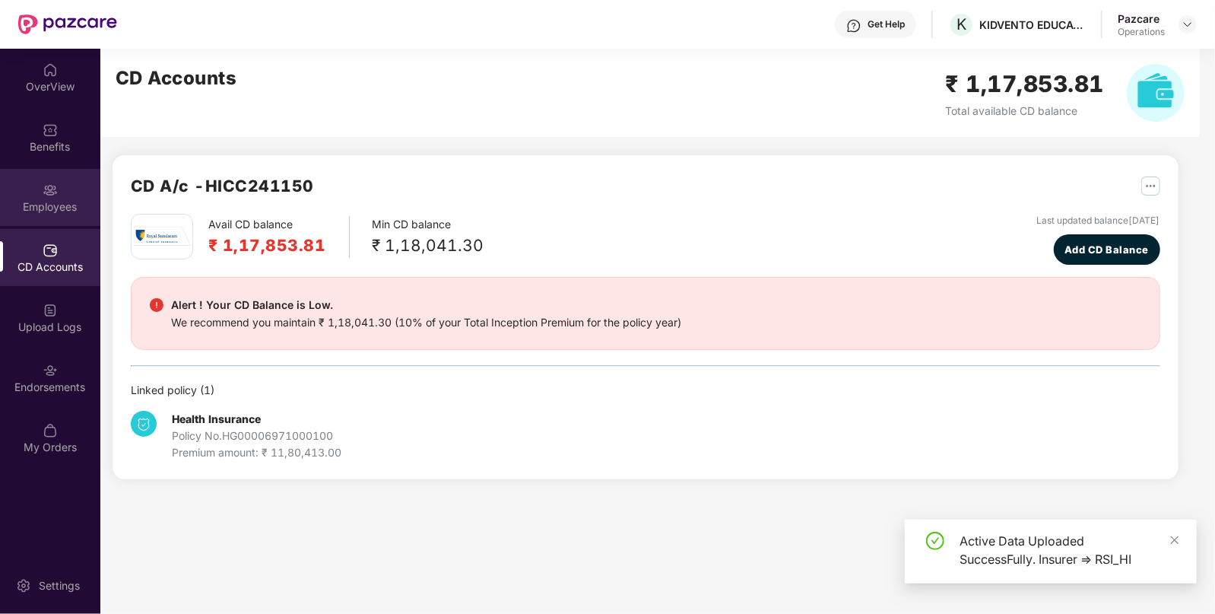
click at [70, 214] on div "Employees" at bounding box center [50, 197] width 100 height 57
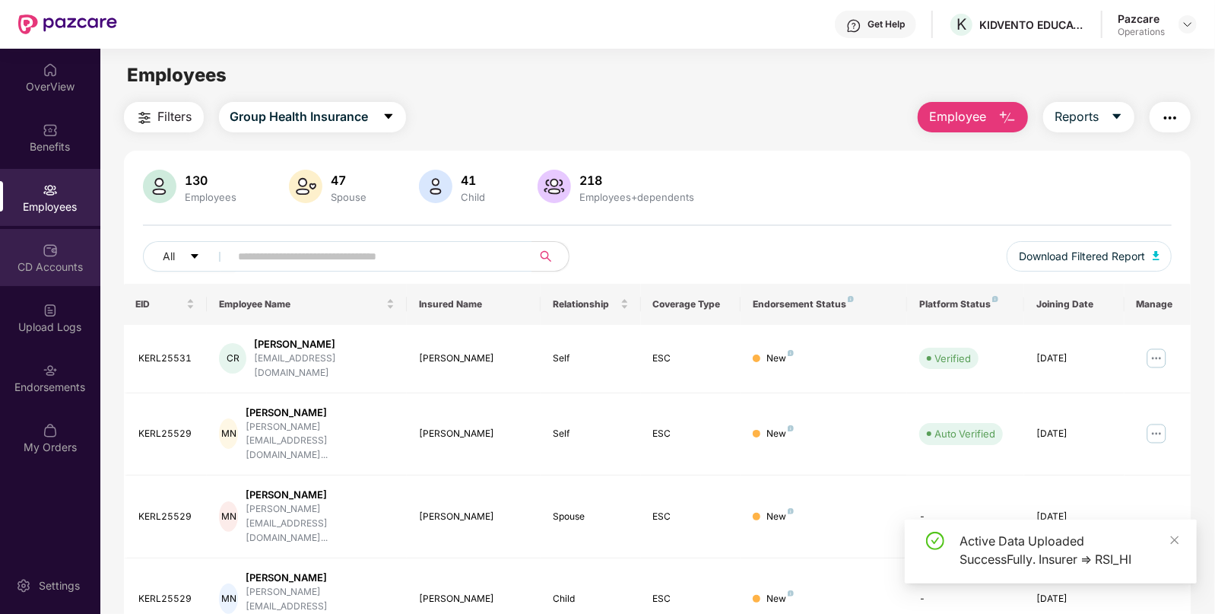
click at [66, 261] on div "CD Accounts" at bounding box center [50, 266] width 100 height 15
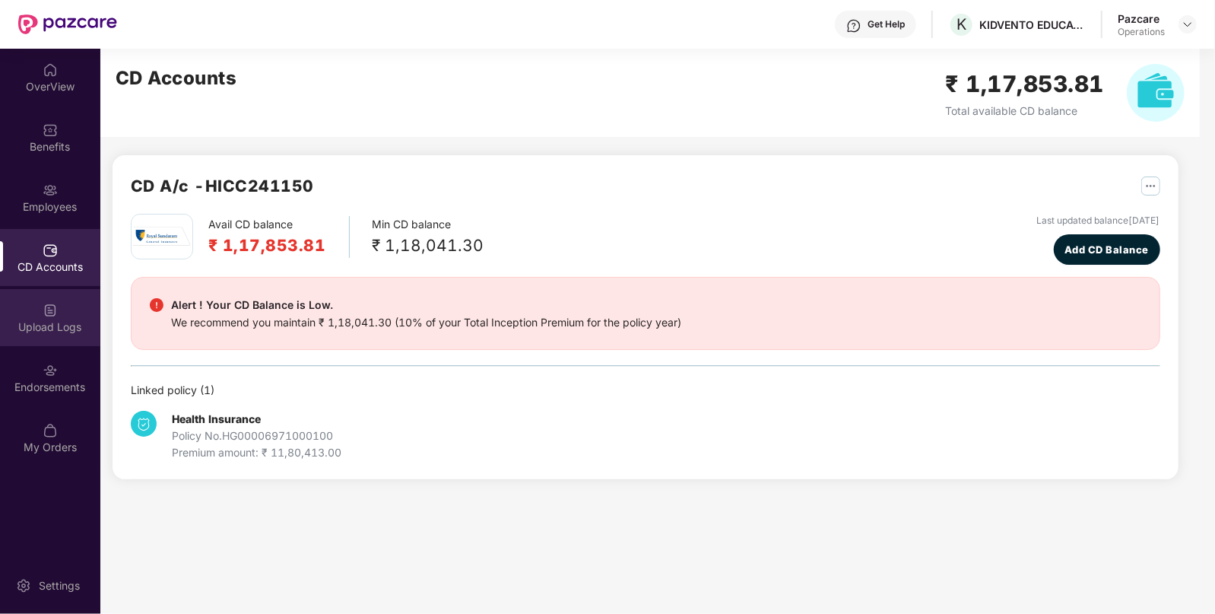
click at [65, 317] on div "Upload Logs" at bounding box center [50, 317] width 100 height 57
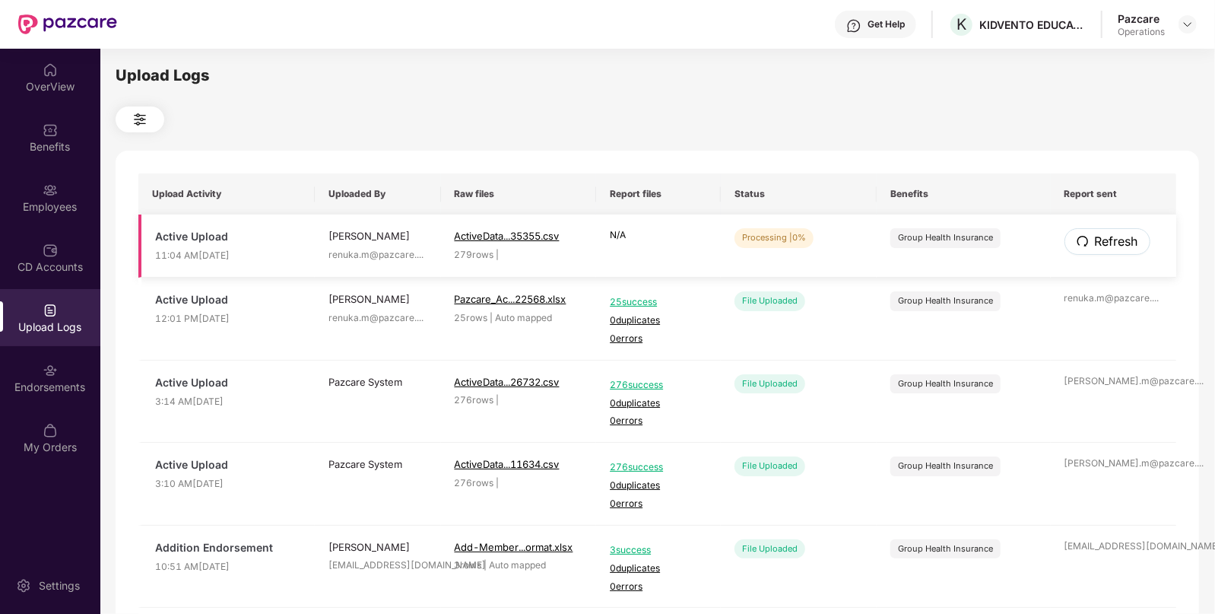
click at [1135, 247] on span "Refresh" at bounding box center [1116, 241] width 43 height 19
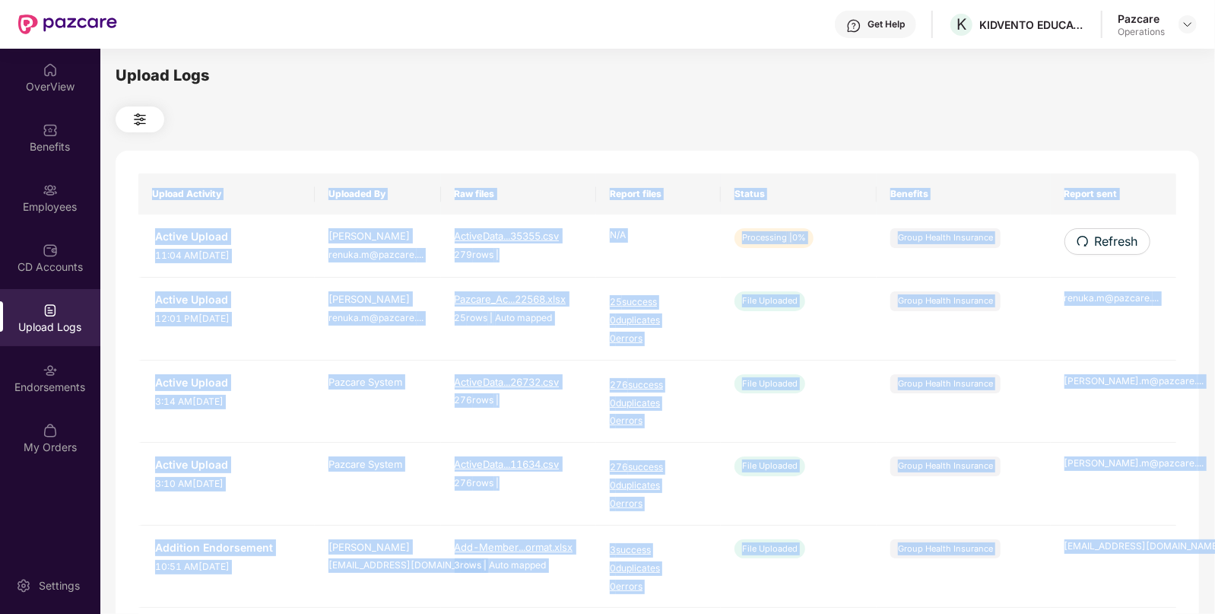
drag, startPoint x: 1152, startPoint y: 242, endPoint x: 1135, endPoint y: 247, distance: 18.3
click at [1135, 247] on div "Upload Activity Uploaded By Raw files Report files Status Benefits Report sent …" at bounding box center [658, 617] width 1084 height 932
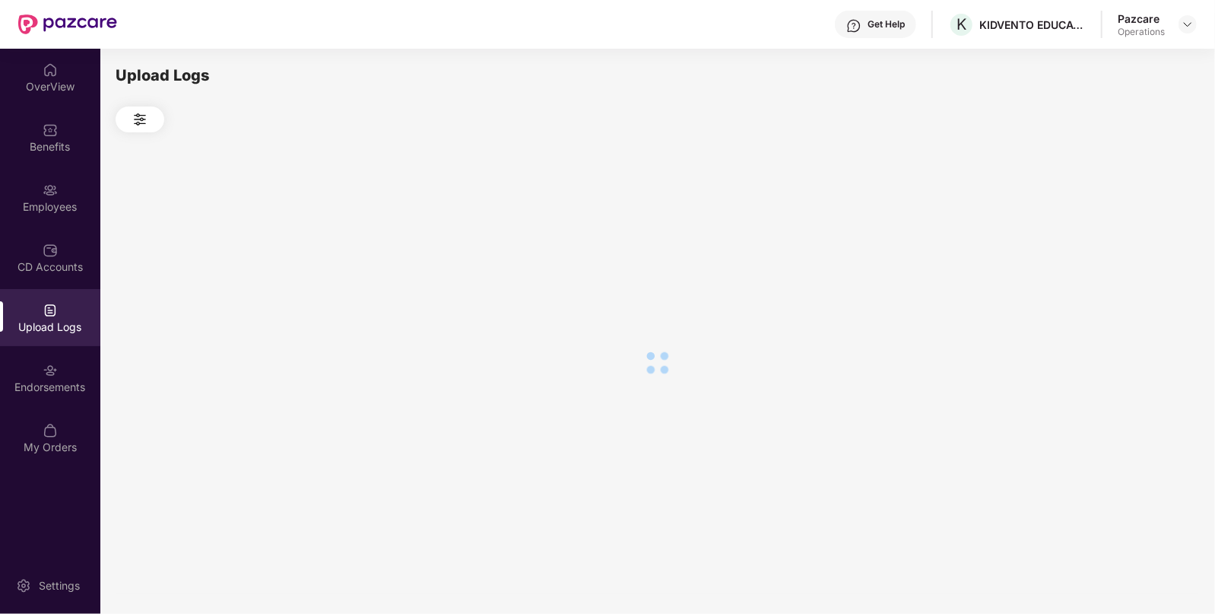
click at [1135, 247] on div at bounding box center [658, 362] width 1084 height 460
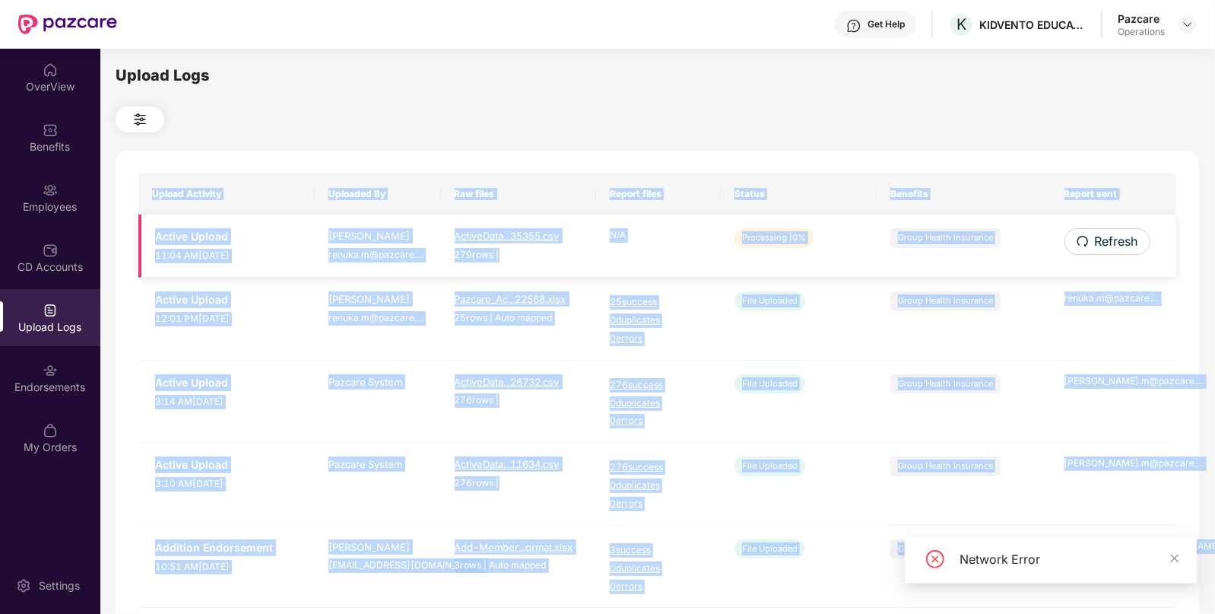
click at [770, 267] on td "Processing | 0%" at bounding box center [799, 245] width 156 height 63
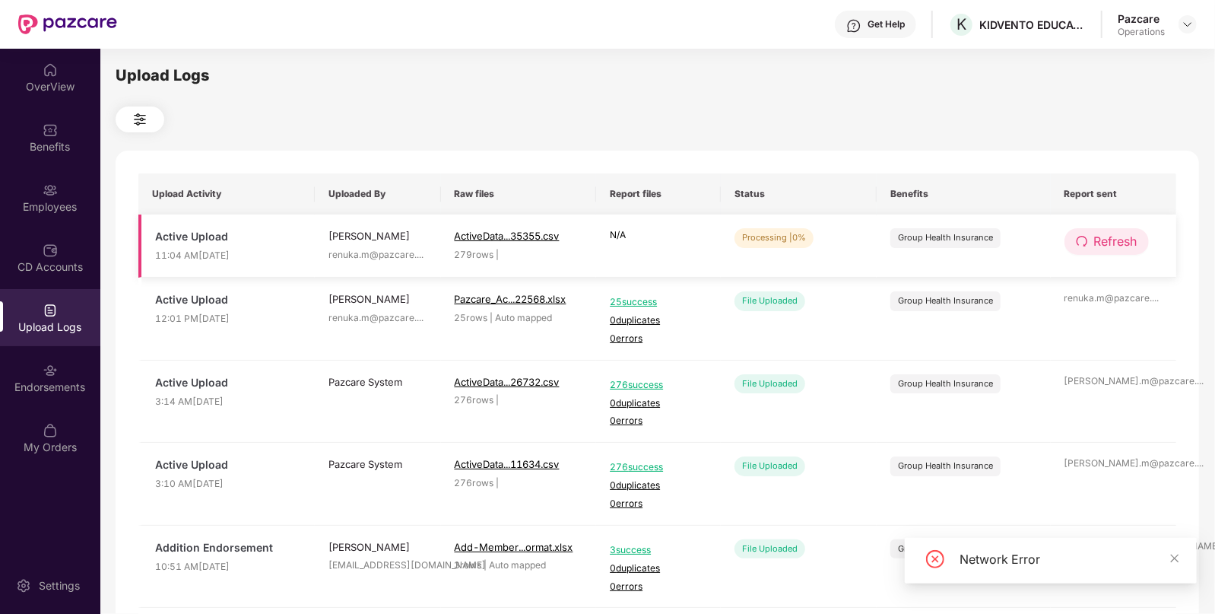
click at [1107, 248] on span "Refresh" at bounding box center [1115, 241] width 43 height 19
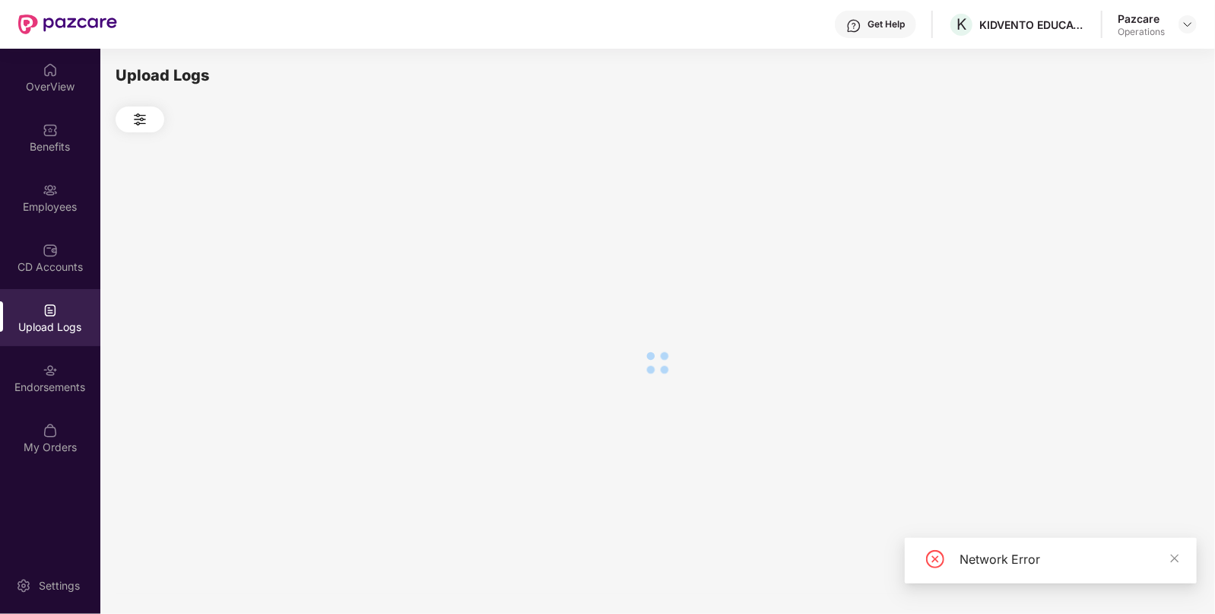
click at [1107, 248] on div at bounding box center [658, 362] width 1084 height 460
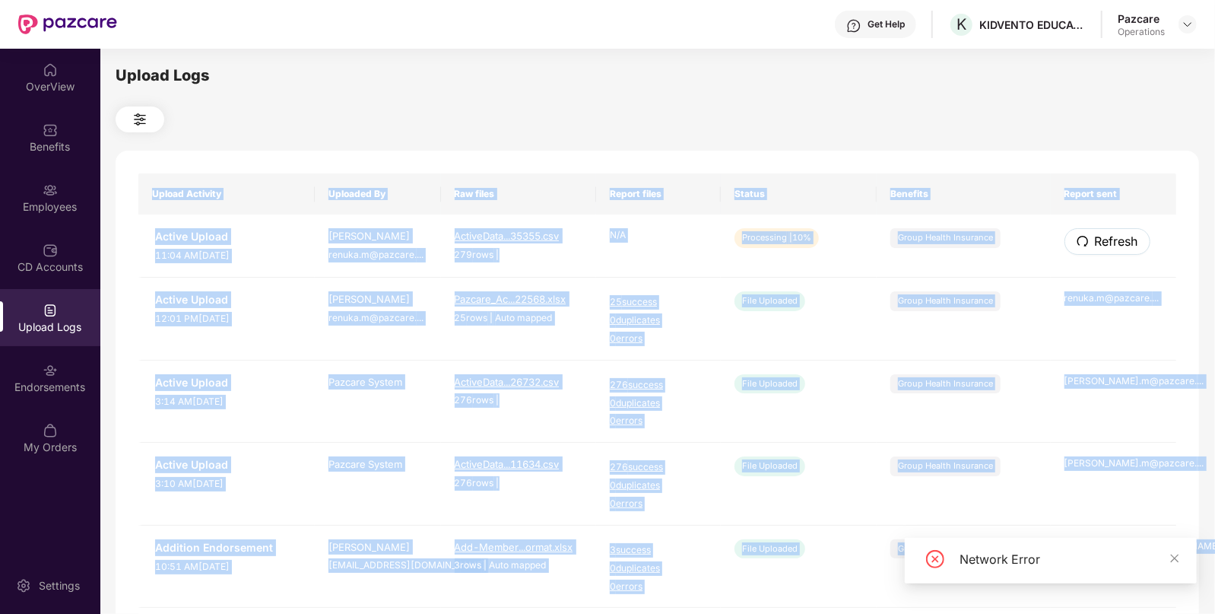
click at [1107, 248] on span "Refresh" at bounding box center [1116, 241] width 43 height 19
click at [1107, 248] on div "Upload Activity Uploaded By Raw files Report files Status Benefits Report sent …" at bounding box center [658, 617] width 1084 height 932
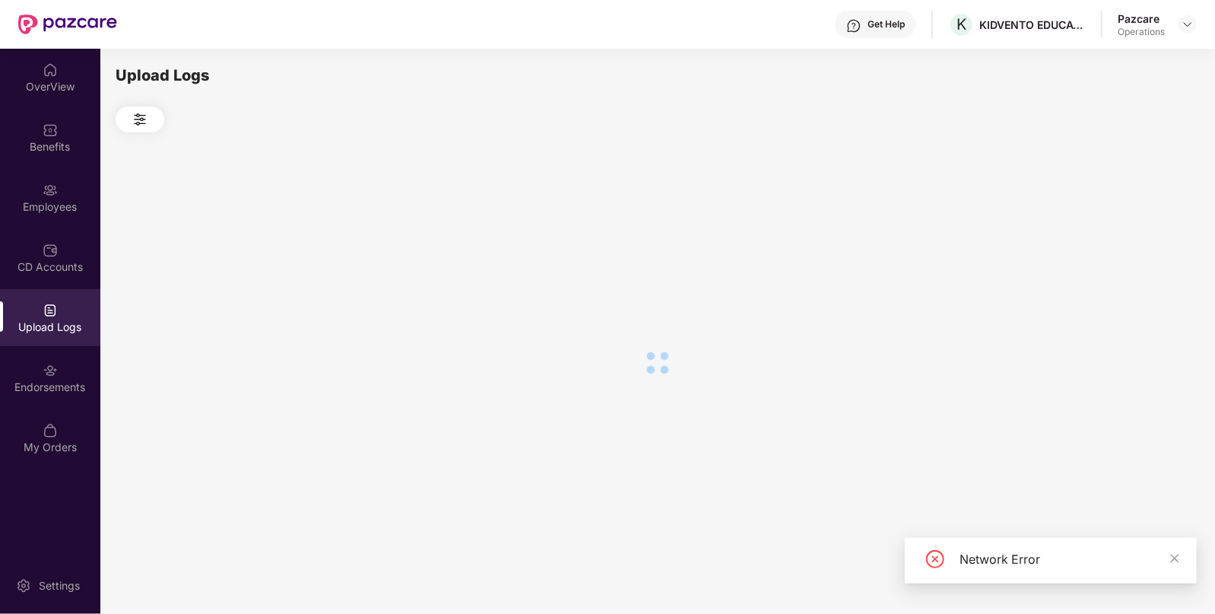
click at [1107, 248] on div at bounding box center [658, 362] width 1084 height 460
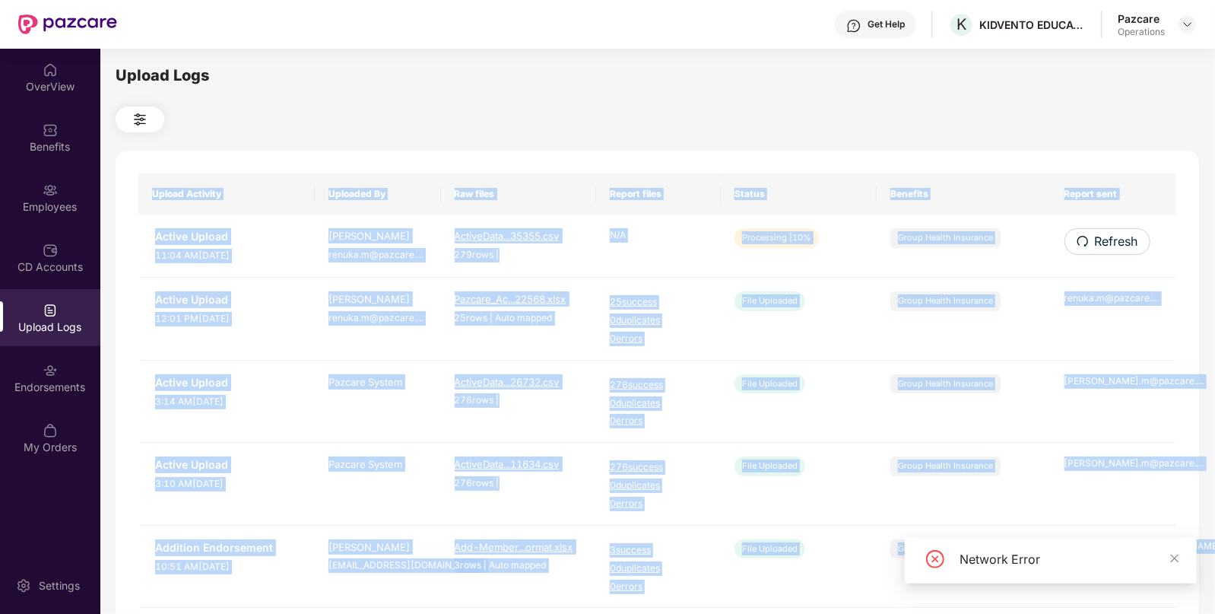
click at [1107, 248] on span "Refresh" at bounding box center [1116, 241] width 43 height 19
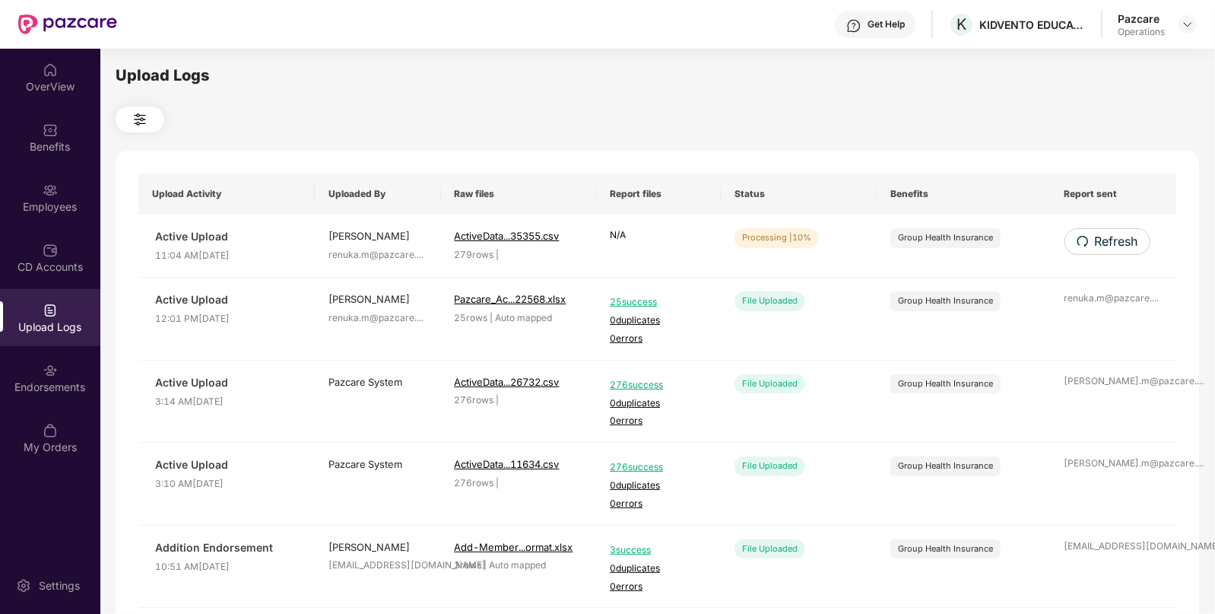
click at [856, 108] on div at bounding box center [658, 119] width 1084 height 26
click at [1105, 239] on span "Refresh" at bounding box center [1116, 241] width 43 height 19
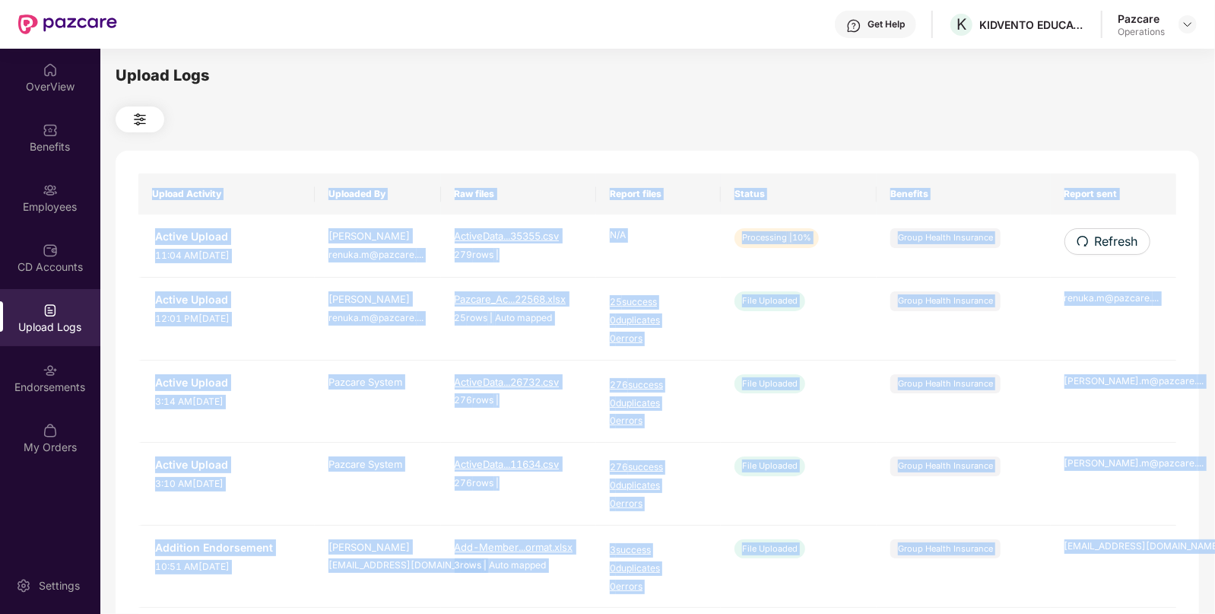
drag, startPoint x: 1115, startPoint y: 257, endPoint x: 1105, endPoint y: 239, distance: 20.8
click at [1105, 239] on div "Upload Activity Uploaded By Raw files Report files Status Benefits Report sent …" at bounding box center [658, 617] width 1084 height 932
click at [1105, 239] on span "Refresh" at bounding box center [1116, 241] width 43 height 19
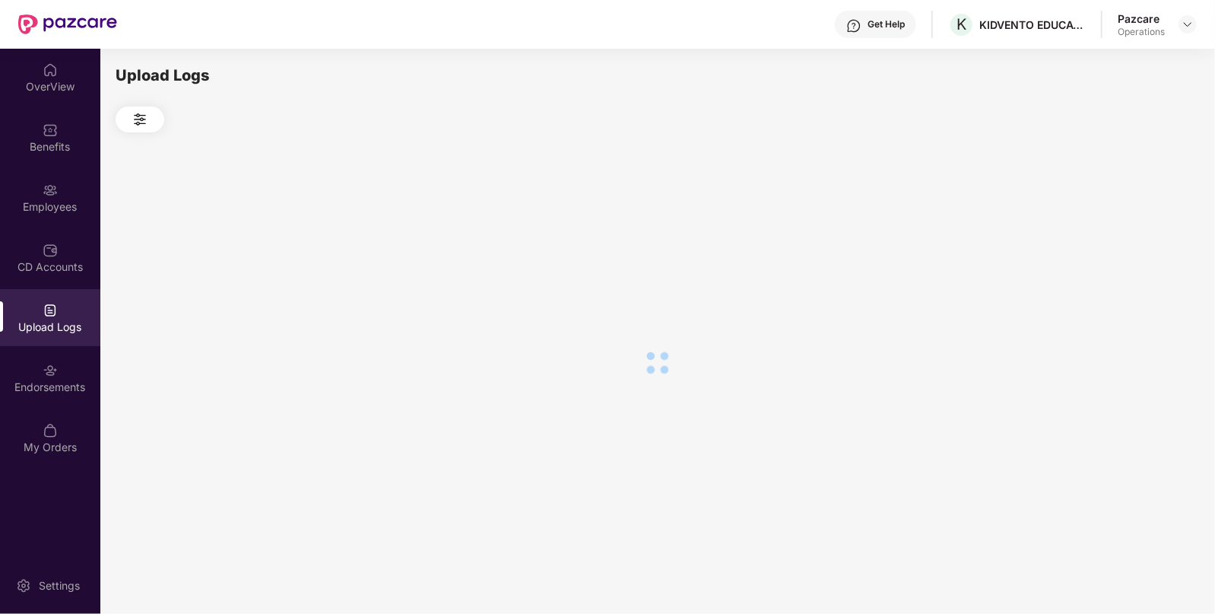
click at [1105, 239] on div at bounding box center [658, 362] width 1084 height 460
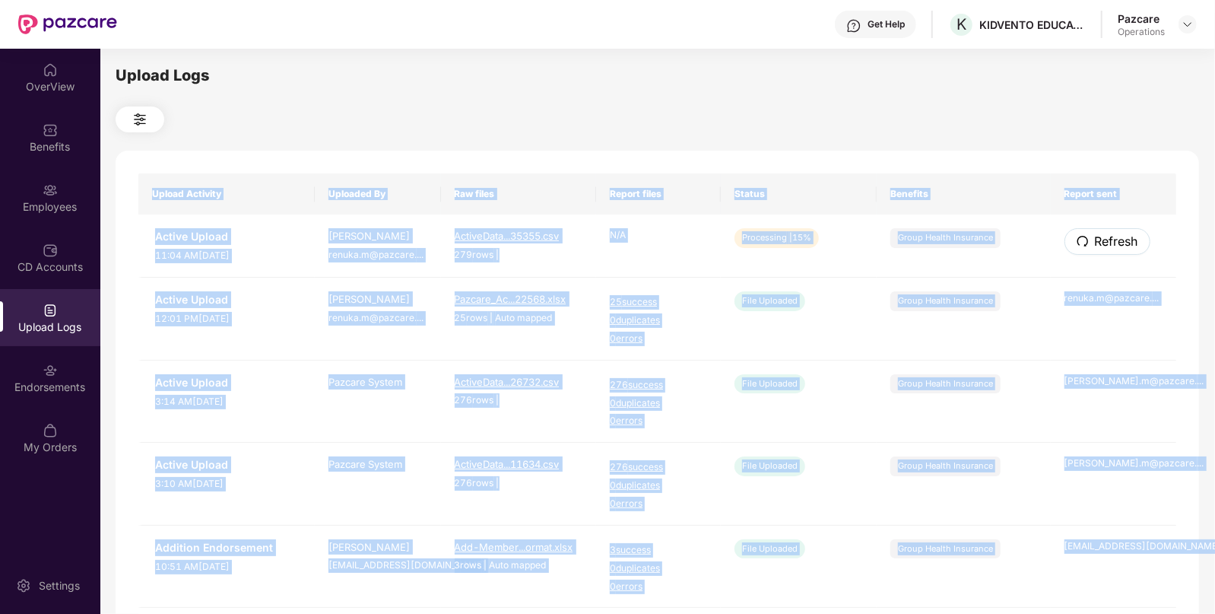
click at [1105, 239] on span "Refresh" at bounding box center [1116, 241] width 43 height 19
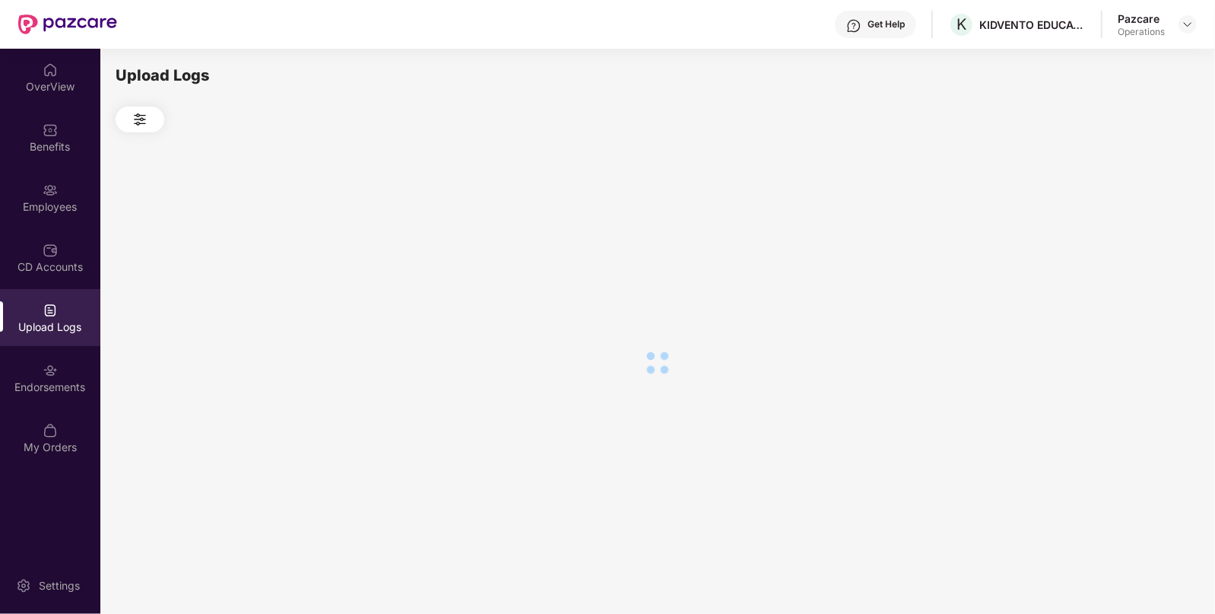
click at [1105, 239] on div at bounding box center [658, 362] width 1084 height 460
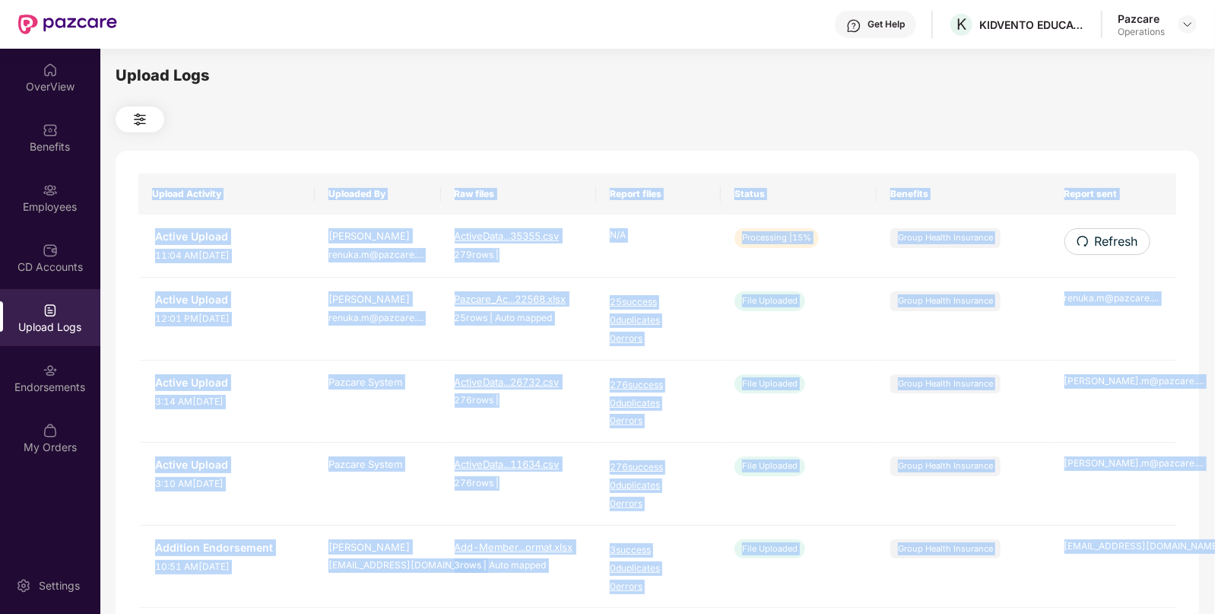
click at [1105, 239] on span "Refresh" at bounding box center [1116, 241] width 43 height 19
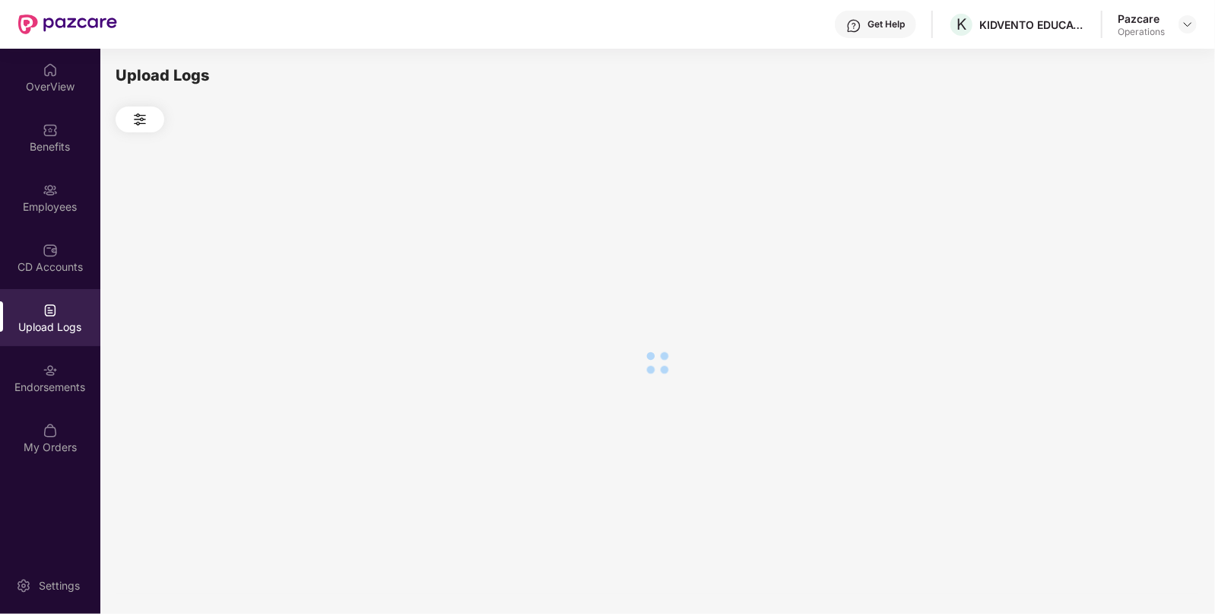
click at [1105, 239] on div at bounding box center [658, 362] width 1084 height 460
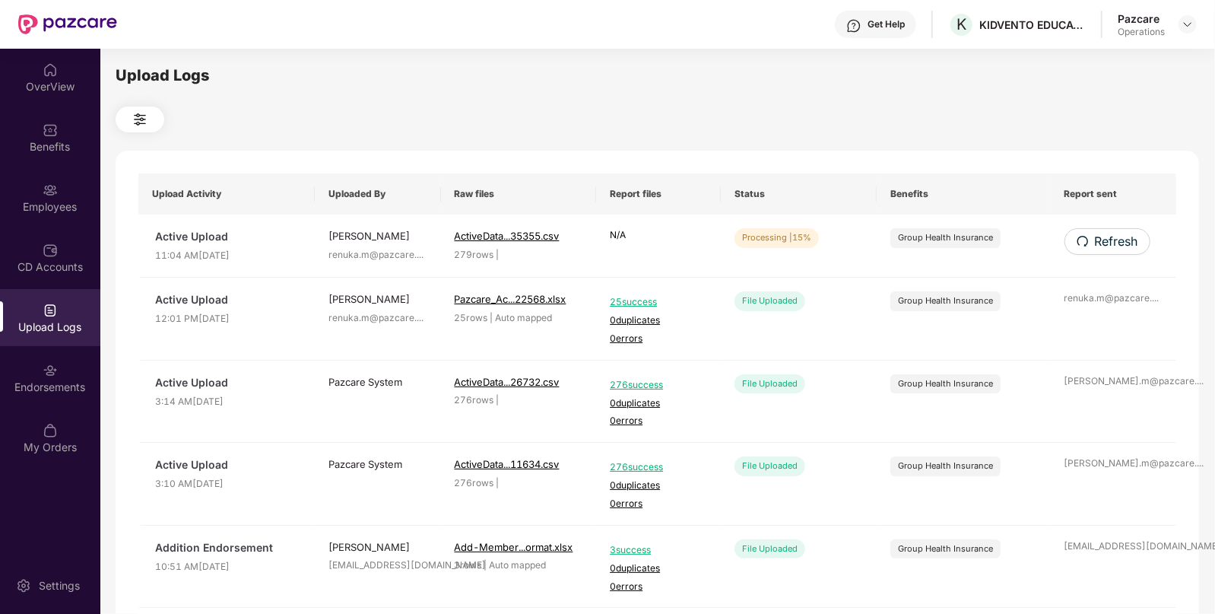
click at [1105, 239] on span "Refresh" at bounding box center [1116, 241] width 43 height 19
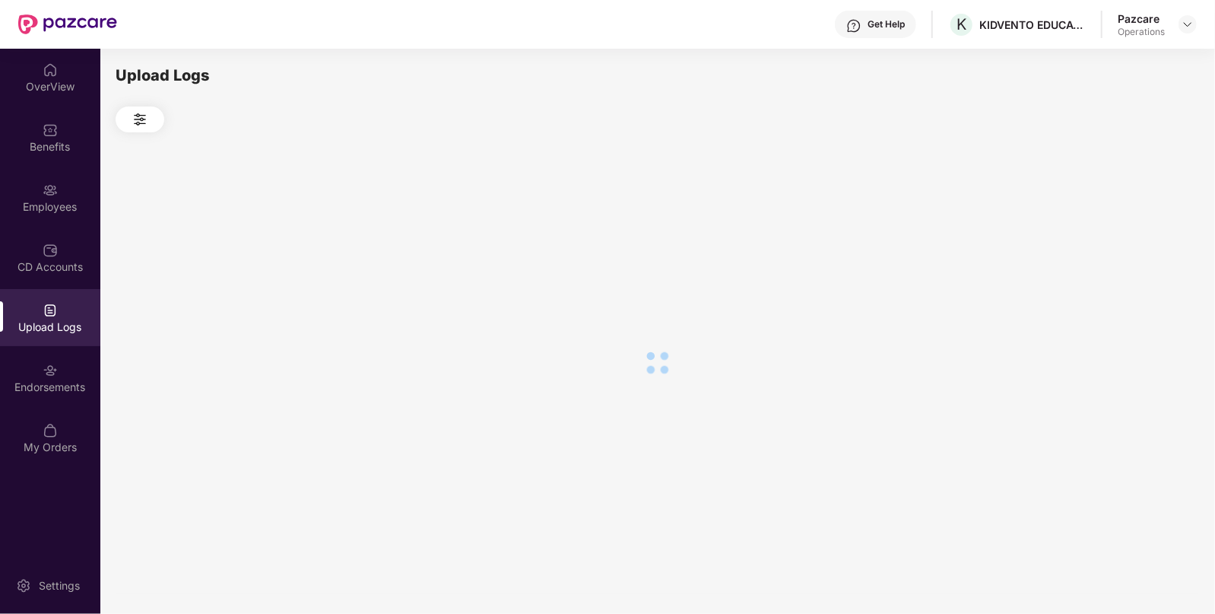
click at [1105, 239] on div at bounding box center [658, 362] width 1084 height 460
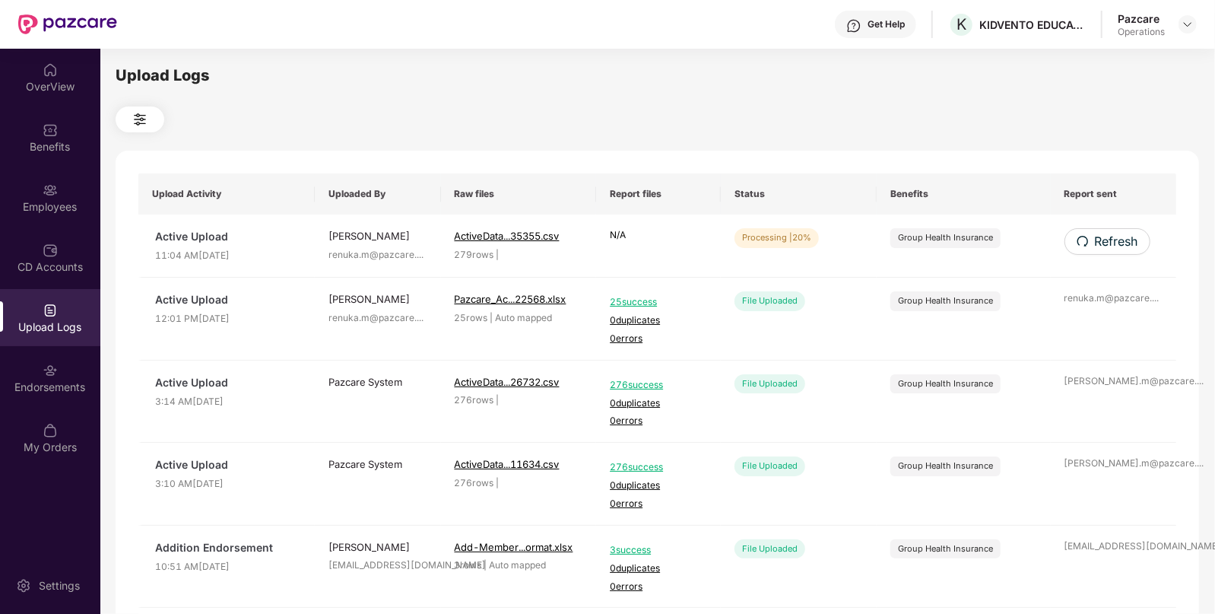
click at [1105, 239] on span "Refresh" at bounding box center [1116, 241] width 43 height 19
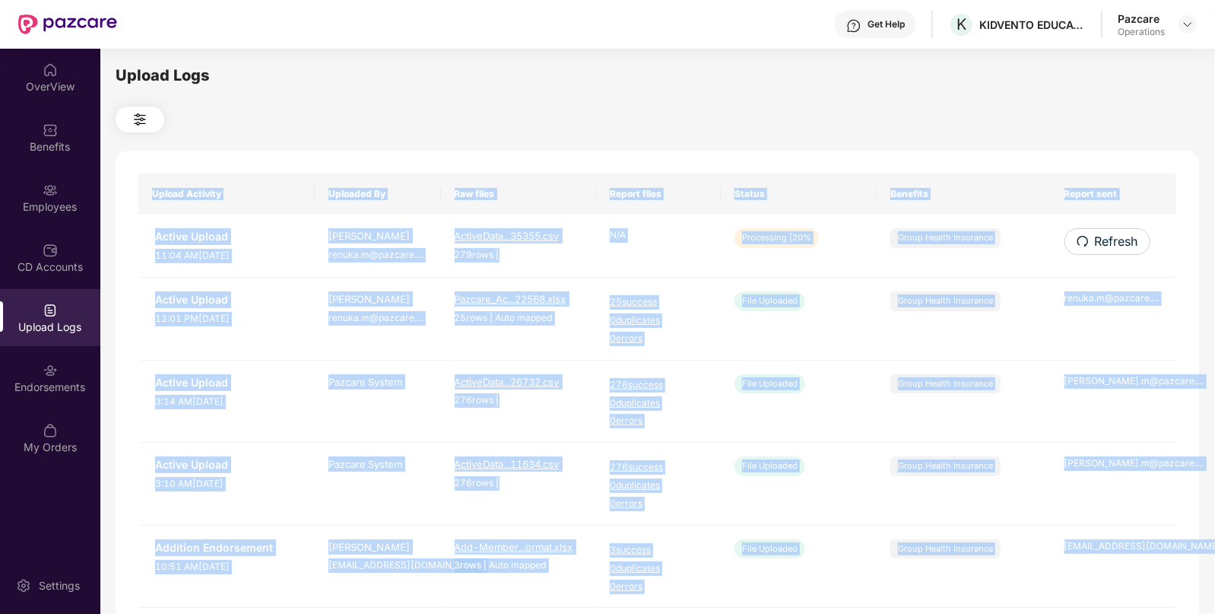
click at [1105, 239] on div "Upload Activity Uploaded By Raw files Report files Status Benefits Report sent …" at bounding box center [658, 617] width 1084 height 932
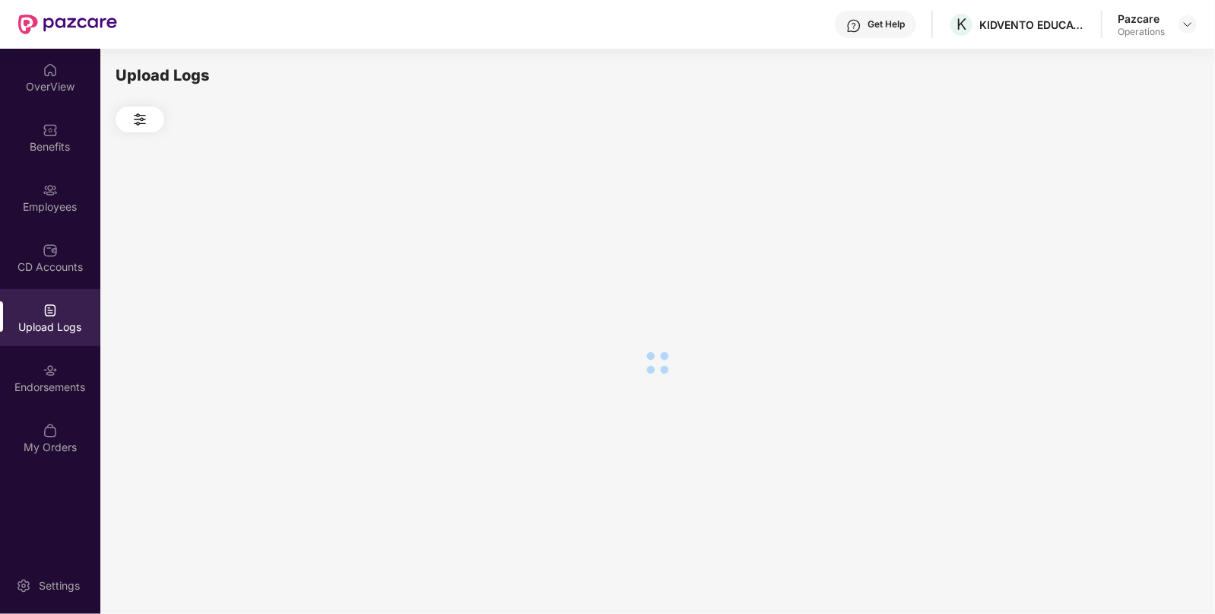
click at [1105, 239] on div at bounding box center [658, 362] width 1084 height 460
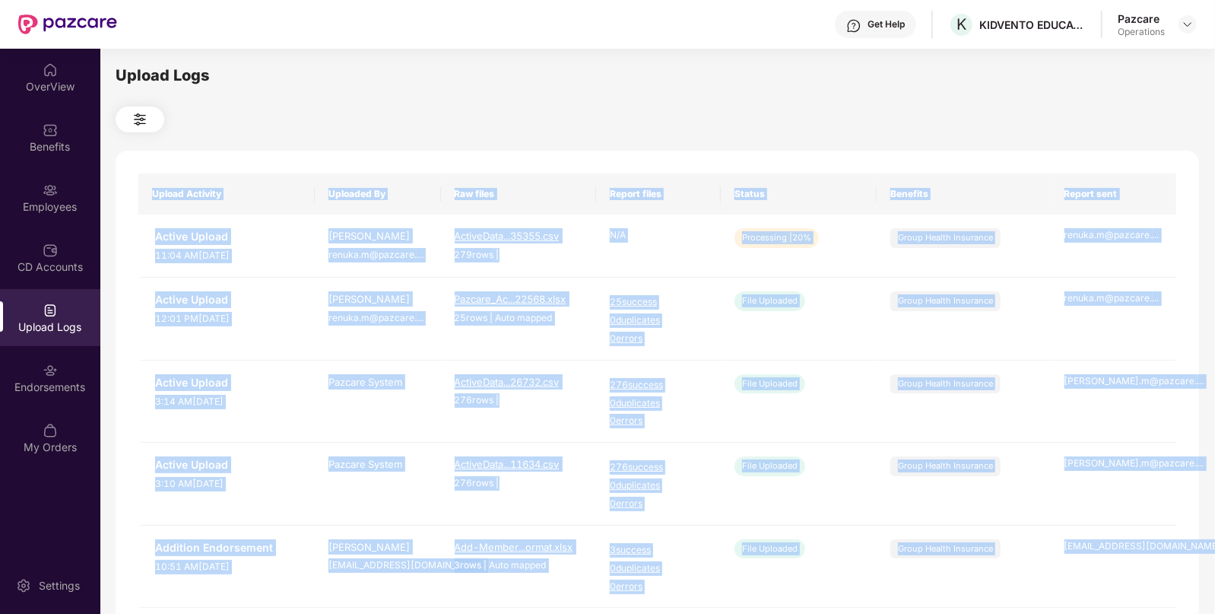
click at [897, 167] on div "Upload Activity Uploaded By Raw files Report files Status Benefits Report sent …" at bounding box center [658, 617] width 1084 height 932
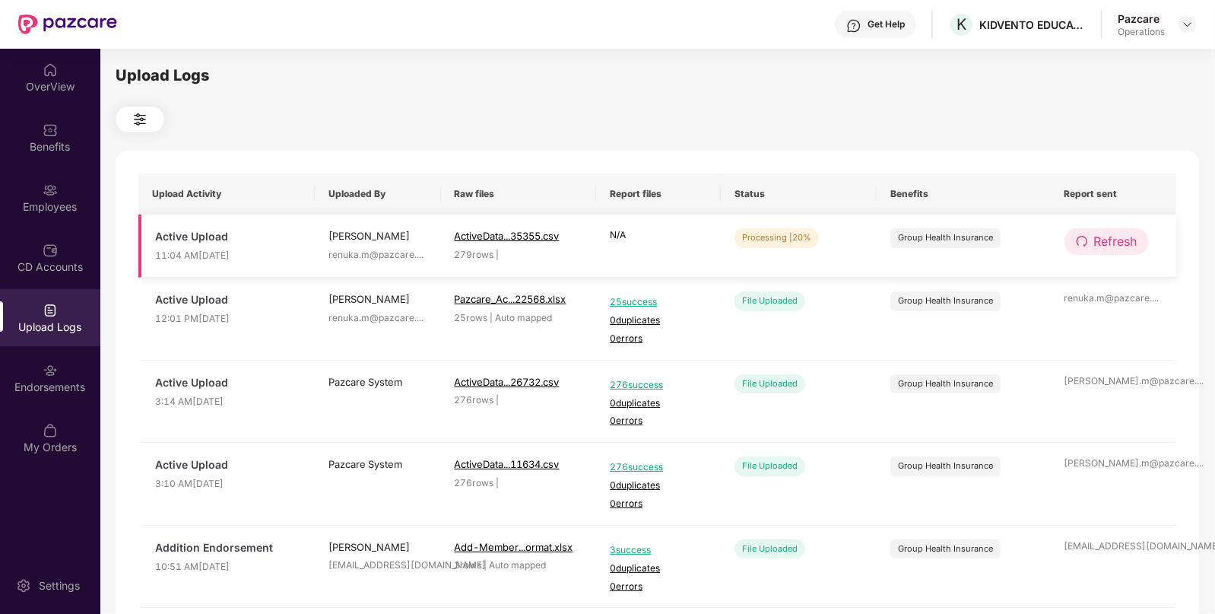
click at [1119, 247] on span "Refresh" at bounding box center [1115, 241] width 43 height 19
click at [1119, 247] on span "Refresh" at bounding box center [1116, 241] width 43 height 19
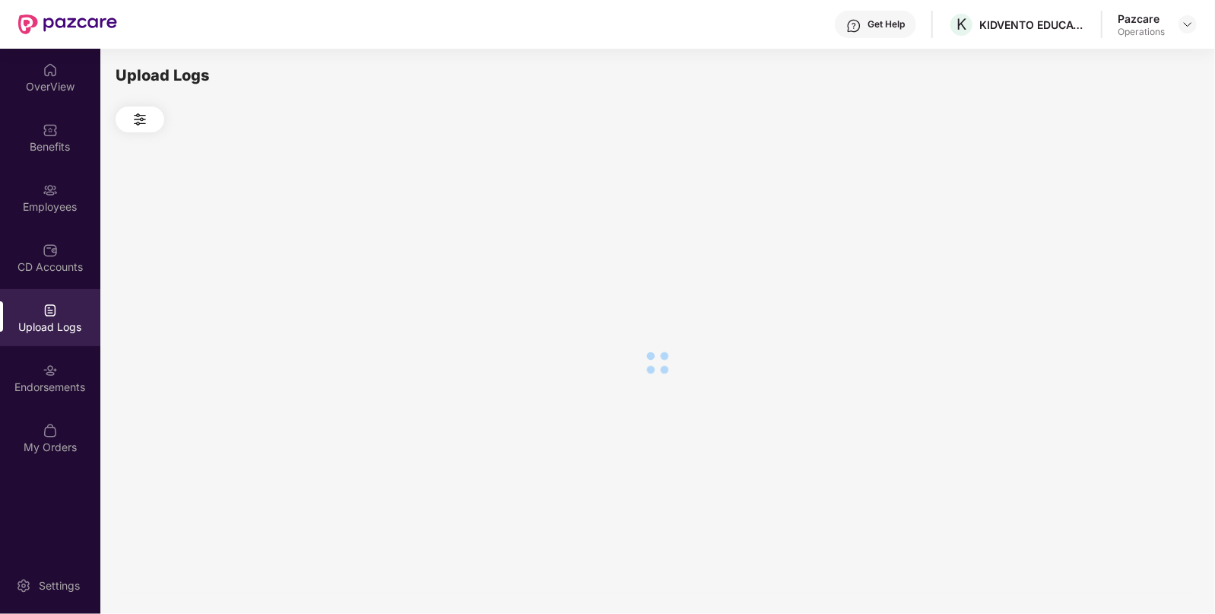
click at [1119, 247] on div at bounding box center [658, 362] width 1084 height 460
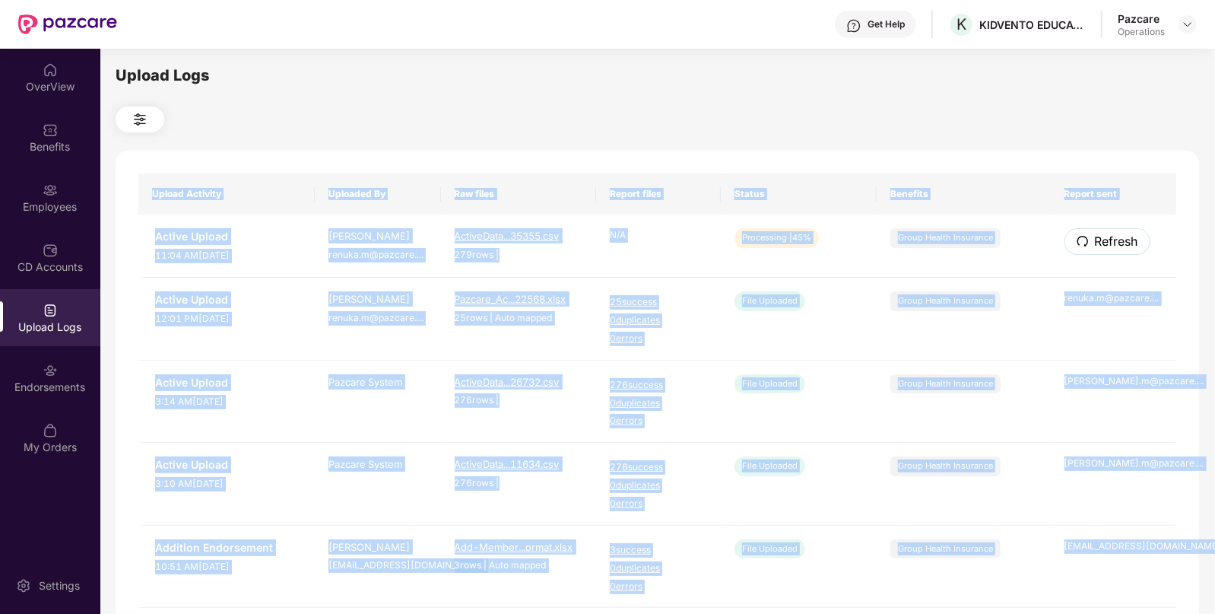
click at [1119, 247] on span "Refresh" at bounding box center [1116, 241] width 43 height 19
click at [1119, 247] on div "Upload Activity Uploaded By Raw files Report files Status Benefits Report sent …" at bounding box center [658, 617] width 1084 height 932
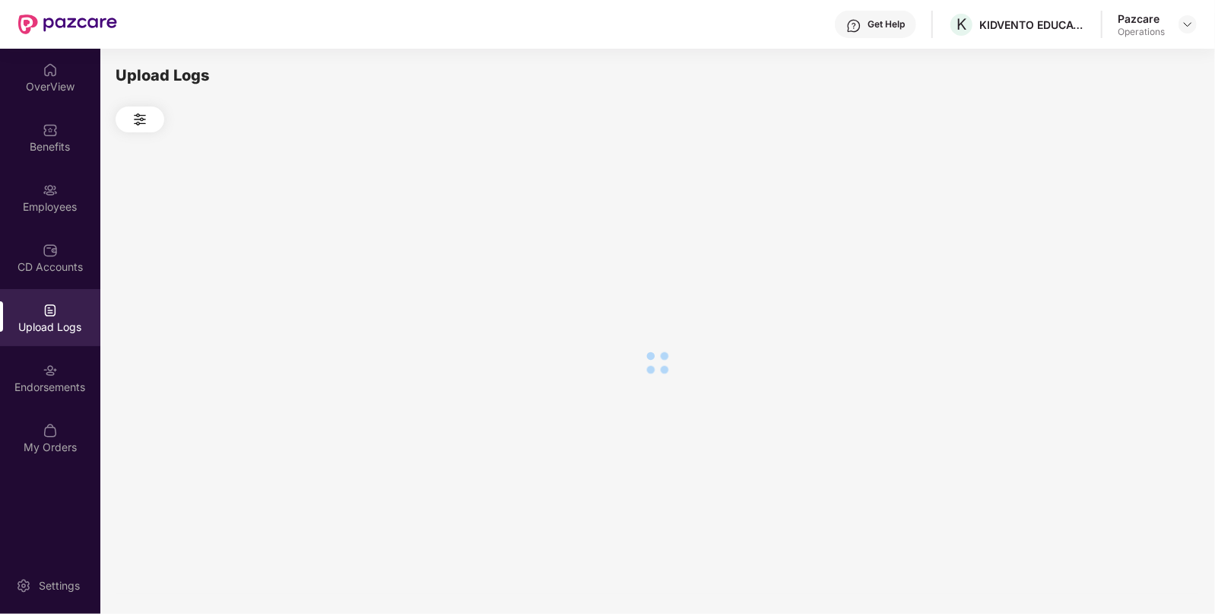
click at [1119, 247] on div at bounding box center [658, 362] width 1084 height 460
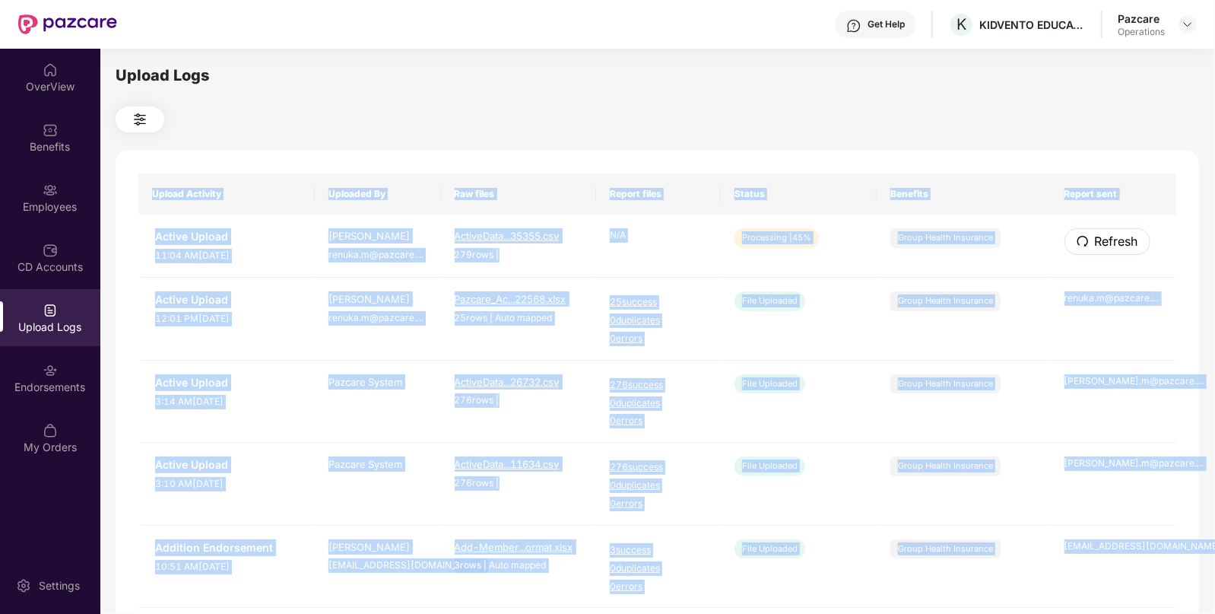
click at [1119, 247] on span "Refresh" at bounding box center [1116, 241] width 43 height 19
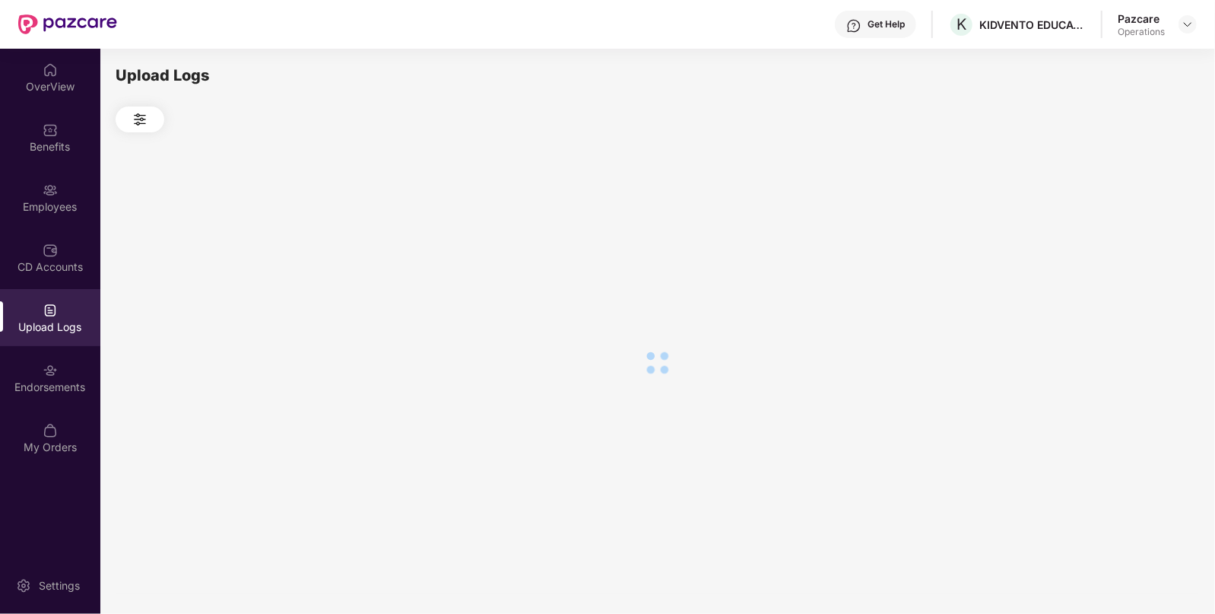
click at [1119, 247] on div at bounding box center [658, 362] width 1084 height 460
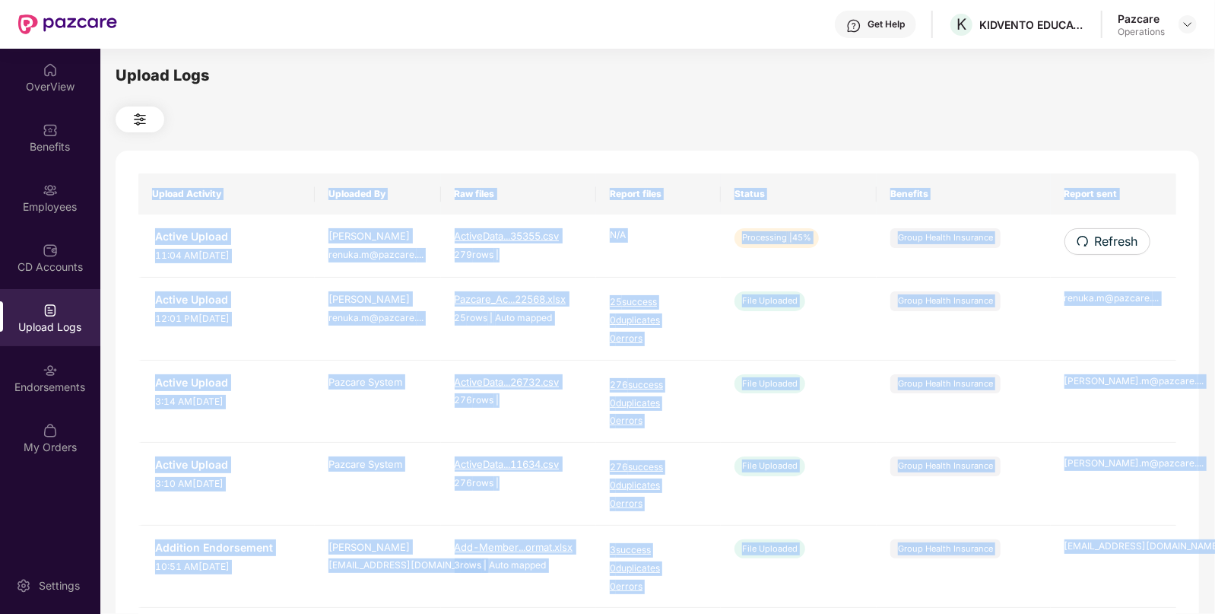
click at [1119, 247] on span "Refresh" at bounding box center [1116, 241] width 43 height 19
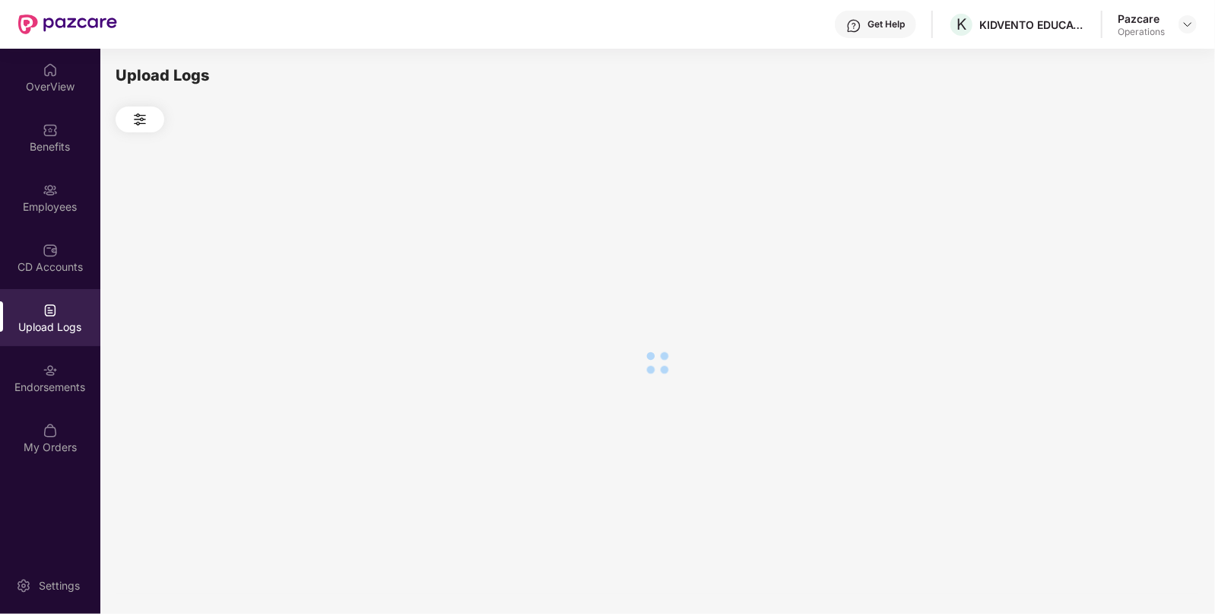
click at [1119, 247] on div at bounding box center [658, 362] width 1084 height 460
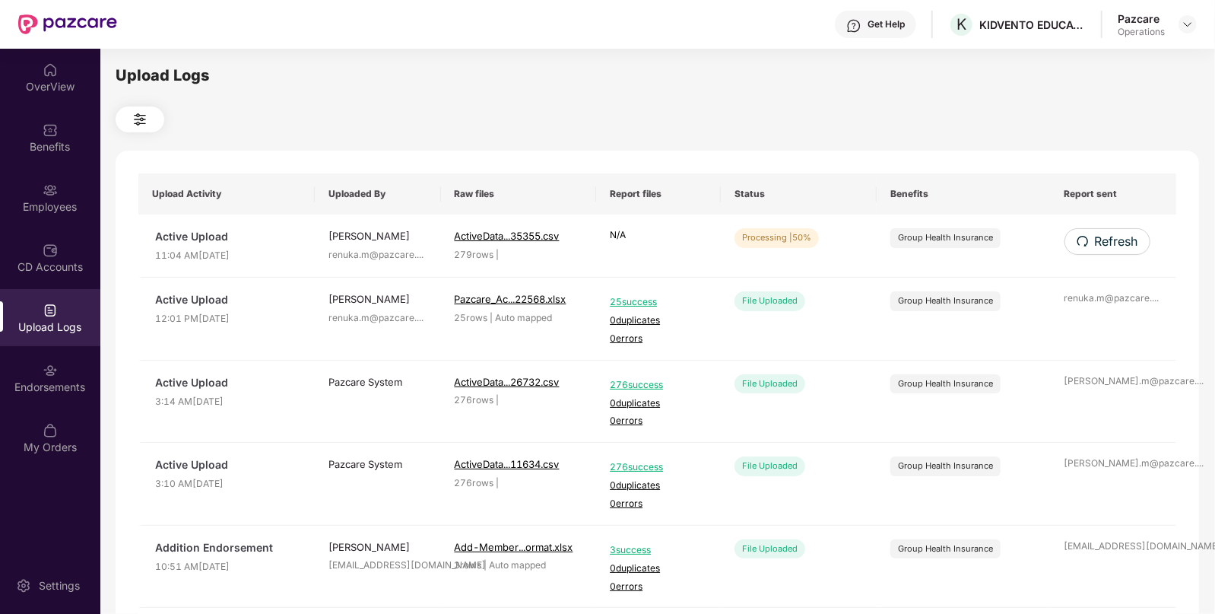
click at [1119, 247] on div "Upload Activity Uploaded By Raw files Report files Status Benefits Report sent …" at bounding box center [658, 617] width 1084 height 932
click at [1119, 247] on span "Refresh" at bounding box center [1116, 241] width 43 height 19
click at [824, 96] on div "Upload Logs Upload Activity Uploaded By Raw files Report files Status Benefits …" at bounding box center [658, 329] width 1084 height 530
click at [1088, 240] on icon "redo" at bounding box center [1082, 241] width 12 height 12
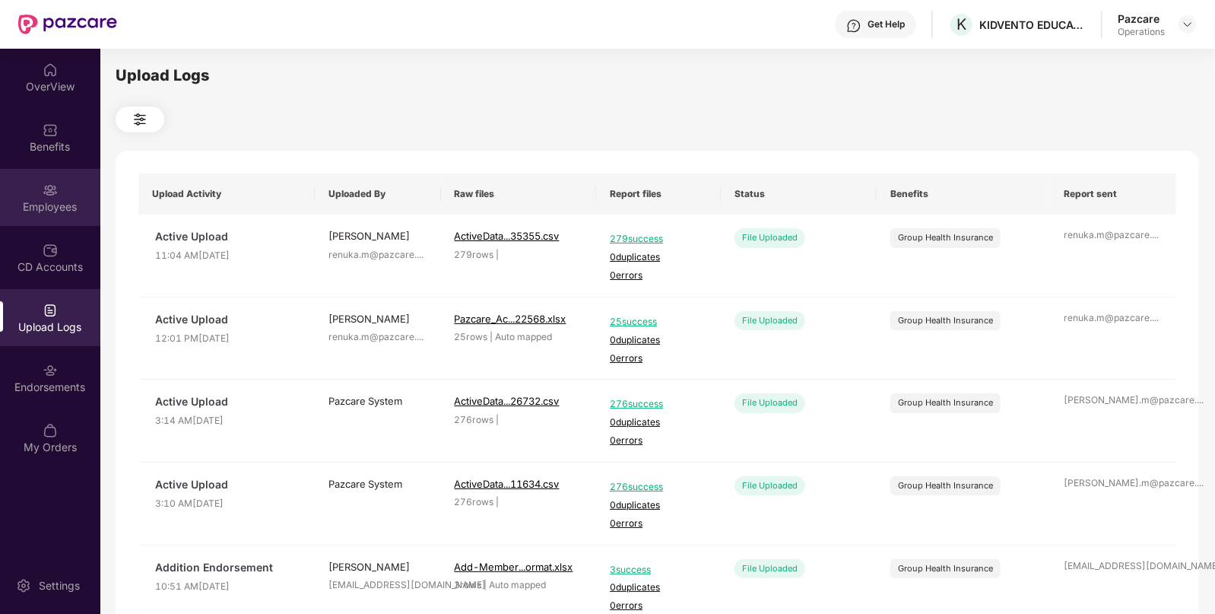
click at [33, 195] on div "Employees" at bounding box center [50, 197] width 100 height 57
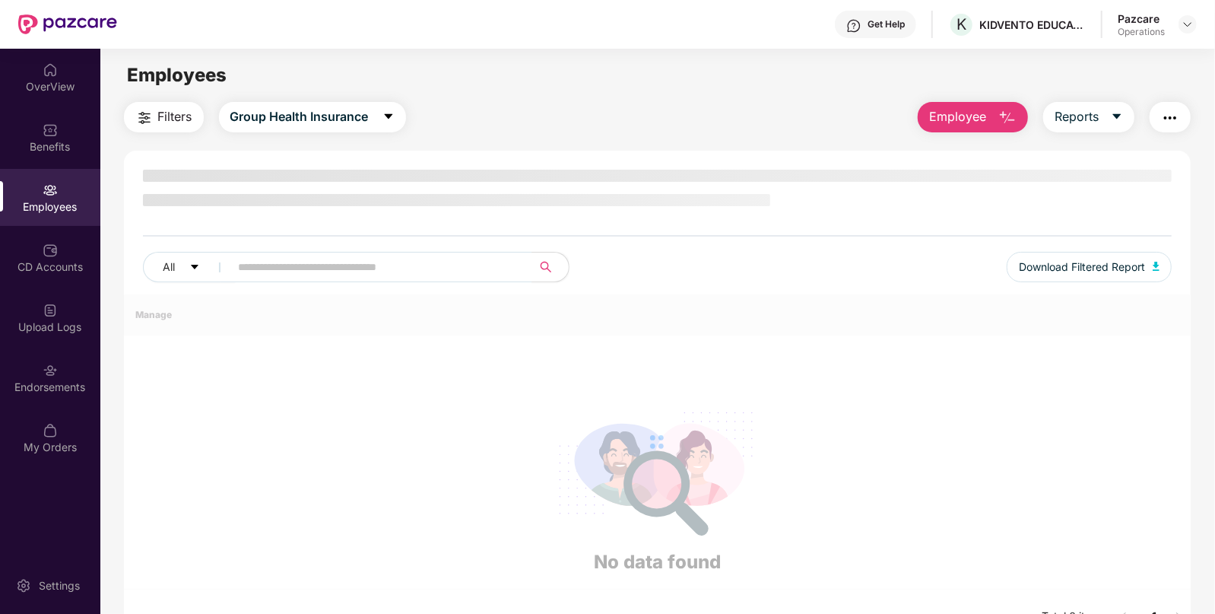
click at [141, 110] on img "button" at bounding box center [144, 118] width 18 height 18
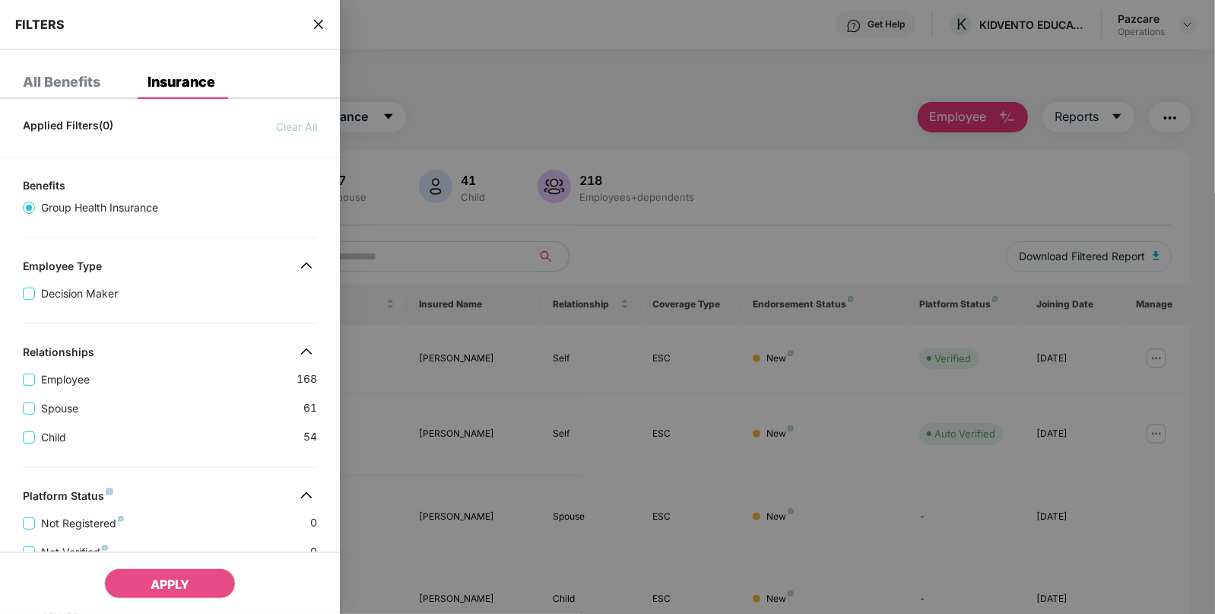
scroll to position [349, 0]
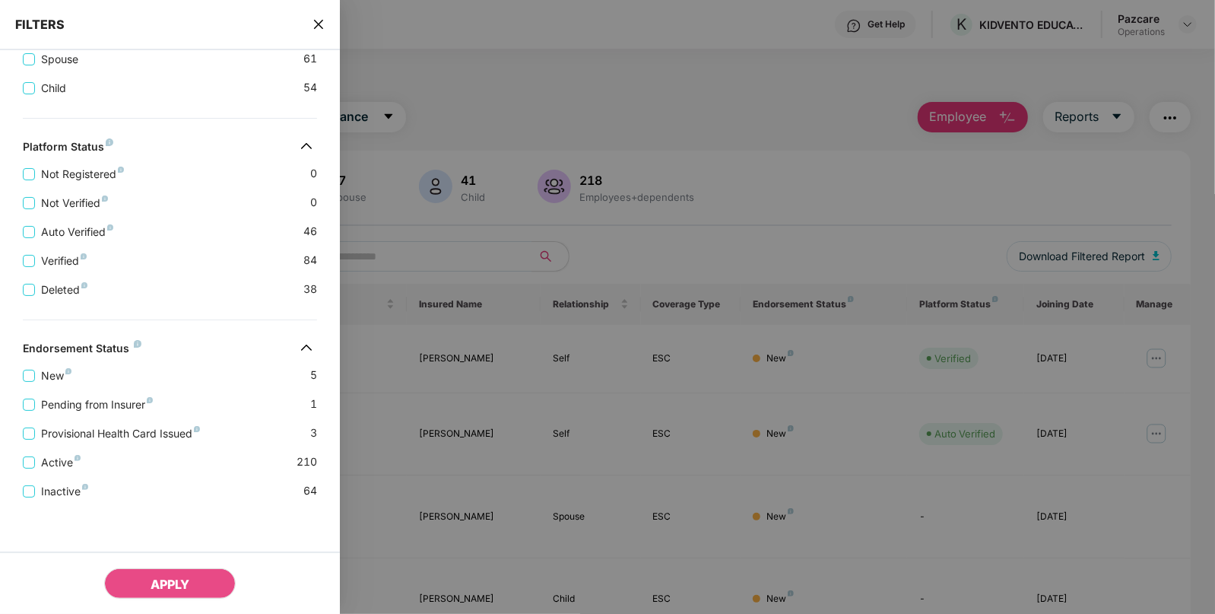
click at [1191, 25] on div at bounding box center [607, 307] width 1215 height 614
click at [313, 14] on div "FILTERS" at bounding box center [170, 25] width 340 height 50
click at [316, 21] on icon "close" at bounding box center [318, 24] width 9 height 9
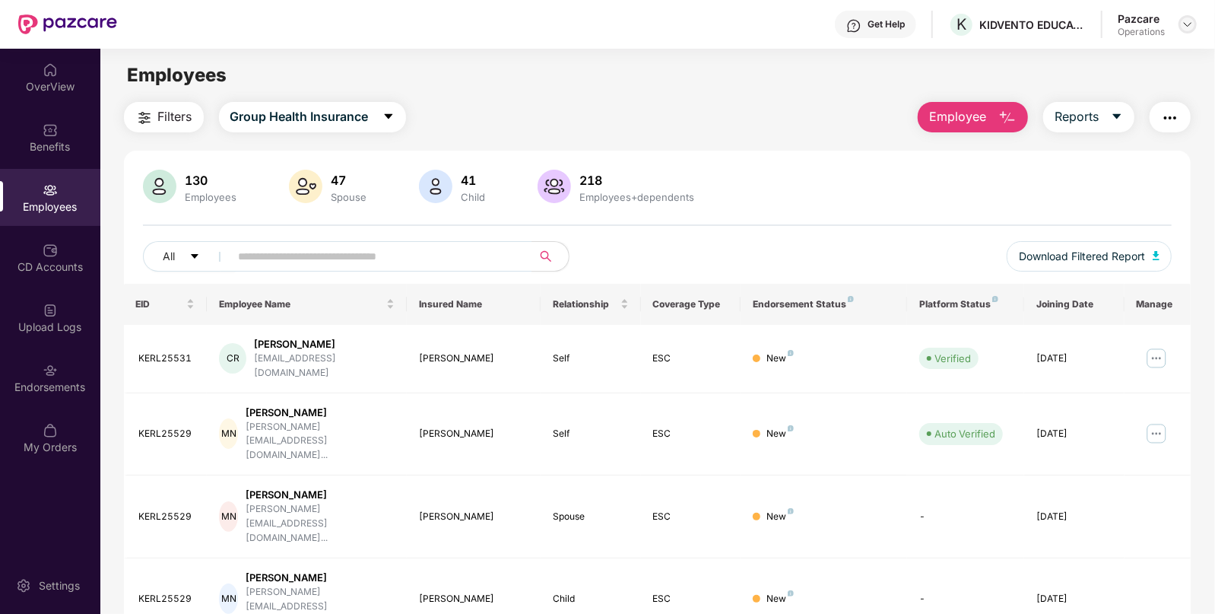
click at [1189, 27] on img at bounding box center [1188, 24] width 12 height 12
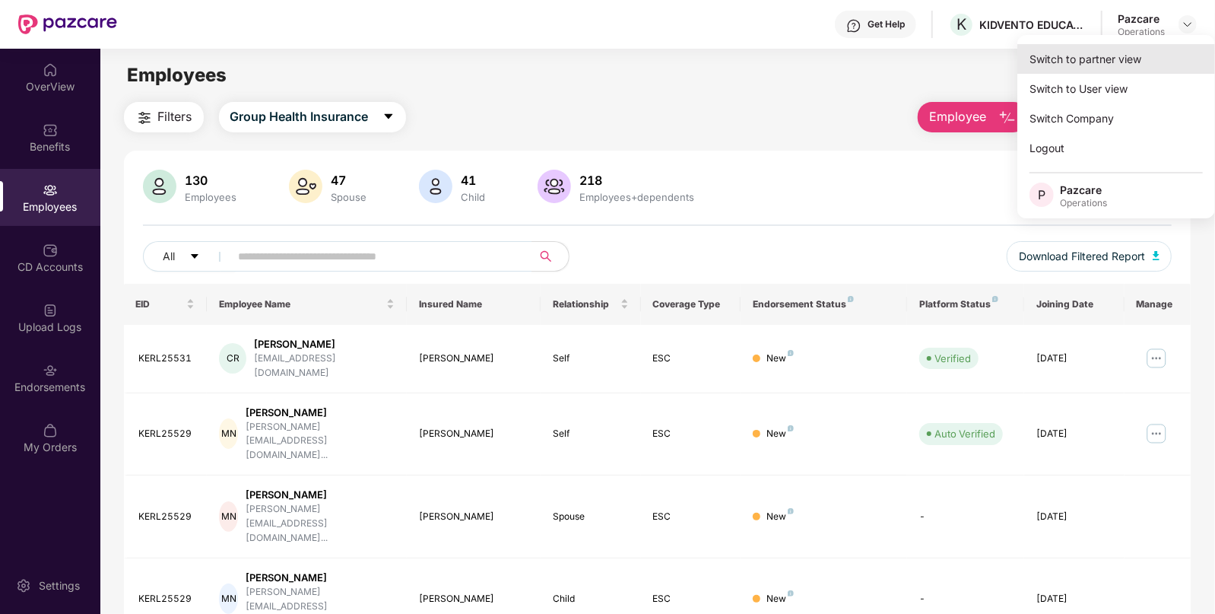
click at [1107, 49] on div "Switch to partner view" at bounding box center [1117, 59] width 198 height 30
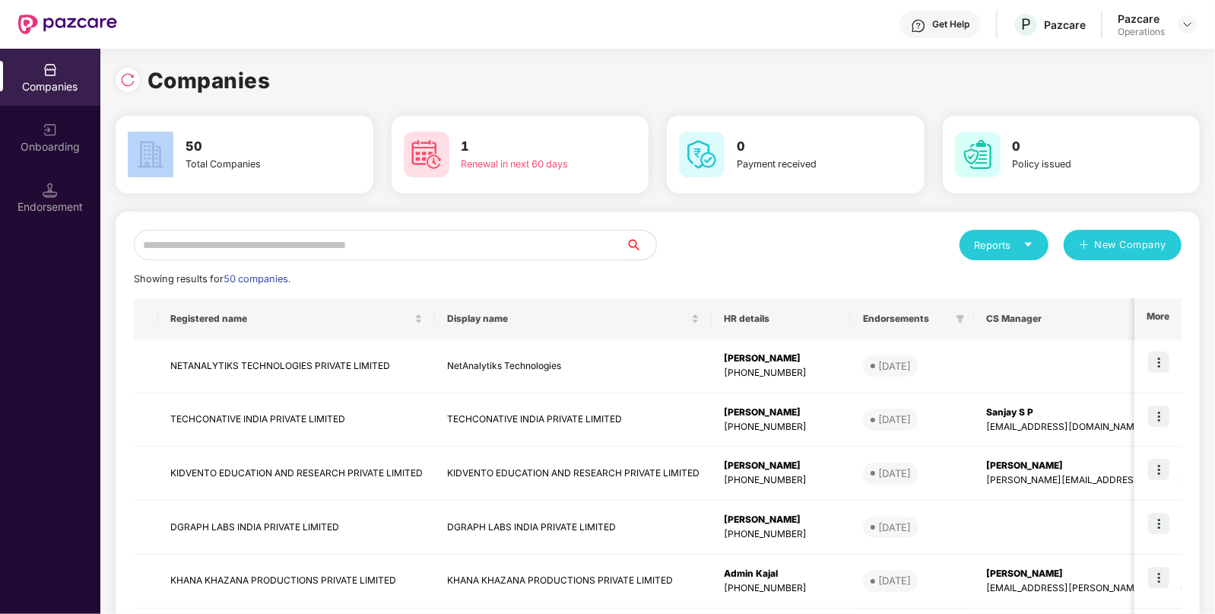
click at [1107, 49] on div "Companies 50 Total Companies 1 Renewal in next 60 days 0 Payment received 0 Pol…" at bounding box center [658, 505] width 1084 height 913
click at [125, 84] on img at bounding box center [127, 79] width 15 height 15
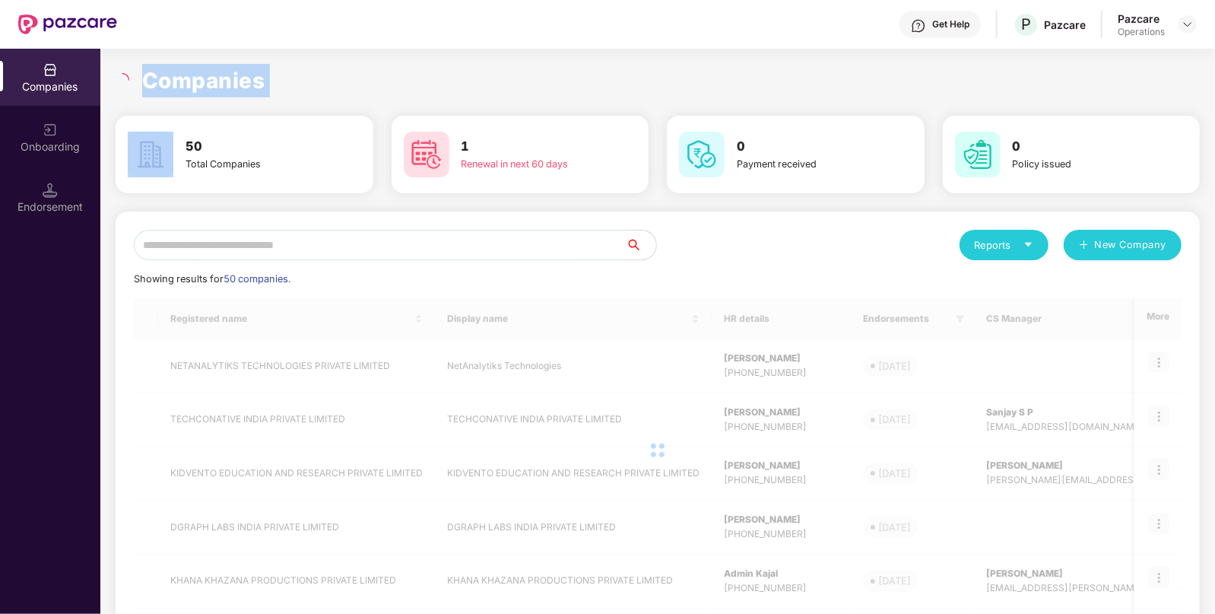
click at [125, 84] on icon "loading" at bounding box center [123, 80] width 14 height 14
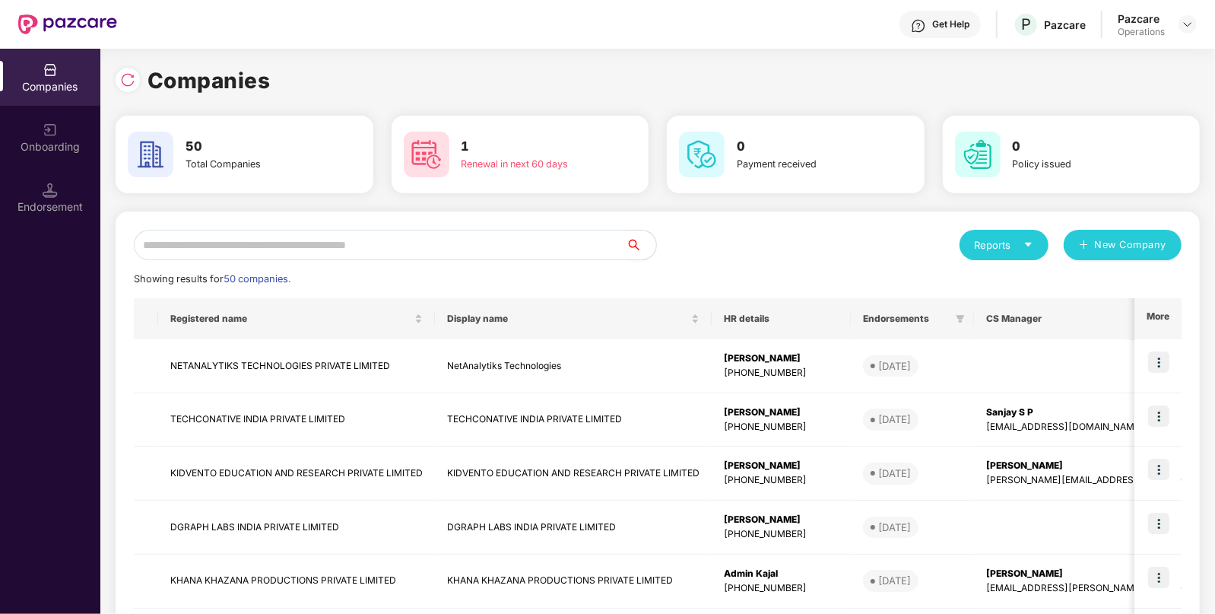
click at [482, 230] on input "text" at bounding box center [380, 245] width 492 height 30
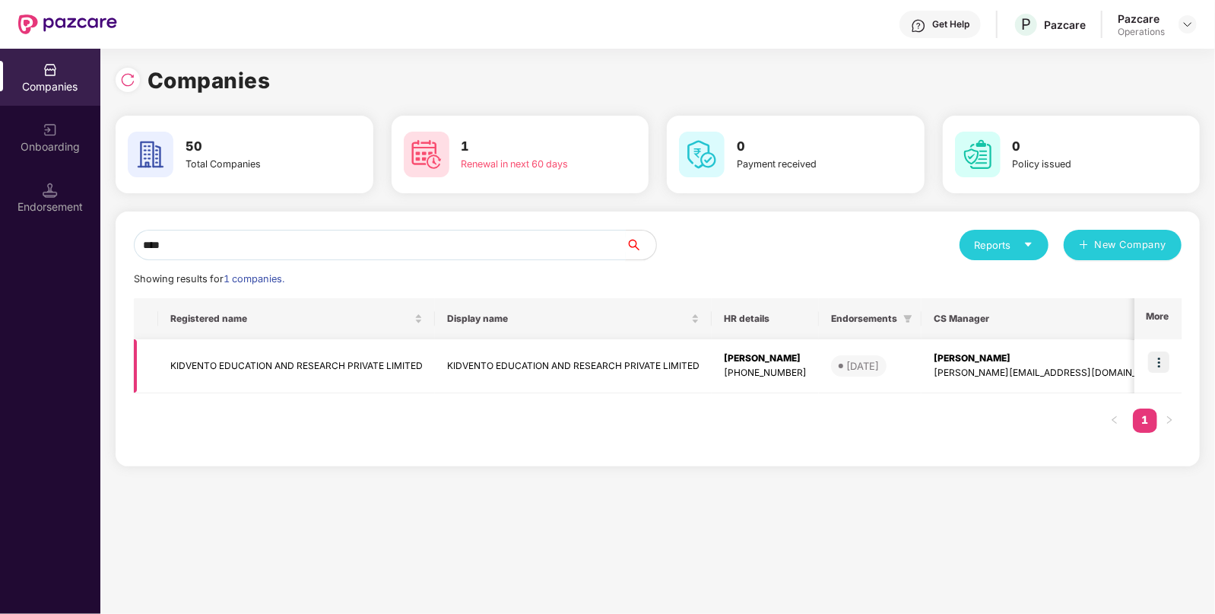
type input "****"
click at [416, 353] on td "KIDVENTO EDUCATION AND RESEARCH PRIVATE LIMITED" at bounding box center [296, 366] width 277 height 54
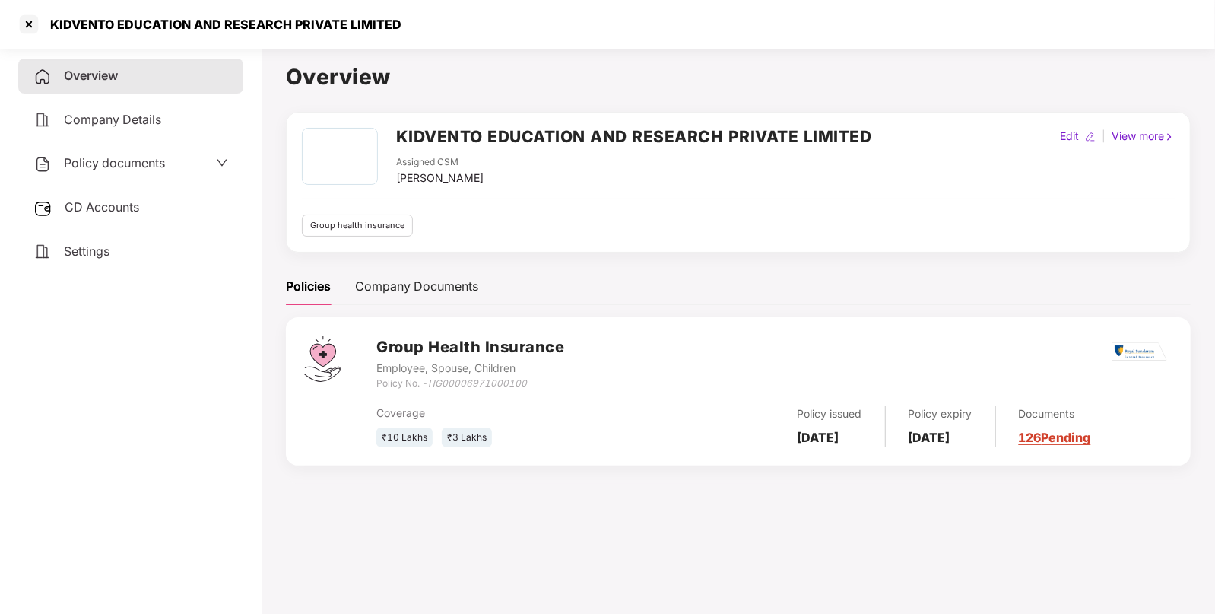
click at [110, 168] on span "Policy documents" at bounding box center [114, 162] width 101 height 15
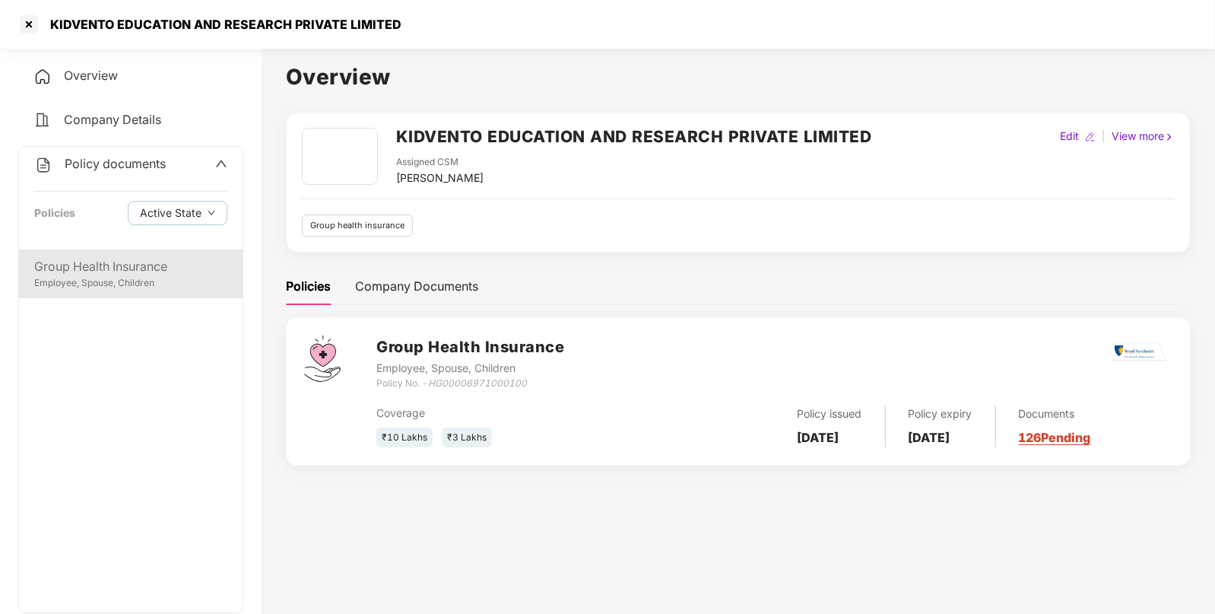
click at [101, 281] on div "Employee, Spouse, Children" at bounding box center [130, 283] width 193 height 14
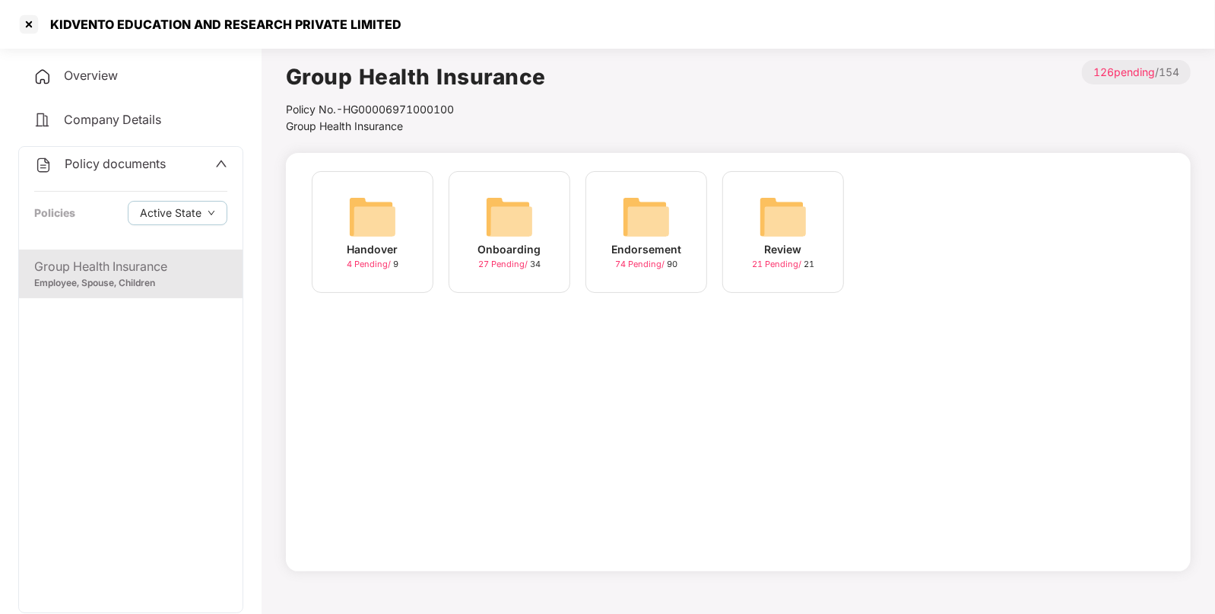
click at [629, 230] on img at bounding box center [646, 216] width 49 height 49
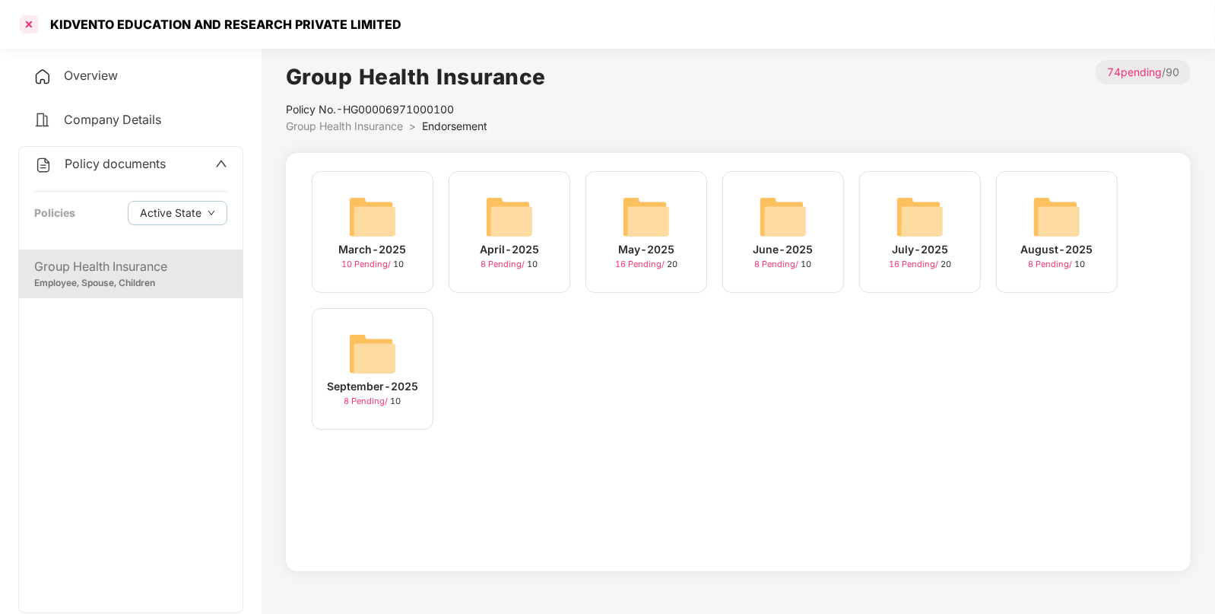
click at [33, 30] on div at bounding box center [29, 24] width 24 height 24
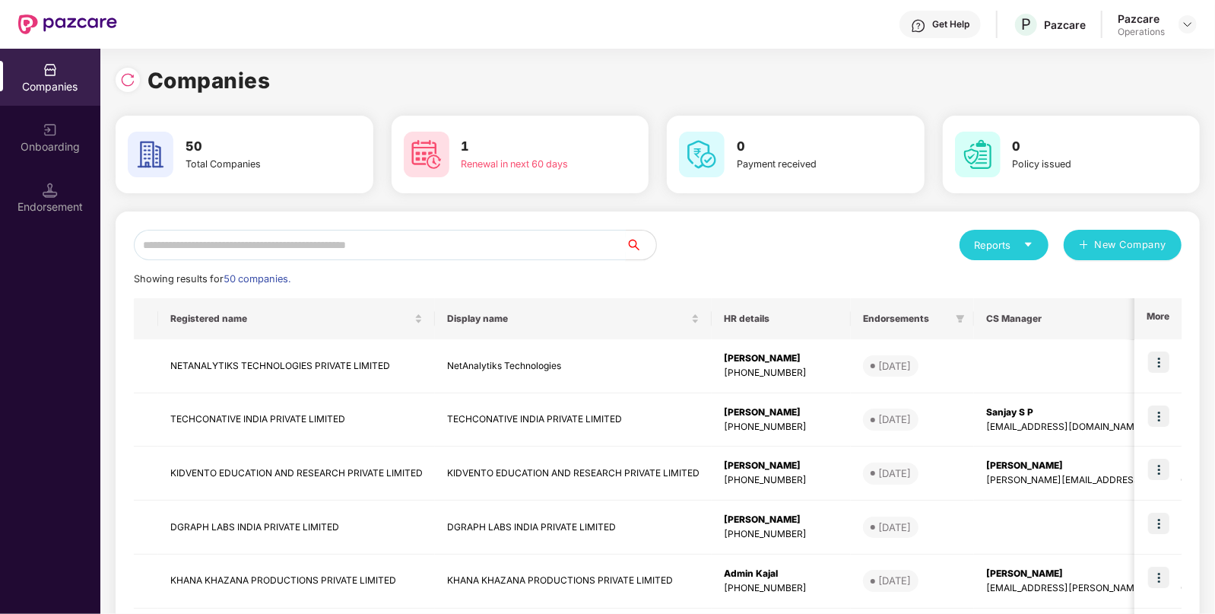
click at [361, 231] on input "text" at bounding box center [380, 245] width 492 height 30
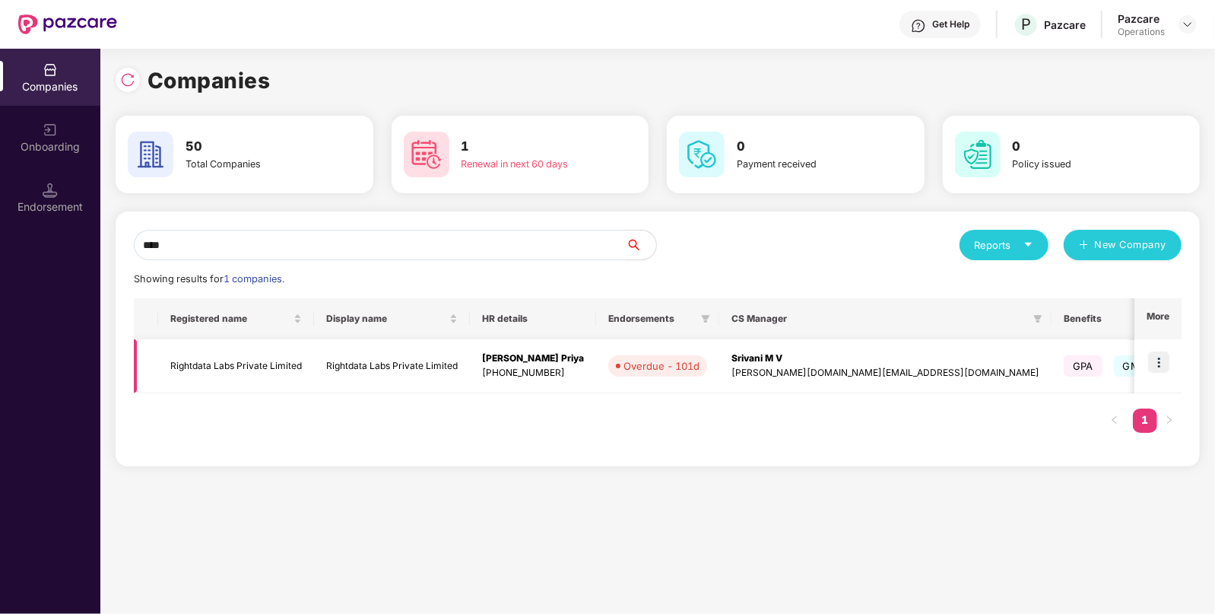
type input "****"
click at [303, 391] on td "Rightdata Labs Private Limited" at bounding box center [236, 366] width 156 height 54
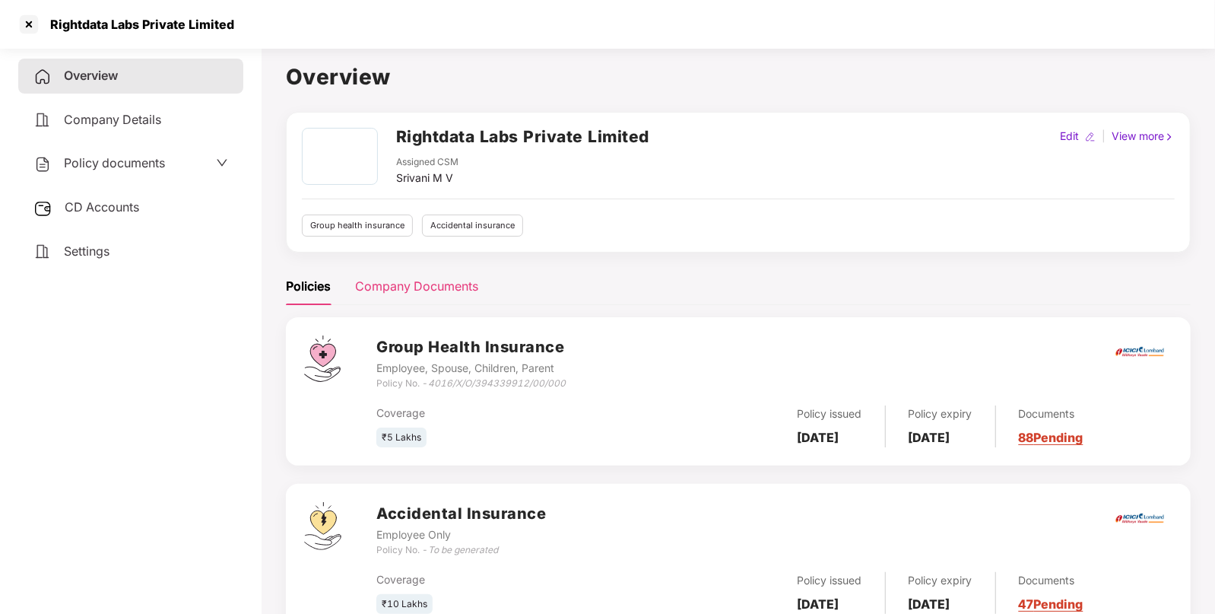
scroll to position [53, 0]
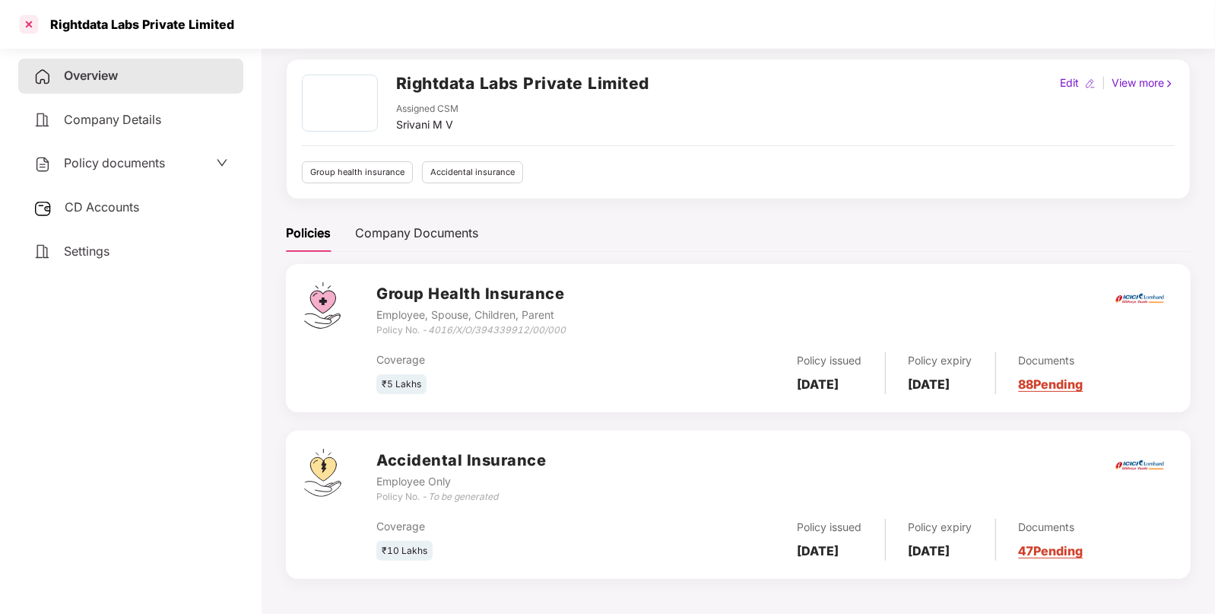
click at [33, 27] on div at bounding box center [29, 24] width 24 height 24
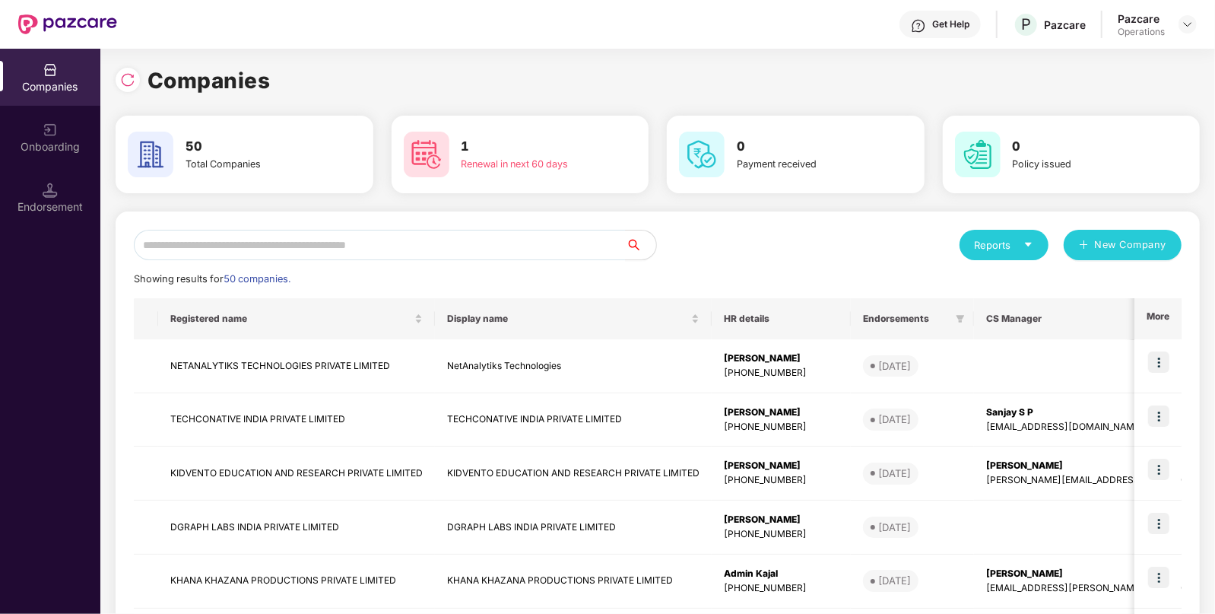
scroll to position [0, 0]
click at [275, 244] on input "text" at bounding box center [380, 245] width 492 height 30
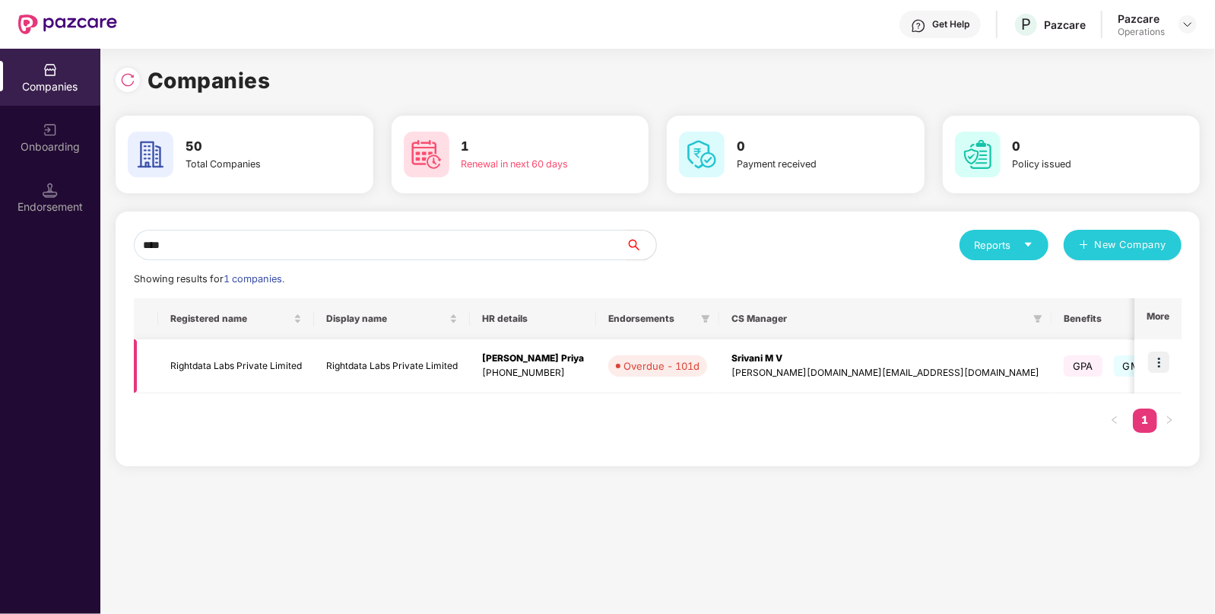
type input "****"
click at [1158, 363] on img at bounding box center [1158, 361] width 21 height 21
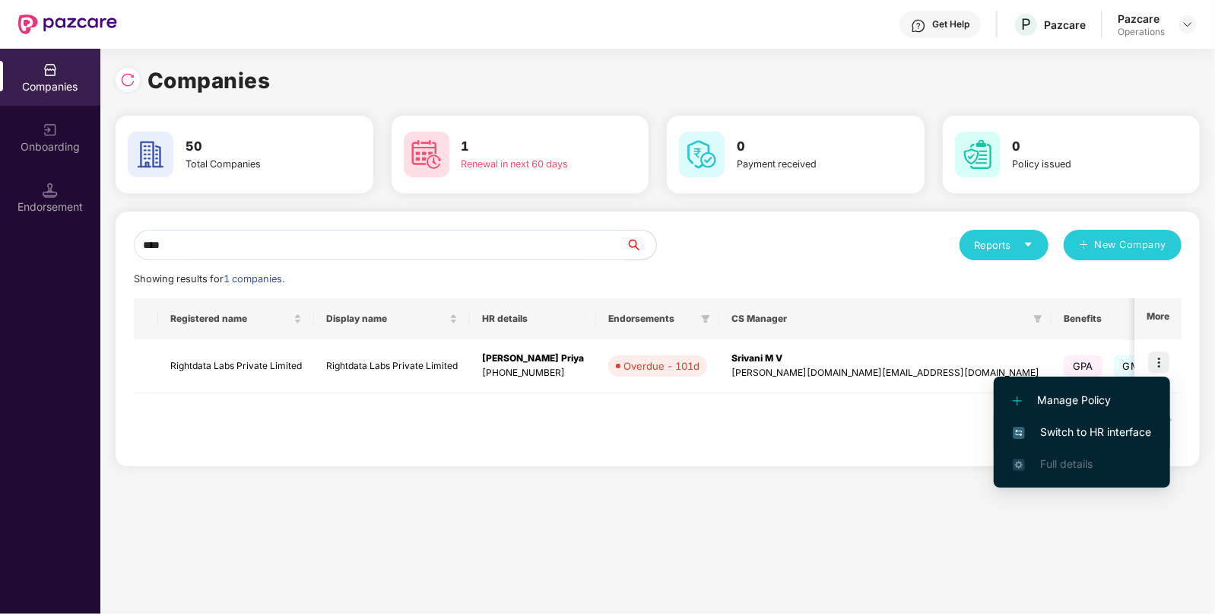
click at [1072, 433] on span "Switch to HR interface" at bounding box center [1082, 432] width 138 height 17
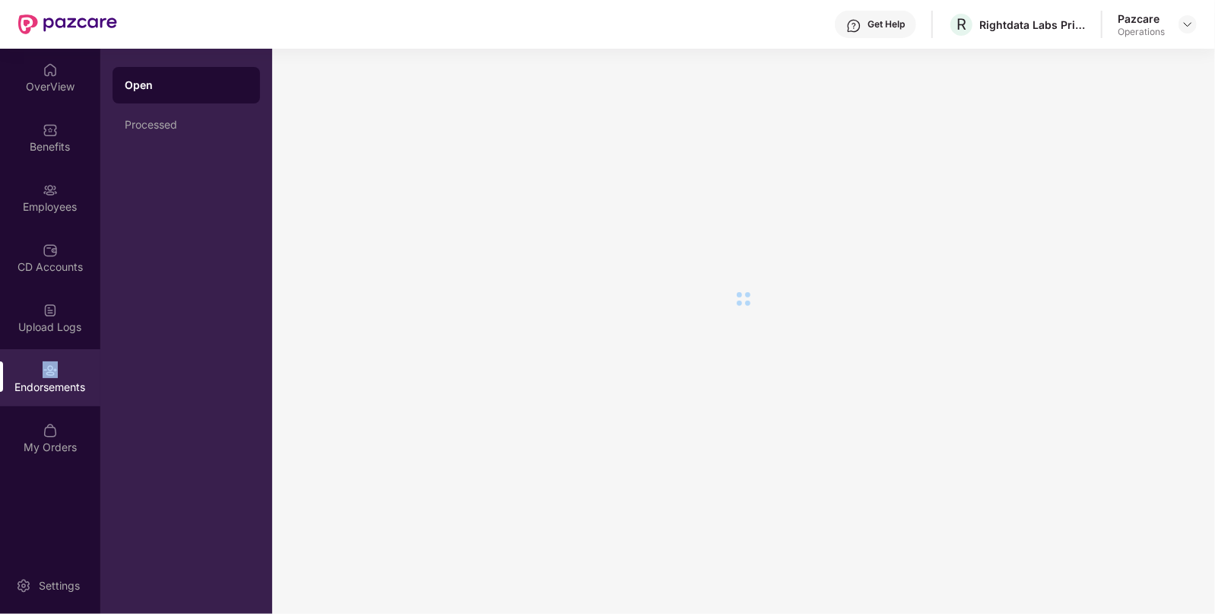
click at [58, 370] on div "Endorsements" at bounding box center [50, 377] width 100 height 57
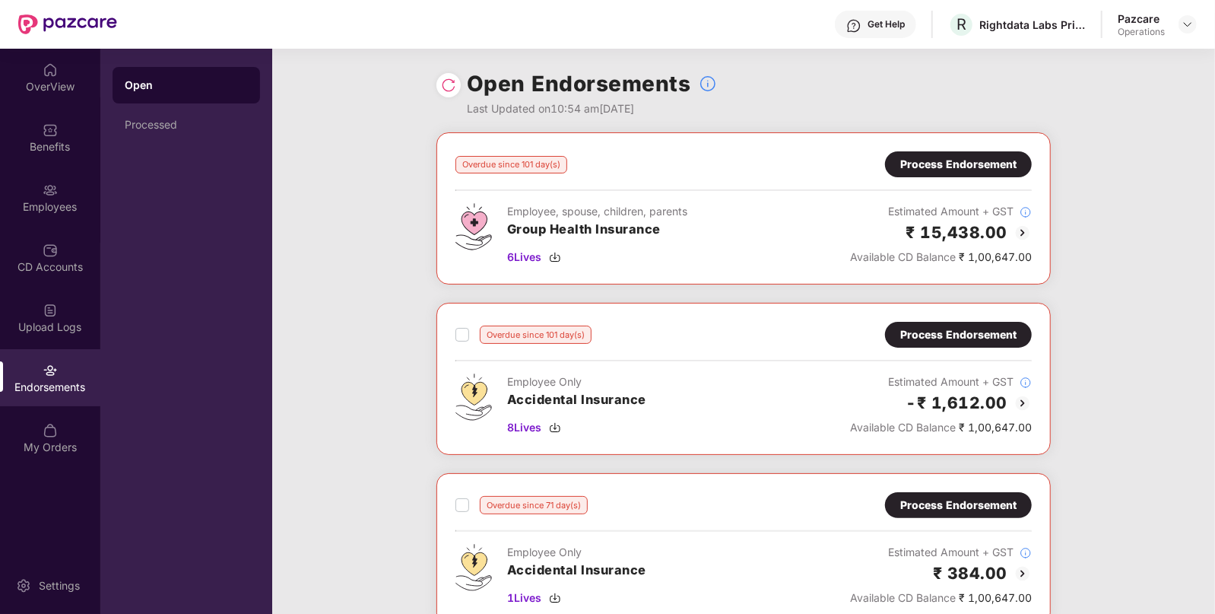
click at [948, 167] on div "Process Endorsement" at bounding box center [958, 164] width 116 height 17
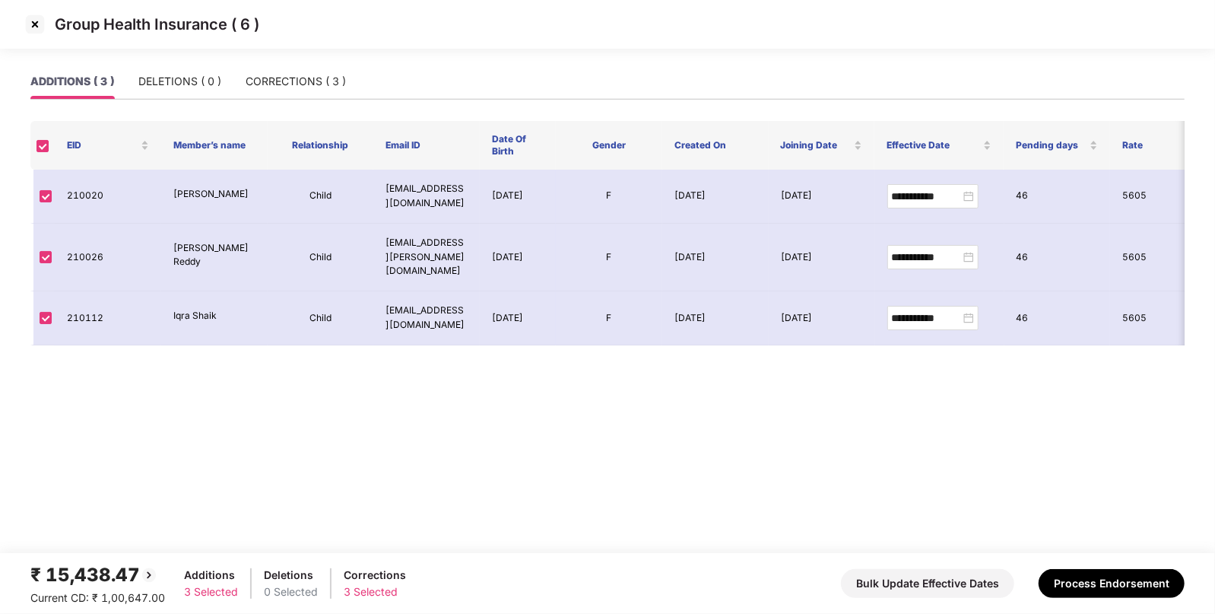
click at [23, 17] on img at bounding box center [35, 24] width 24 height 24
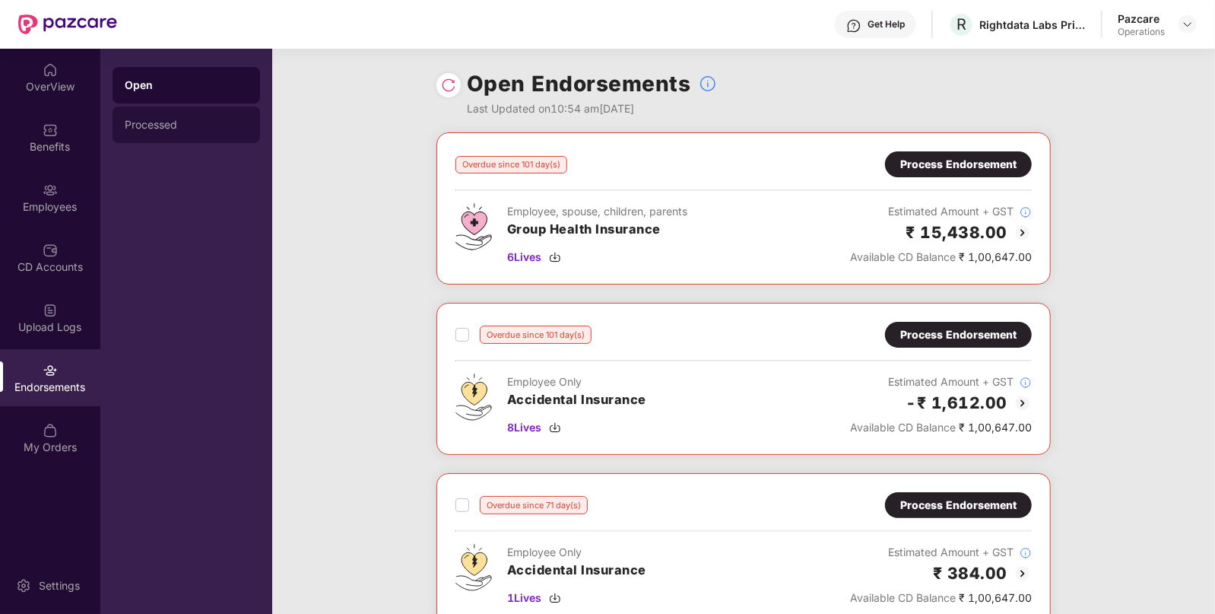
click at [146, 132] on div "Processed" at bounding box center [187, 124] width 148 height 37
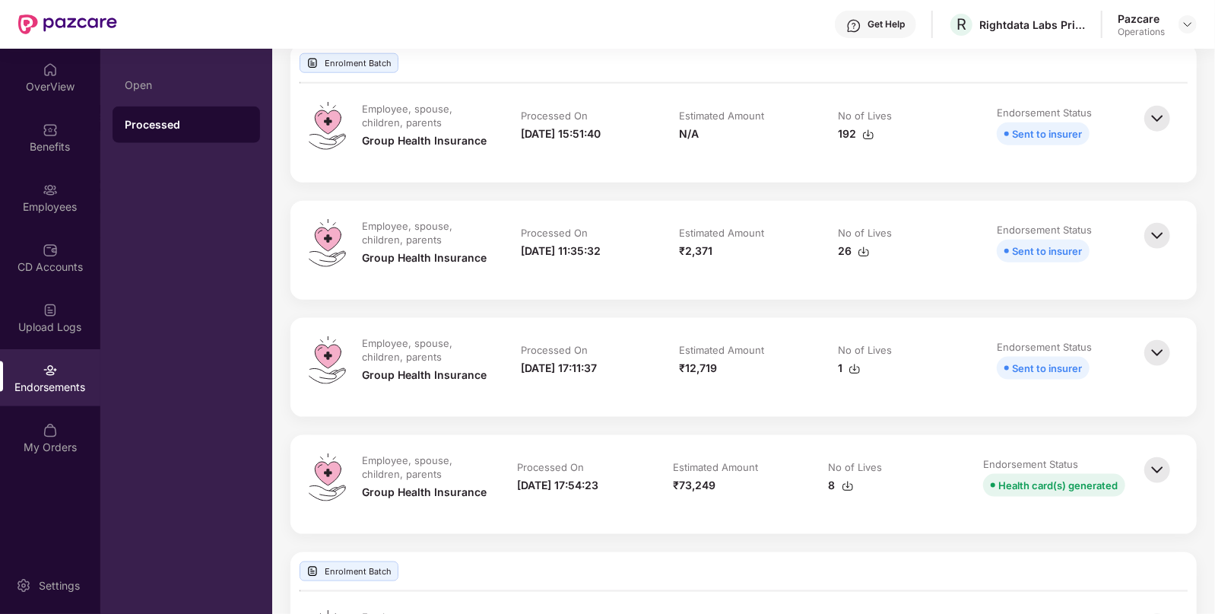
scroll to position [1116, 0]
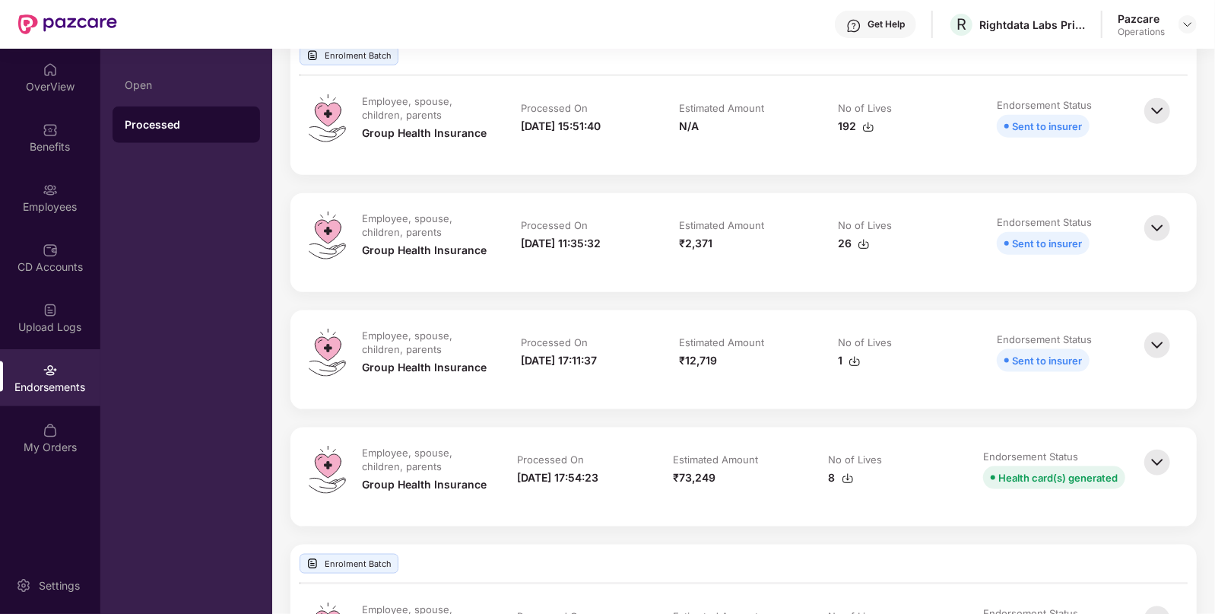
click at [1152, 459] on img at bounding box center [1157, 462] width 33 height 33
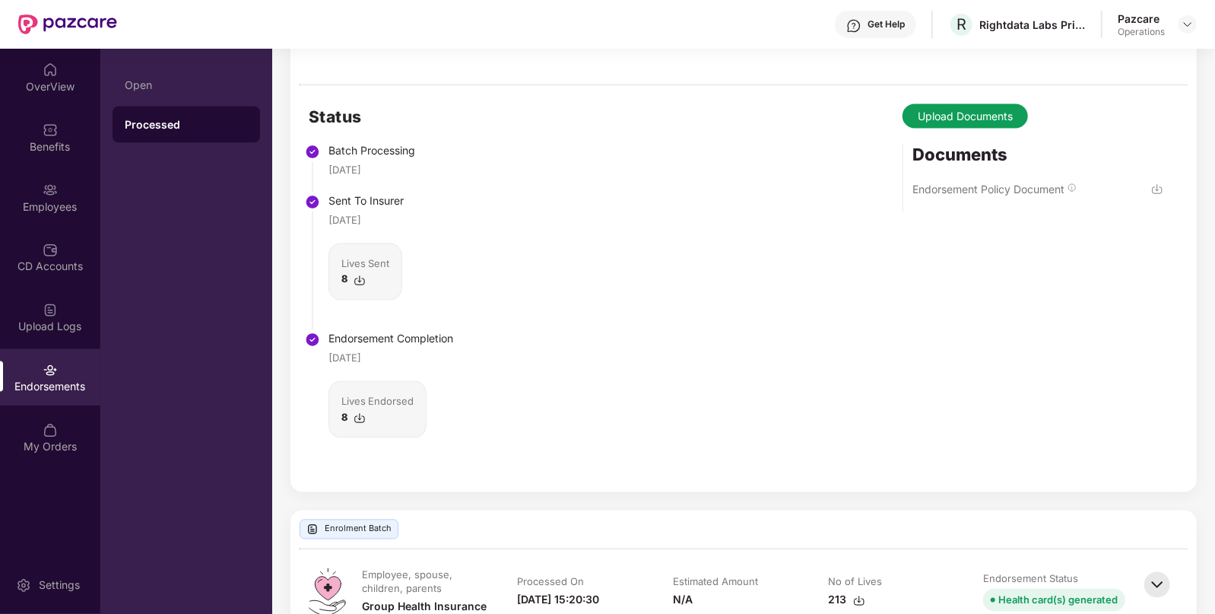
scroll to position [1608, 0]
click at [1156, 190] on img at bounding box center [1157, 188] width 12 height 12
click at [356, 282] on img at bounding box center [360, 279] width 12 height 12
click at [361, 422] on img at bounding box center [360, 417] width 12 height 12
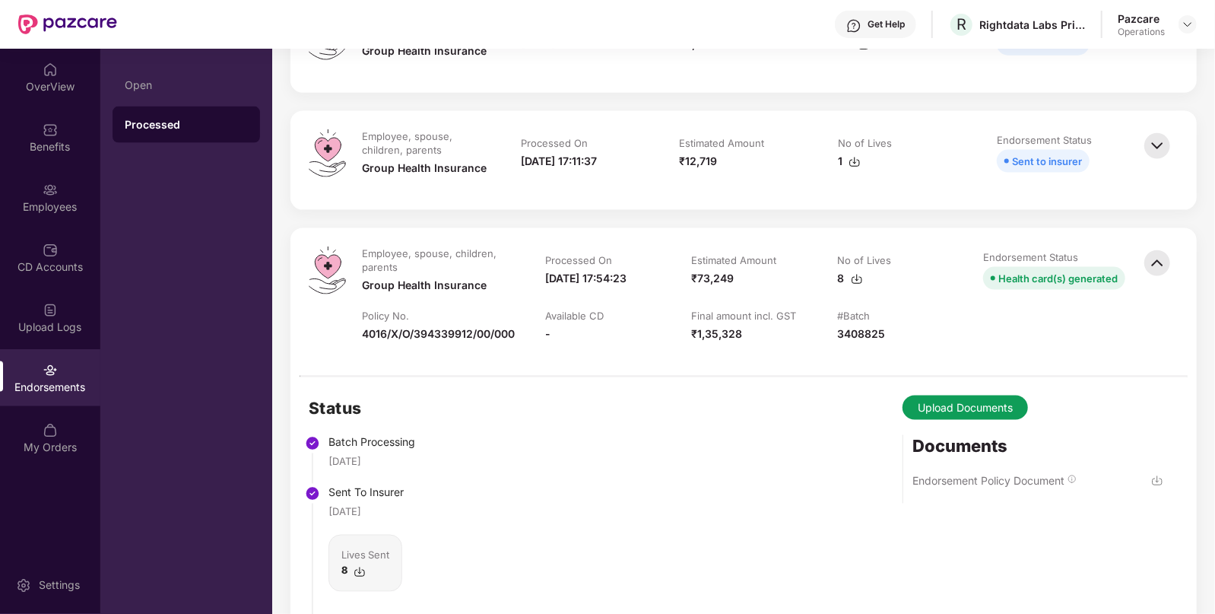
scroll to position [1315, 0]
click at [958, 420] on button "Upload Documents" at bounding box center [965, 407] width 125 height 24
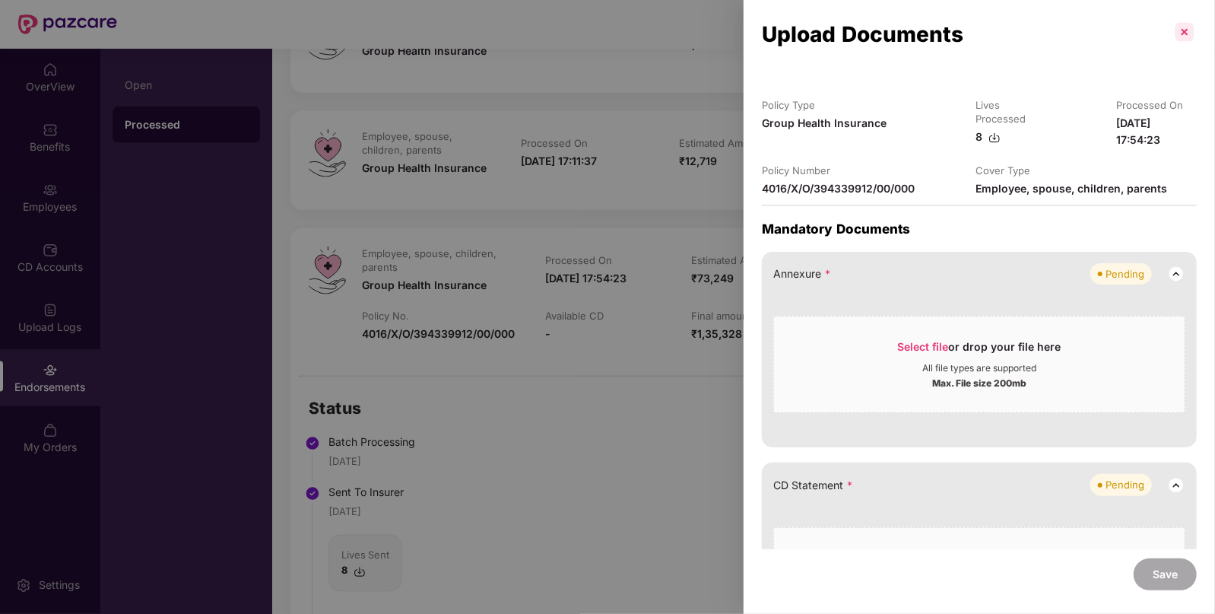
click at [1179, 37] on p at bounding box center [1185, 32] width 24 height 24
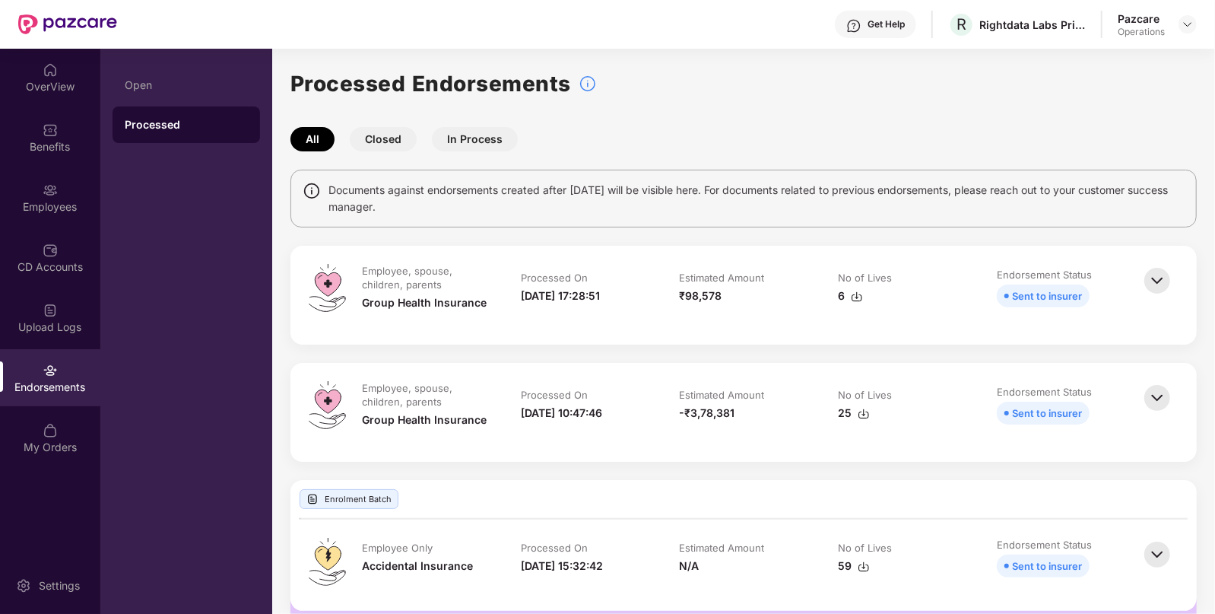
scroll to position [1, 0]
click at [983, 13] on div "R Rightdata Labs Private Limited" at bounding box center [1017, 24] width 138 height 27
copy div "Rightdata"
click at [1188, 25] on img at bounding box center [1188, 24] width 12 height 12
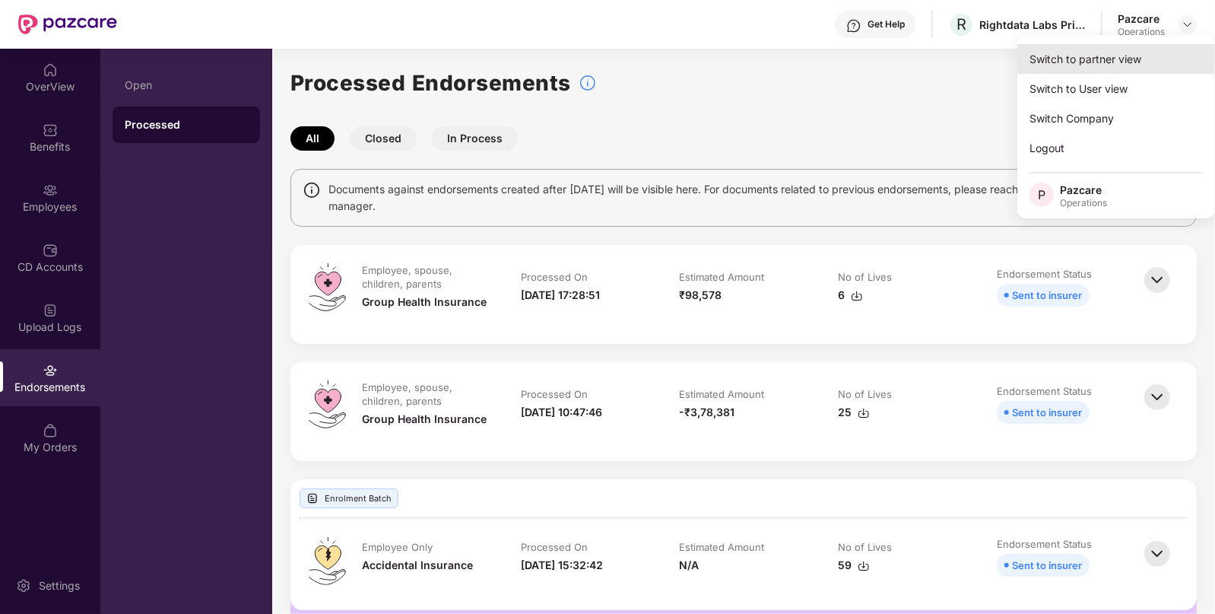
click at [1103, 59] on div "Switch to partner view" at bounding box center [1117, 59] width 198 height 30
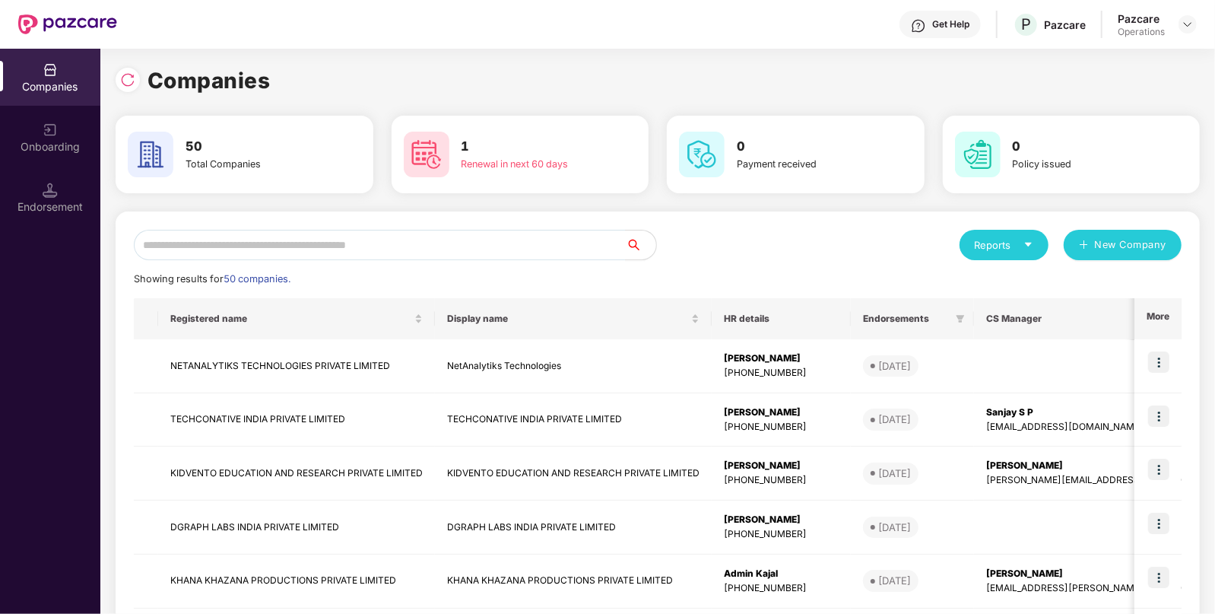
click at [61, 199] on div "Endorsement" at bounding box center [50, 206] width 100 height 15
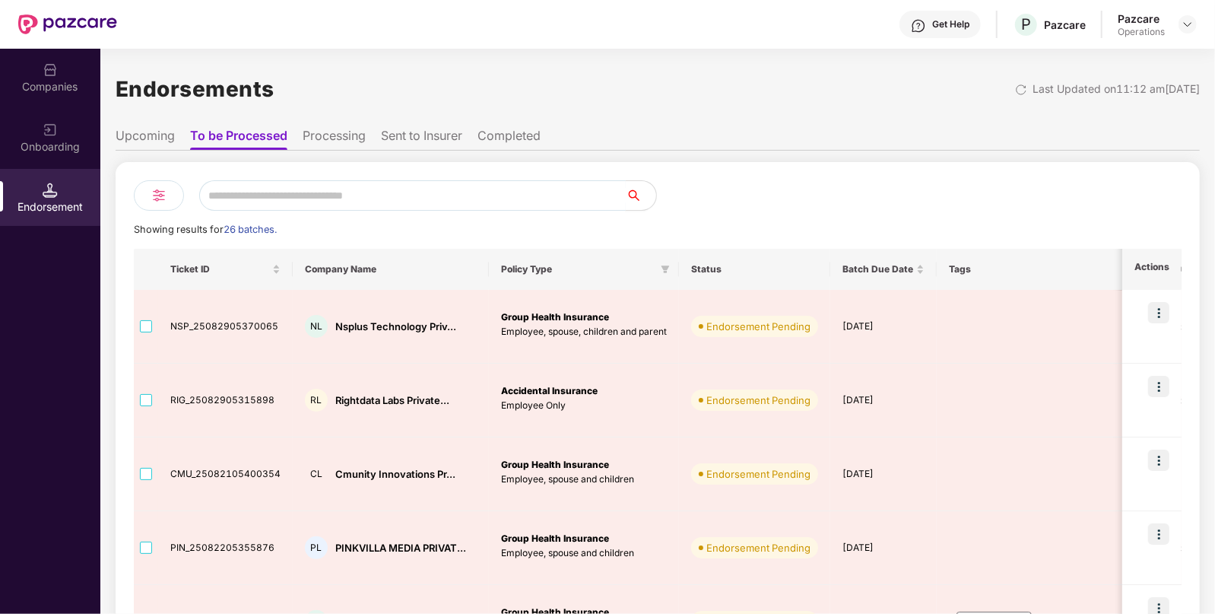
click at [342, 190] on input "text" at bounding box center [412, 195] width 427 height 30
paste input "*********"
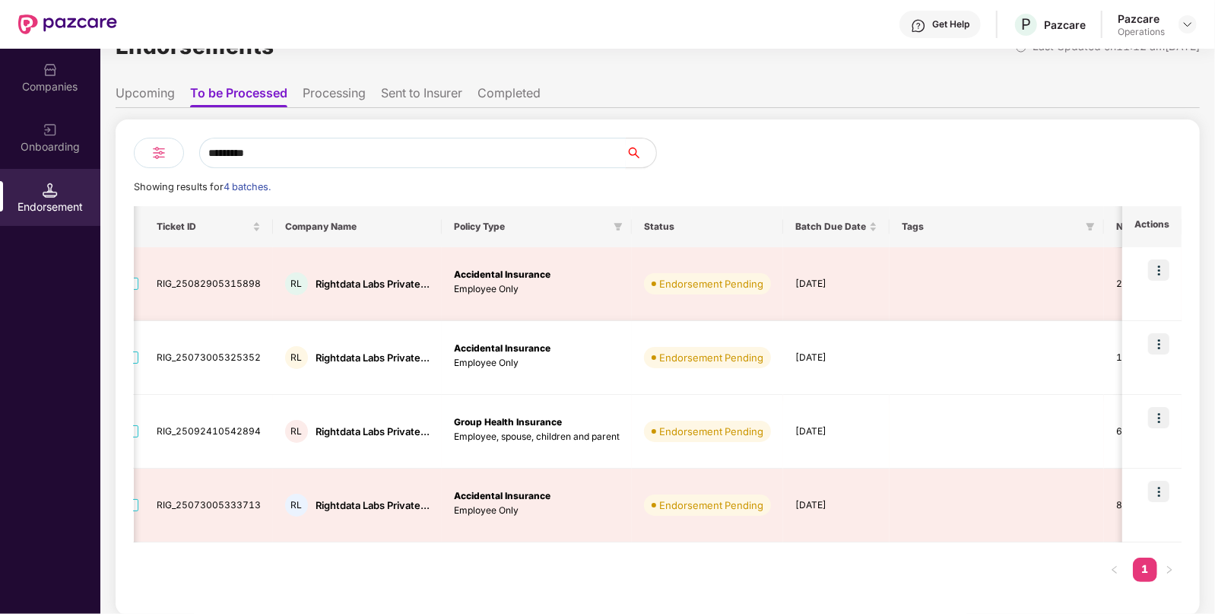
scroll to position [0, 0]
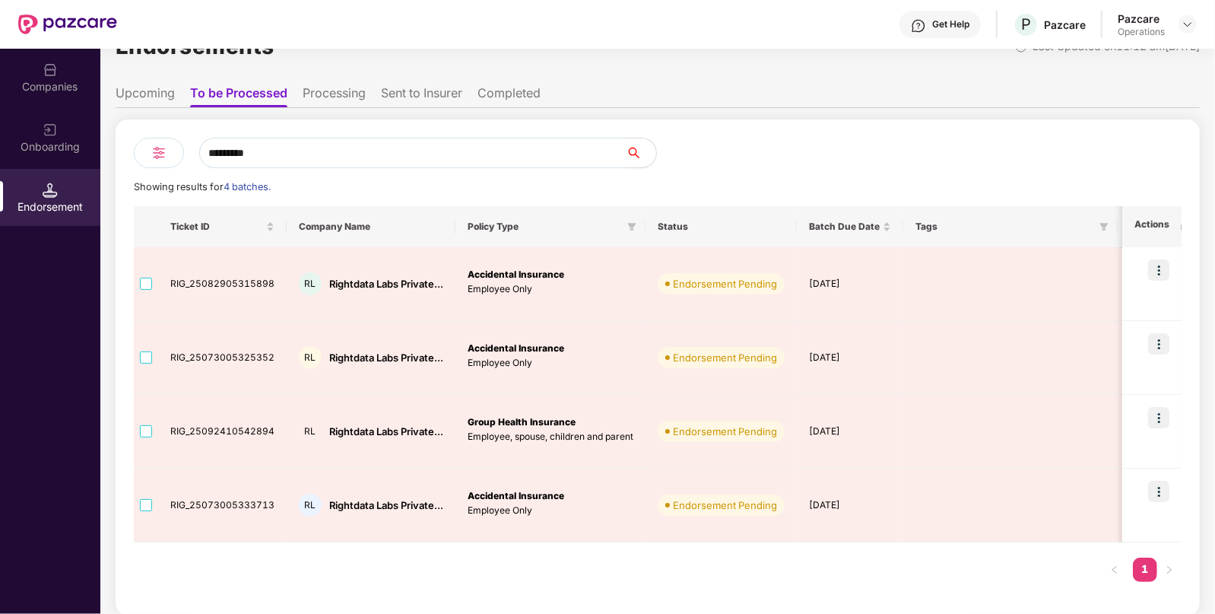
type input "*********"
click at [399, 104] on li "Sent to Insurer" at bounding box center [421, 96] width 81 height 22
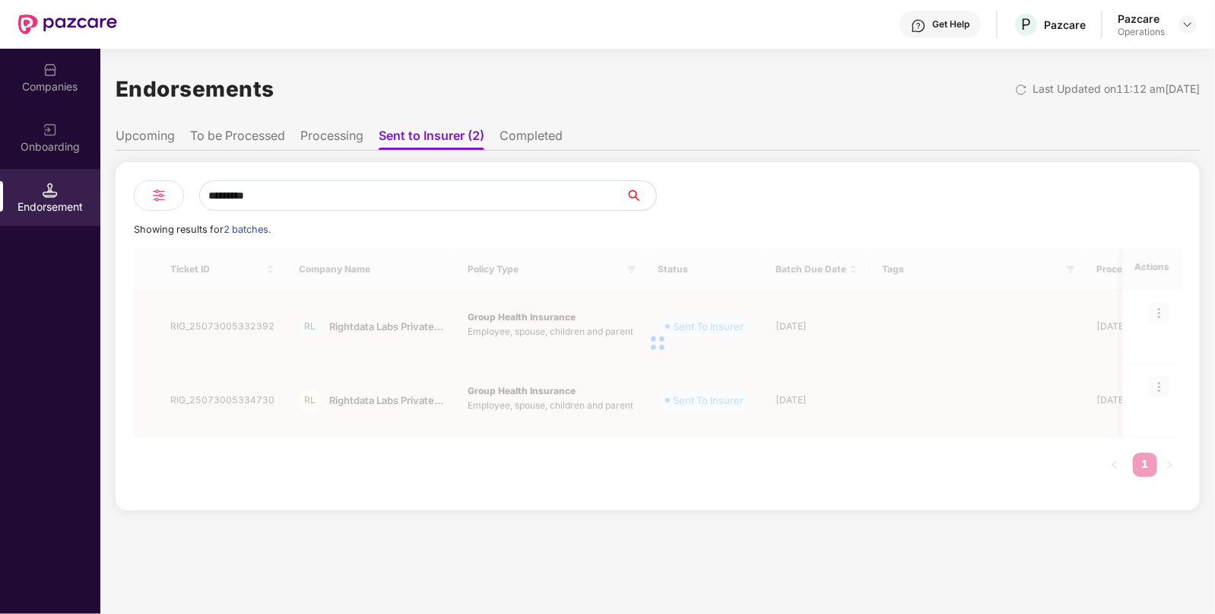
click at [269, 202] on input "*********" at bounding box center [412, 195] width 427 height 30
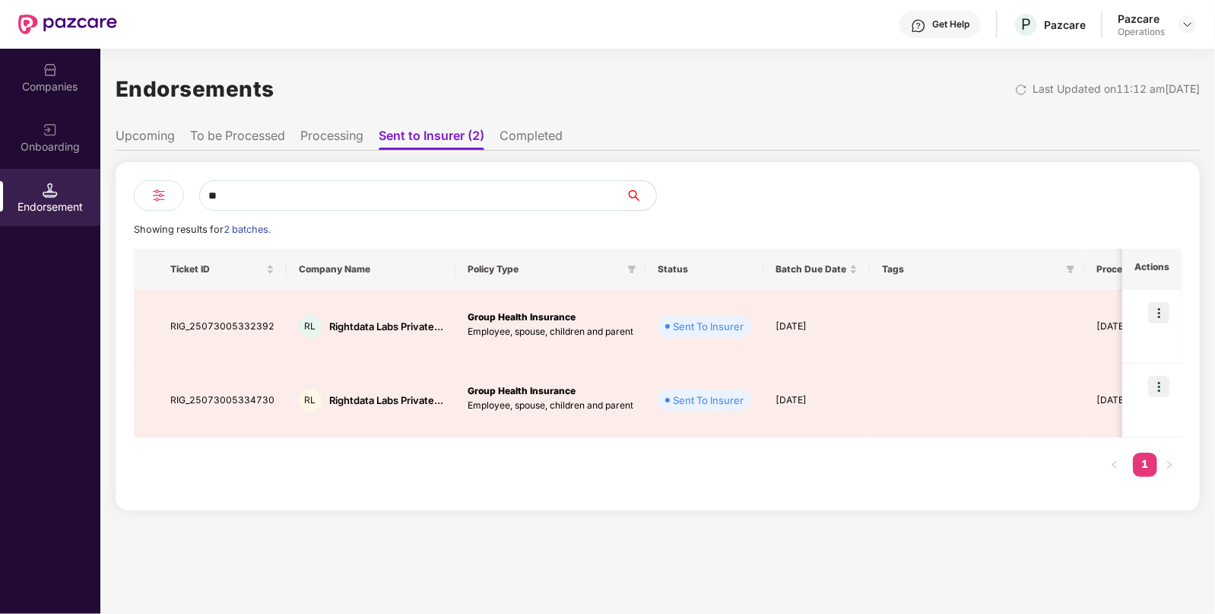
type input "*"
paste input "*********"
type input "*********"
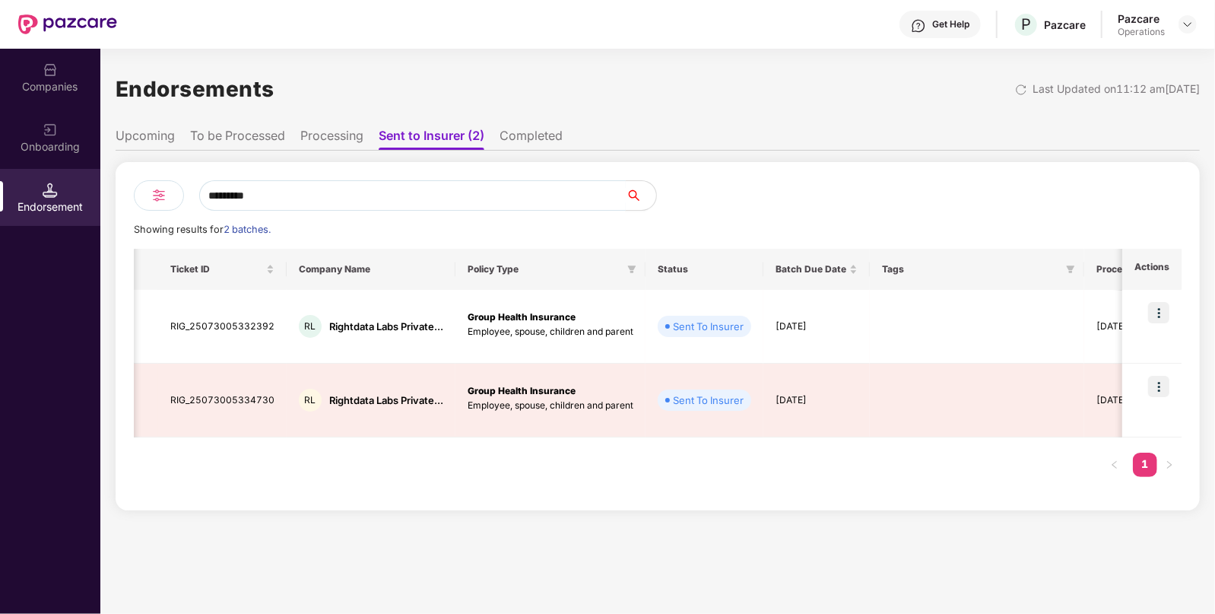
scroll to position [0, 1]
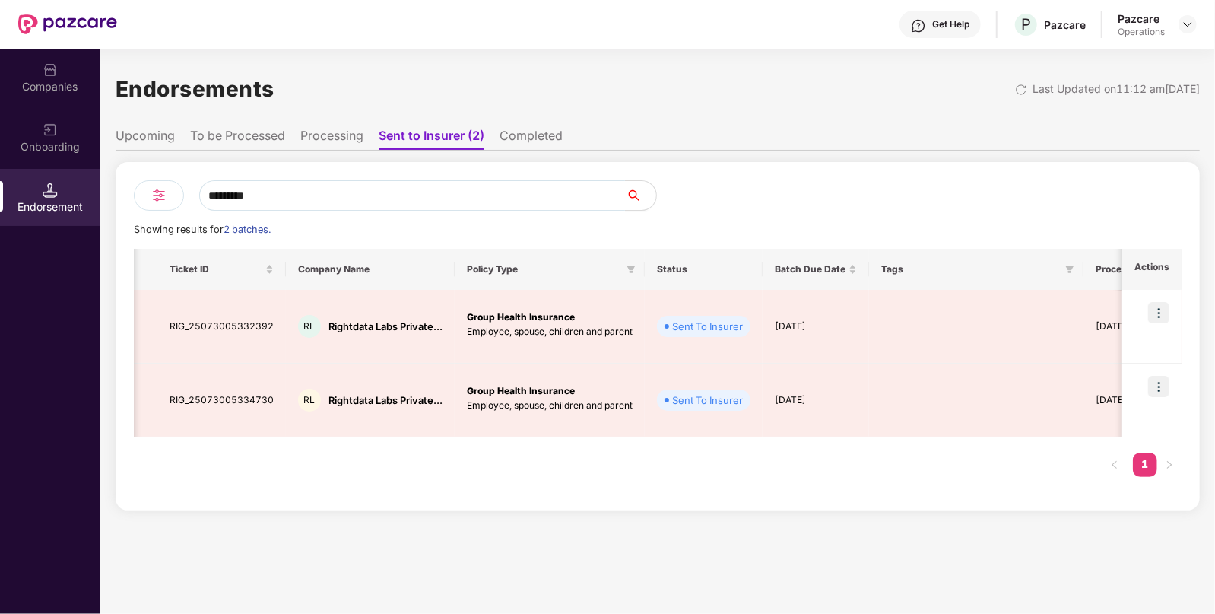
click at [76, 103] on div "Companies" at bounding box center [50, 77] width 100 height 57
